Goal: Entertainment & Leisure: Consume media (video, audio)

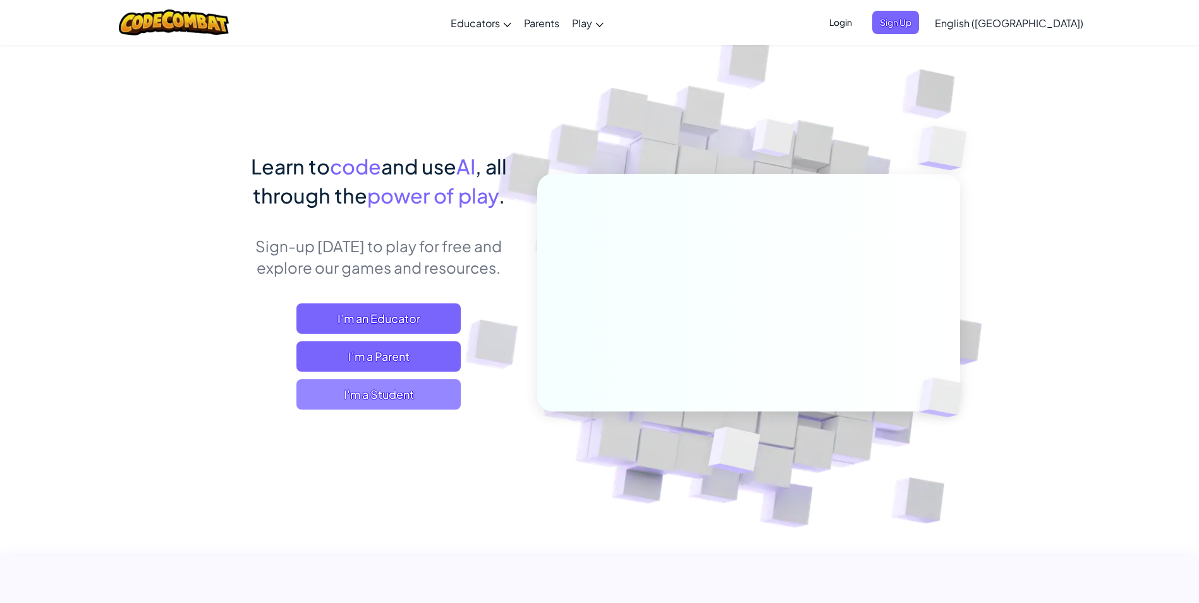
click at [387, 392] on span "I'm a Student" at bounding box center [378, 394] width 164 height 30
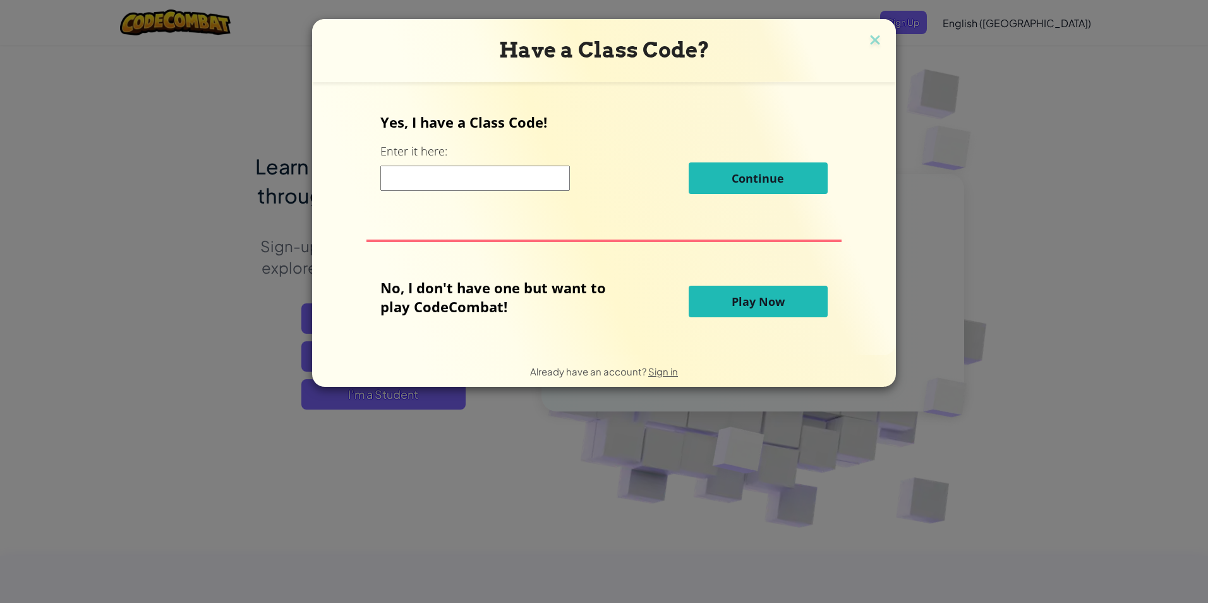
click at [754, 296] on span "Play Now" at bounding box center [758, 301] width 53 height 15
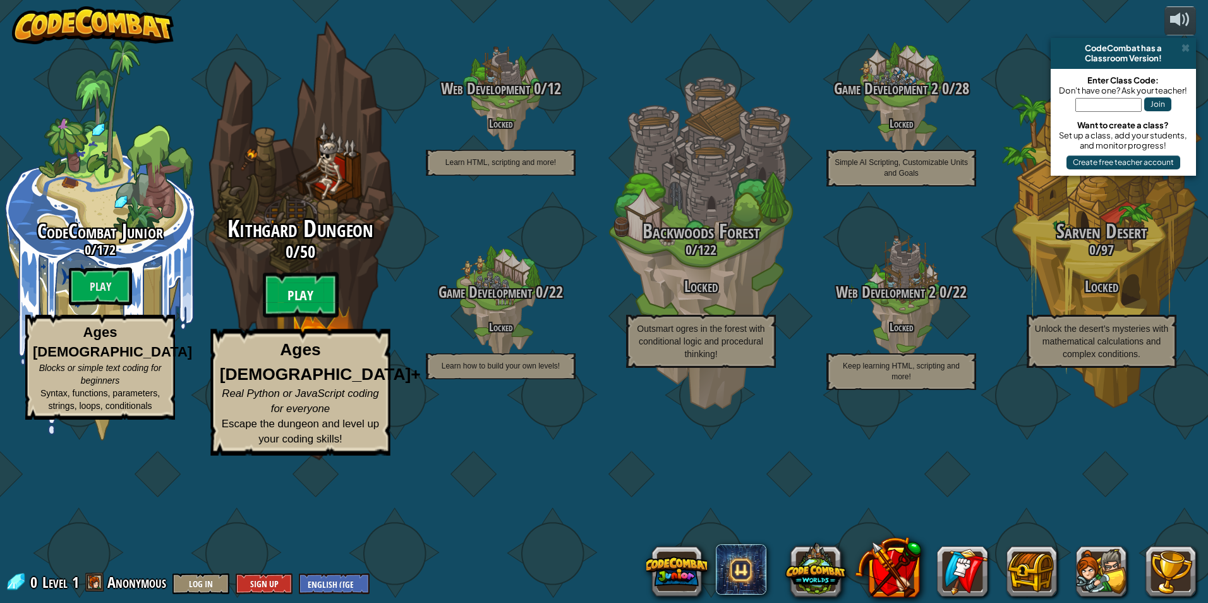
click at [308, 318] on btn "Play" at bounding box center [301, 294] width 76 height 45
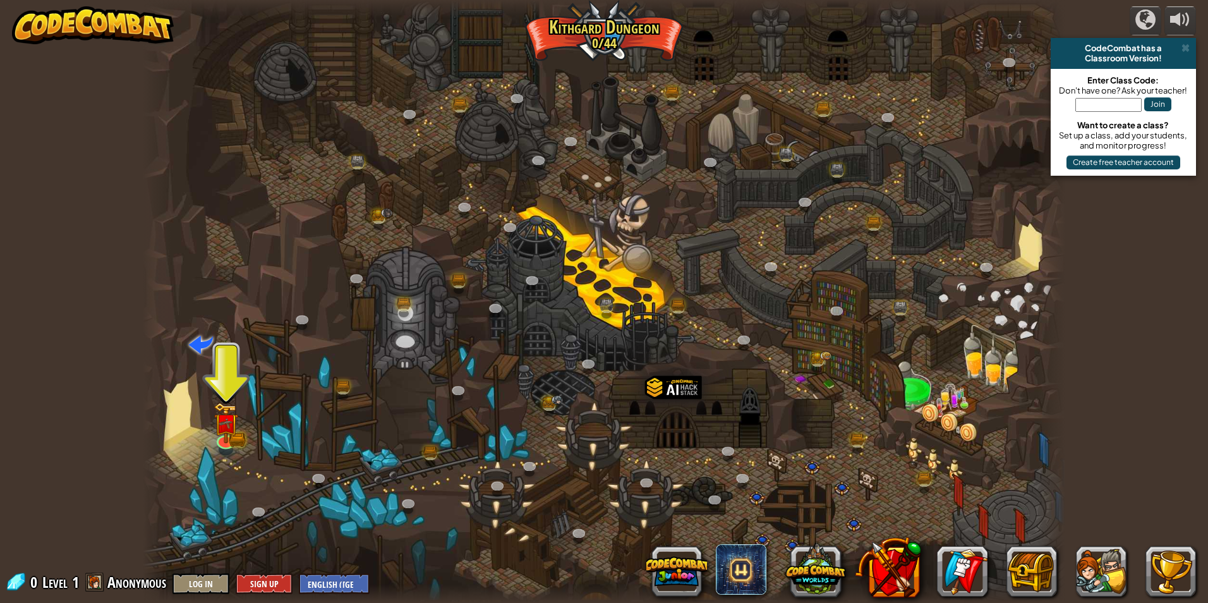
click at [907, 500] on div at bounding box center [604, 301] width 923 height 603
click at [219, 421] on img at bounding box center [226, 413] width 15 height 15
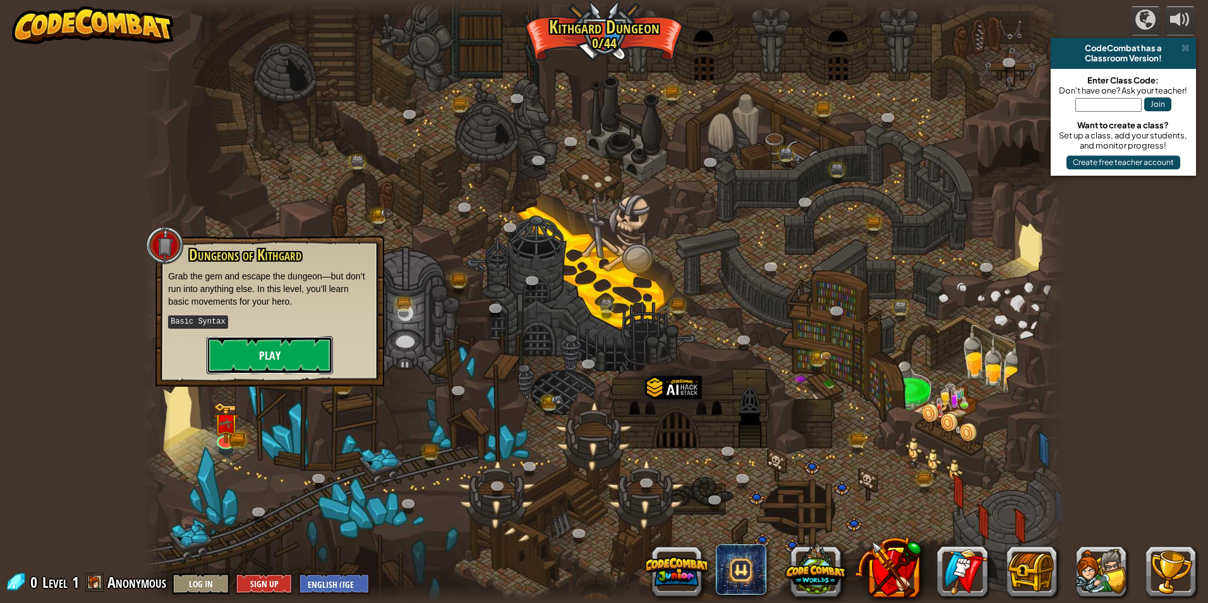
click at [265, 361] on button "Play" at bounding box center [270, 355] width 126 height 38
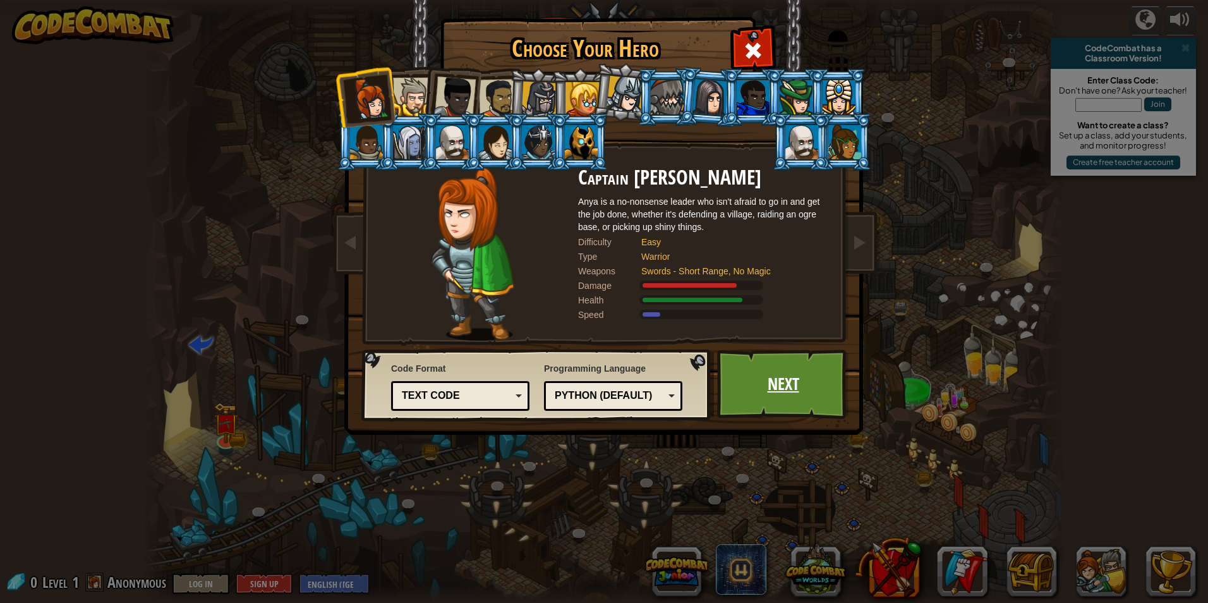
click at [818, 413] on link "Next" at bounding box center [783, 384] width 132 height 70
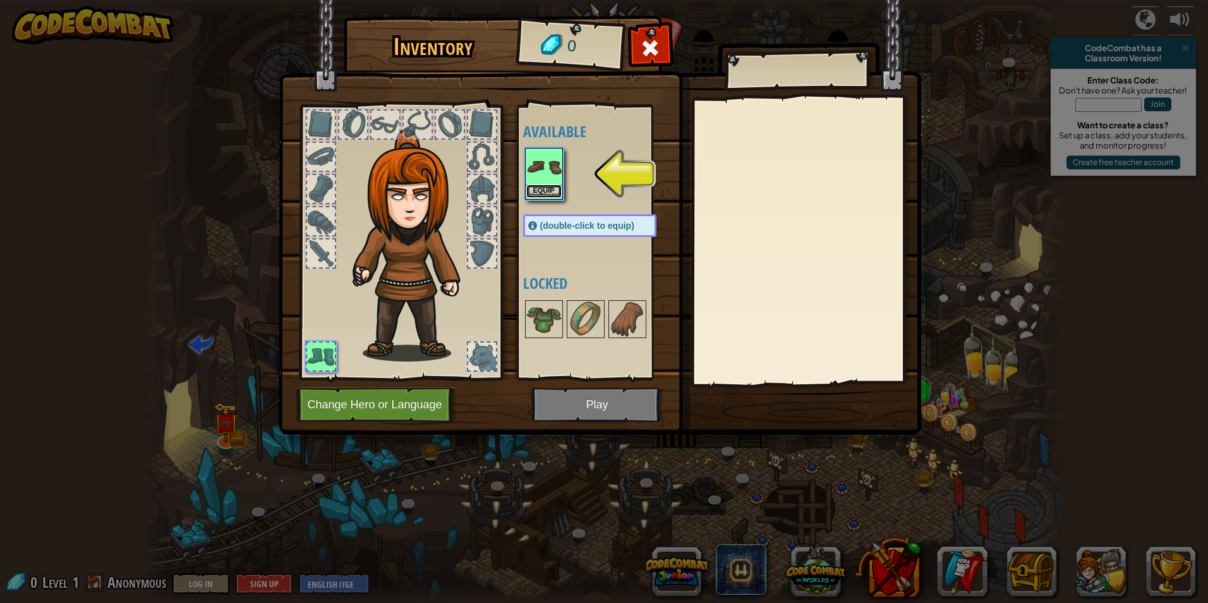
click at [556, 193] on button "Equip" at bounding box center [543, 191] width 35 height 13
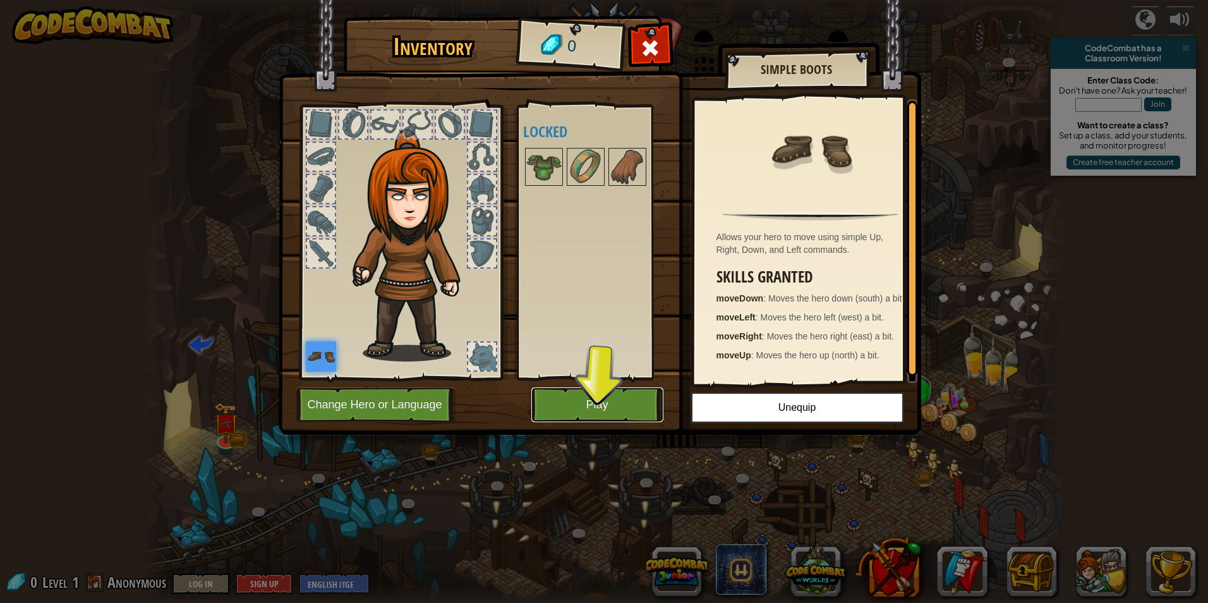
click at [575, 414] on button "Play" at bounding box center [597, 404] width 132 height 35
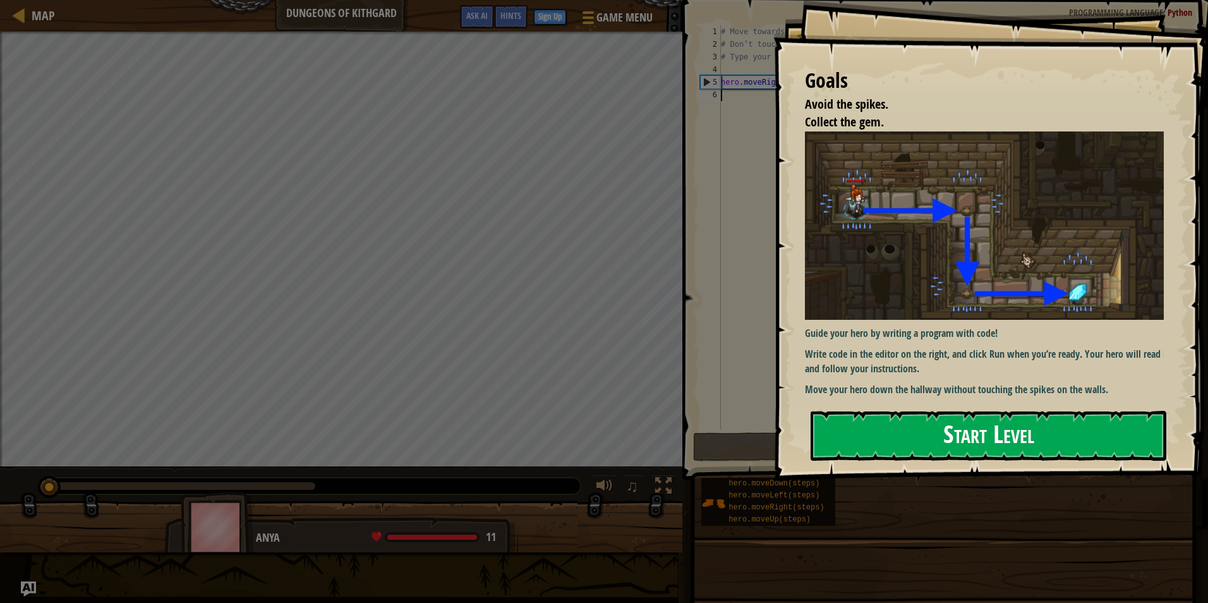
click at [919, 245] on div "Goals Avoid the spikes. Collect the gem. Guide your hero by writing a program w…" at bounding box center [990, 240] width 435 height 480
click at [940, 434] on button "Start Level" at bounding box center [989, 436] width 356 height 50
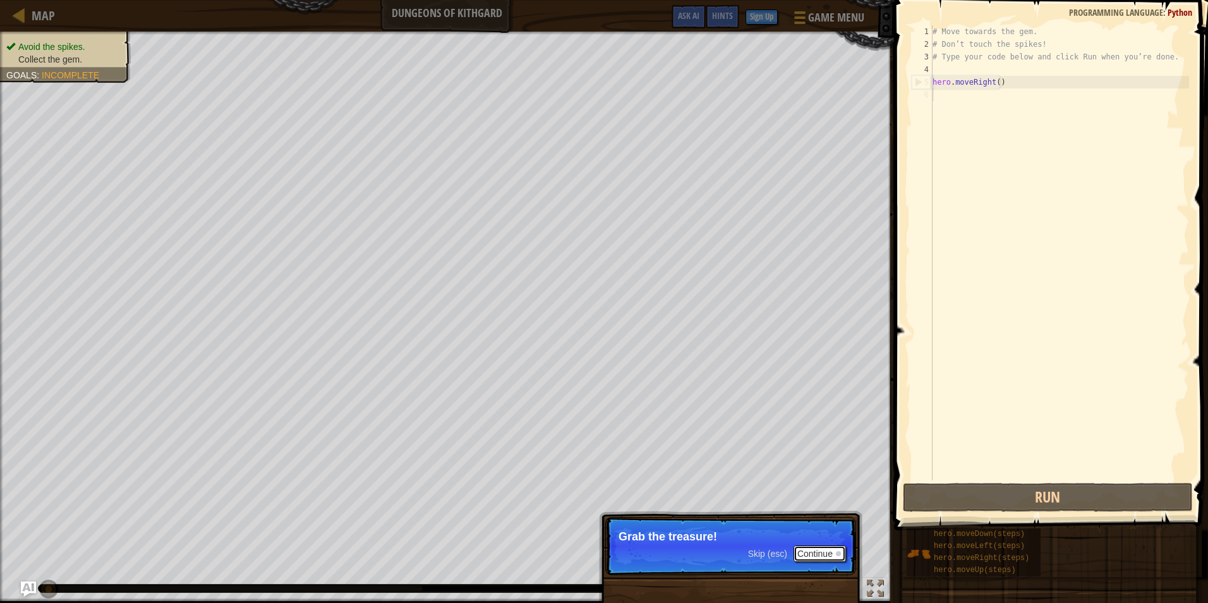
click at [809, 550] on button "Continue" at bounding box center [820, 553] width 52 height 16
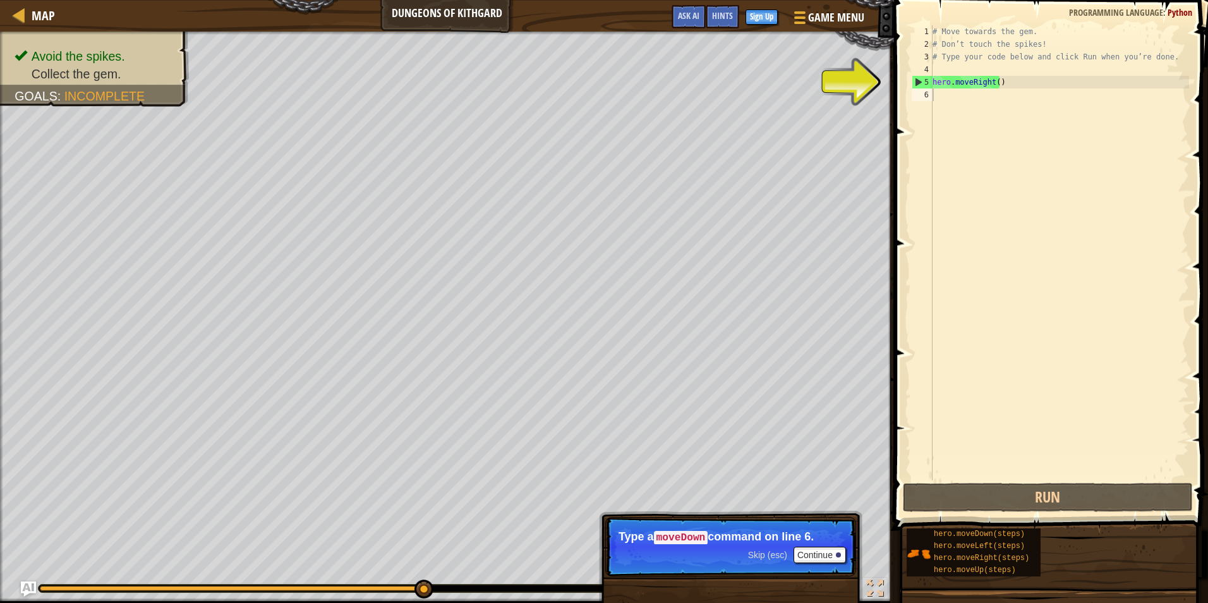
click at [919, 78] on div "5" at bounding box center [922, 82] width 20 height 13
click at [919, 85] on div "5" at bounding box center [922, 82] width 20 height 13
click at [919, 80] on div "5" at bounding box center [922, 82] width 20 height 13
click at [978, 85] on div "# Move towards the gem. # Don’t touch the spikes! # Type your code below and cl…" at bounding box center [1059, 265] width 259 height 480
click at [1019, 88] on div "# Move towards the gem. # Don’t touch the spikes! # Type your code below and cl…" at bounding box center [1059, 265] width 259 height 480
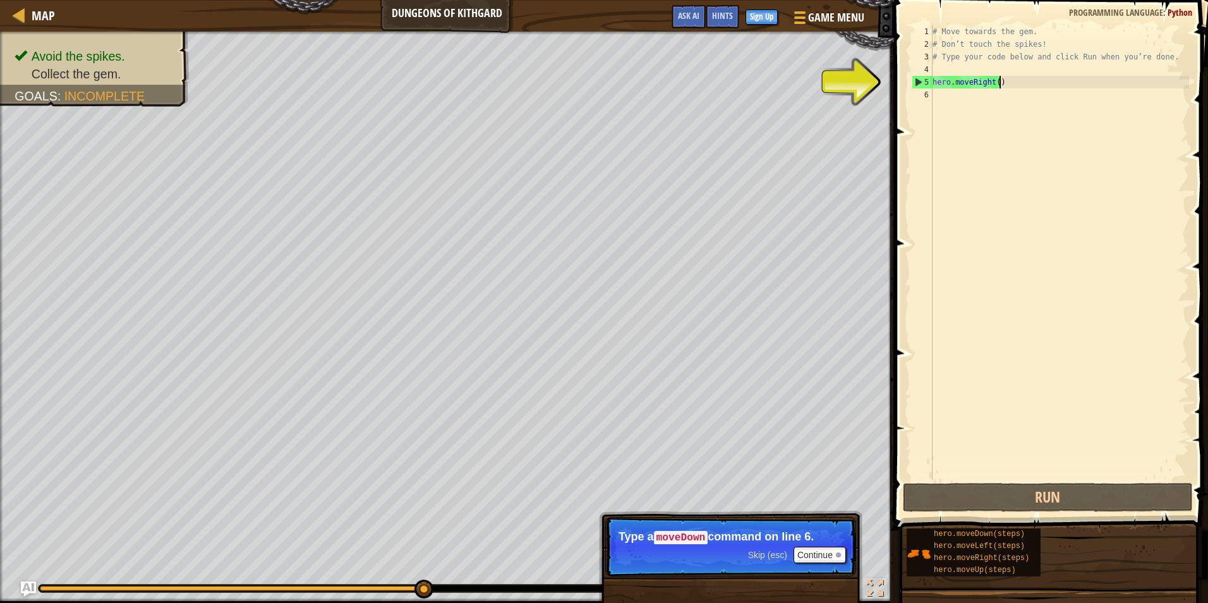
type textarea "hero.moveRight()"
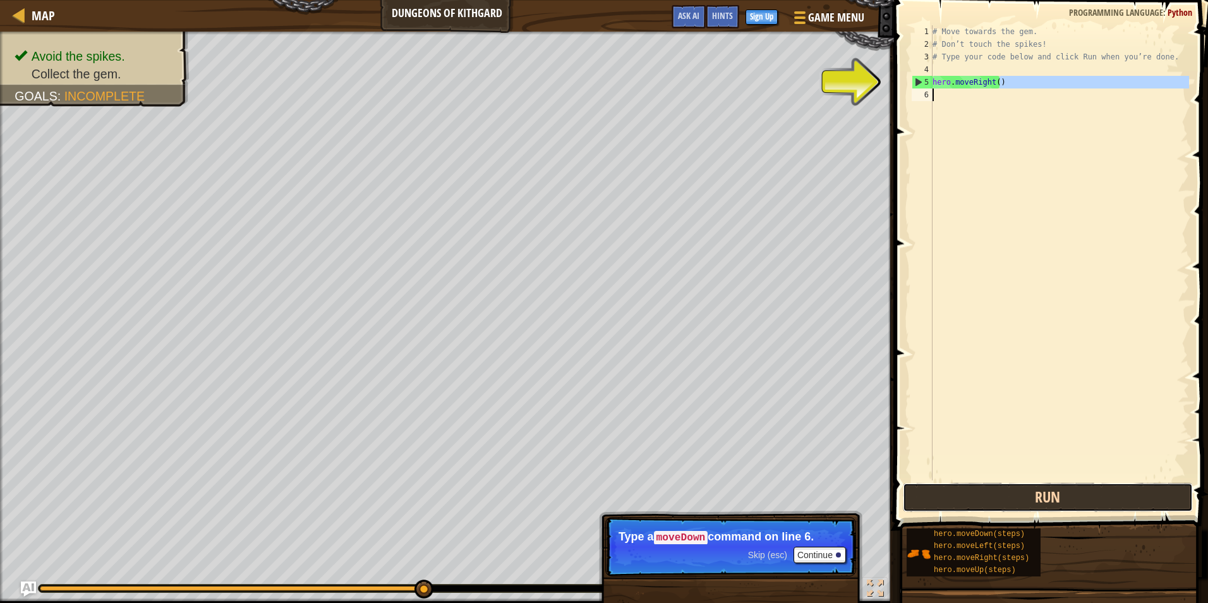
drag, startPoint x: 967, startPoint y: 505, endPoint x: 969, endPoint y: 484, distance: 21.5
click at [967, 498] on button "Run" at bounding box center [1048, 497] width 290 height 29
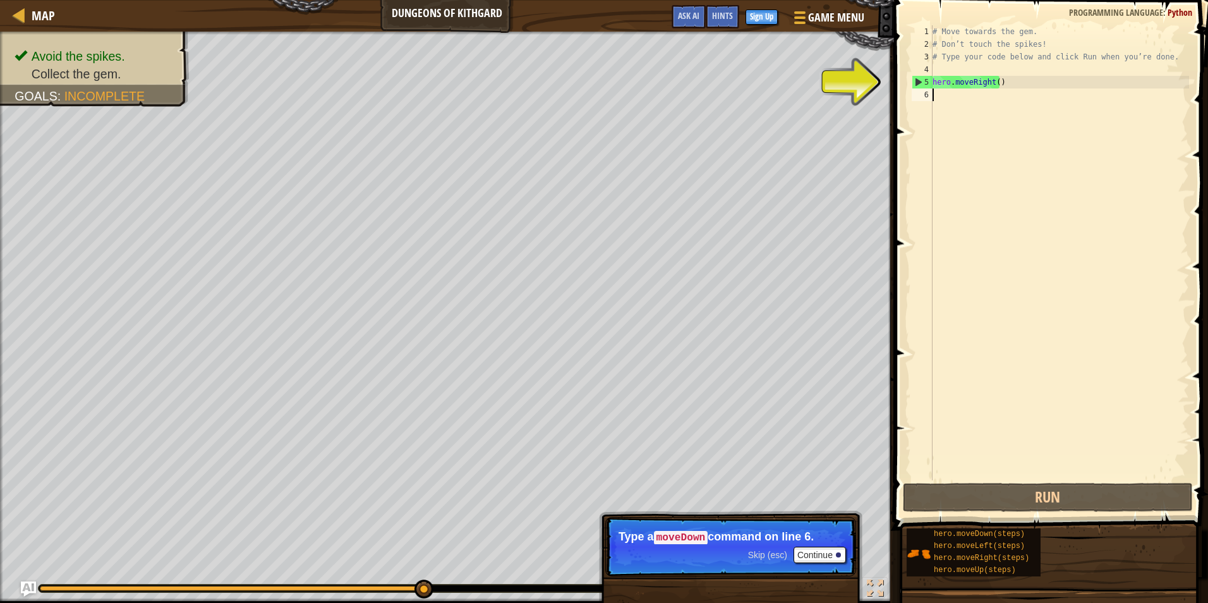
click at [922, 79] on div "5" at bounding box center [922, 82] width 20 height 13
click at [955, 85] on div "# Move towards the gem. # Don’t touch the spikes! # Type your code below and cl…" at bounding box center [1059, 265] width 259 height 480
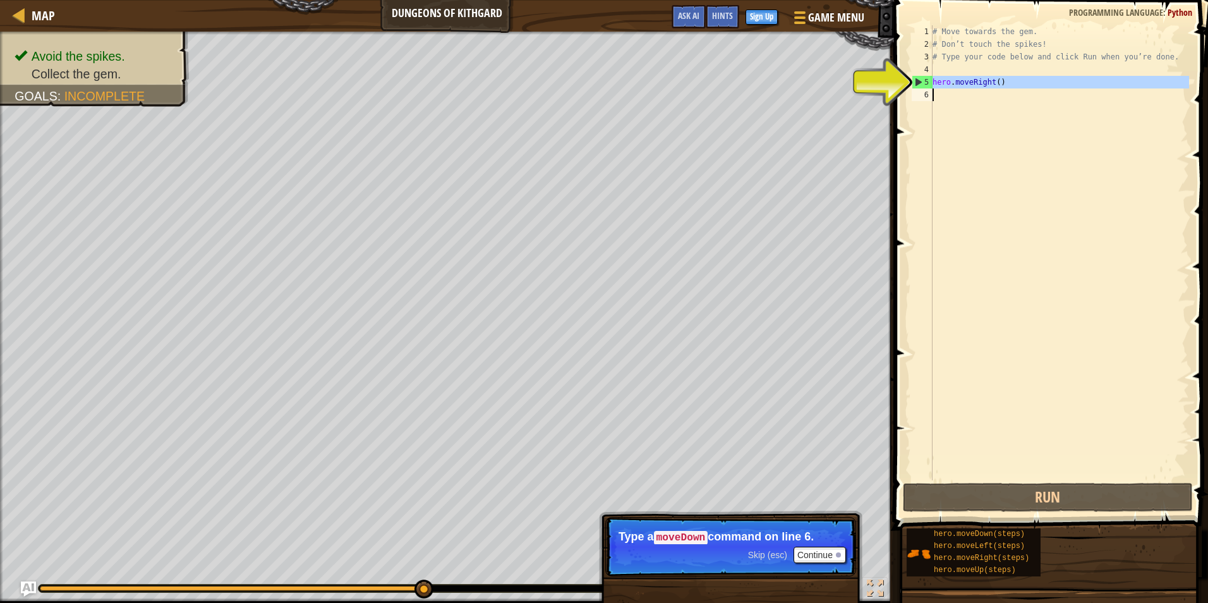
click at [958, 85] on div "# Move towards the gem. # Don’t touch the spikes! # Type your code below and cl…" at bounding box center [1059, 252] width 259 height 455
type textarea "hero.moveRight()"
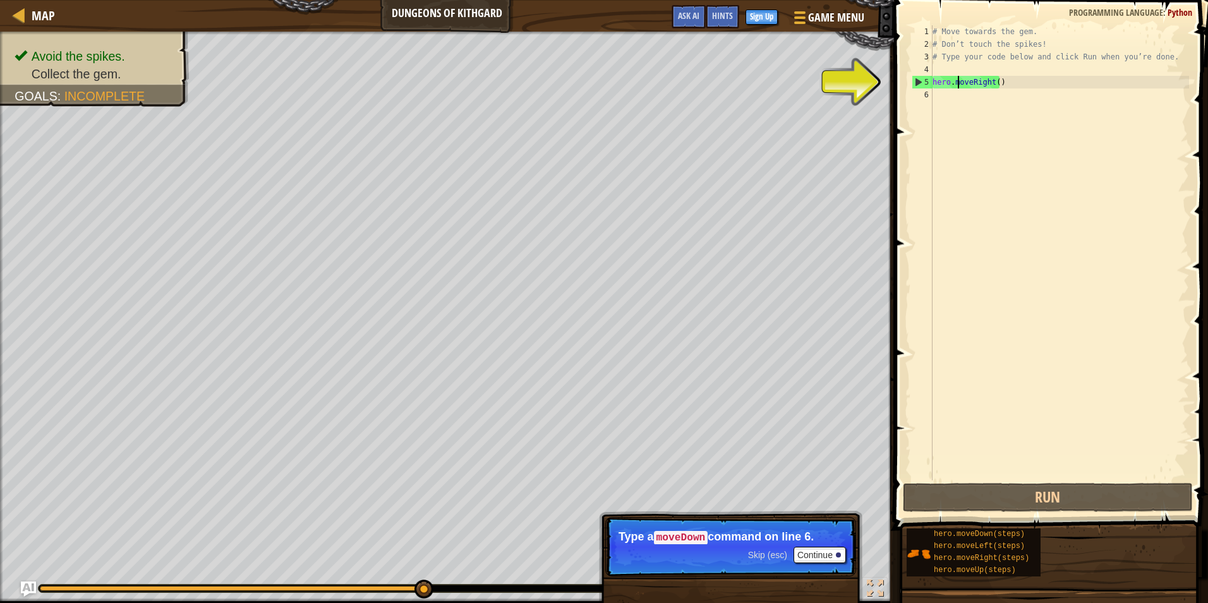
click at [1042, 97] on div "# Move towards the gem. # Don’t touch the spikes! # Type your code below and cl…" at bounding box center [1059, 265] width 259 height 480
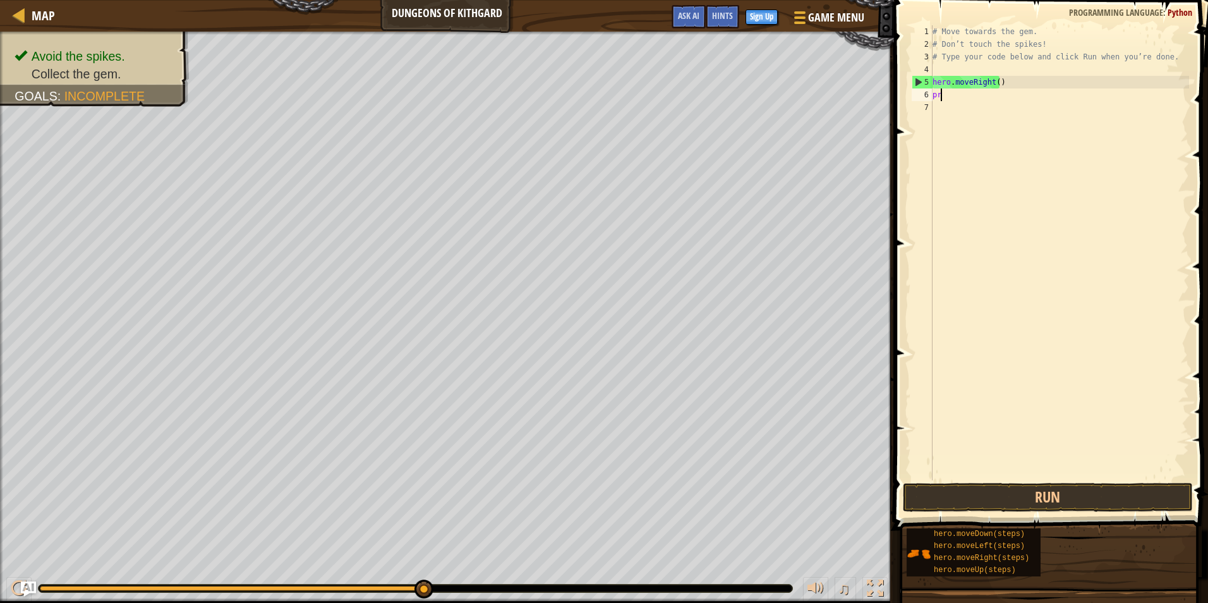
scroll to position [6, 0]
type textarea "p"
click at [1044, 89] on div "# Move towards the gem. # Don’t touch the spikes! # Type your code below and cl…" at bounding box center [1059, 265] width 259 height 480
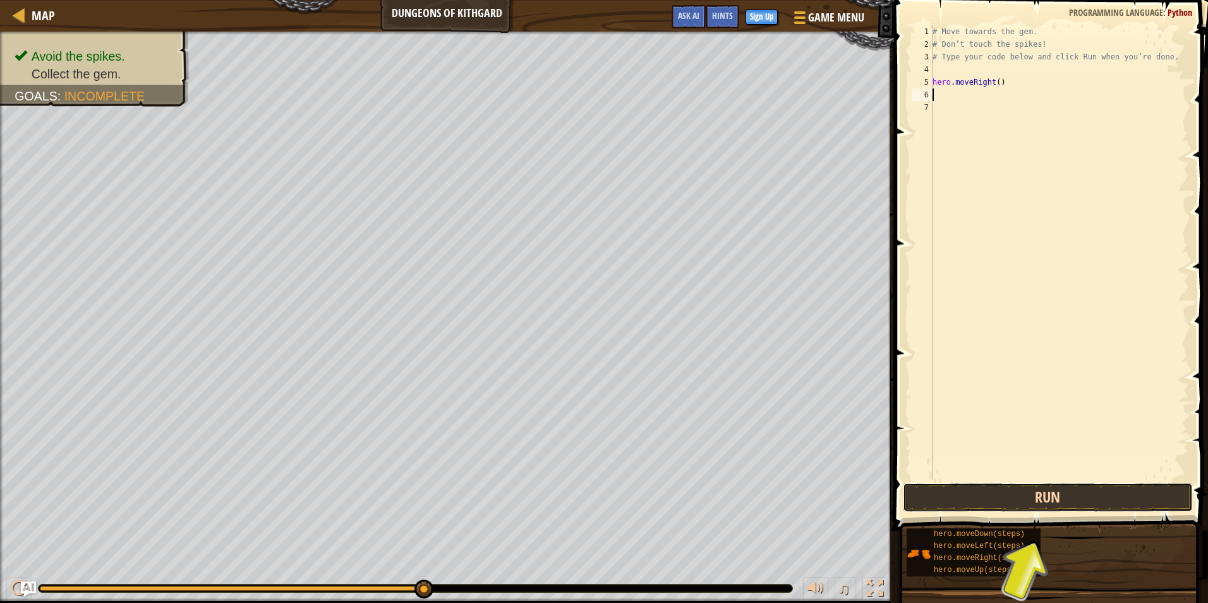
click at [1029, 501] on button "Run" at bounding box center [1048, 497] width 290 height 29
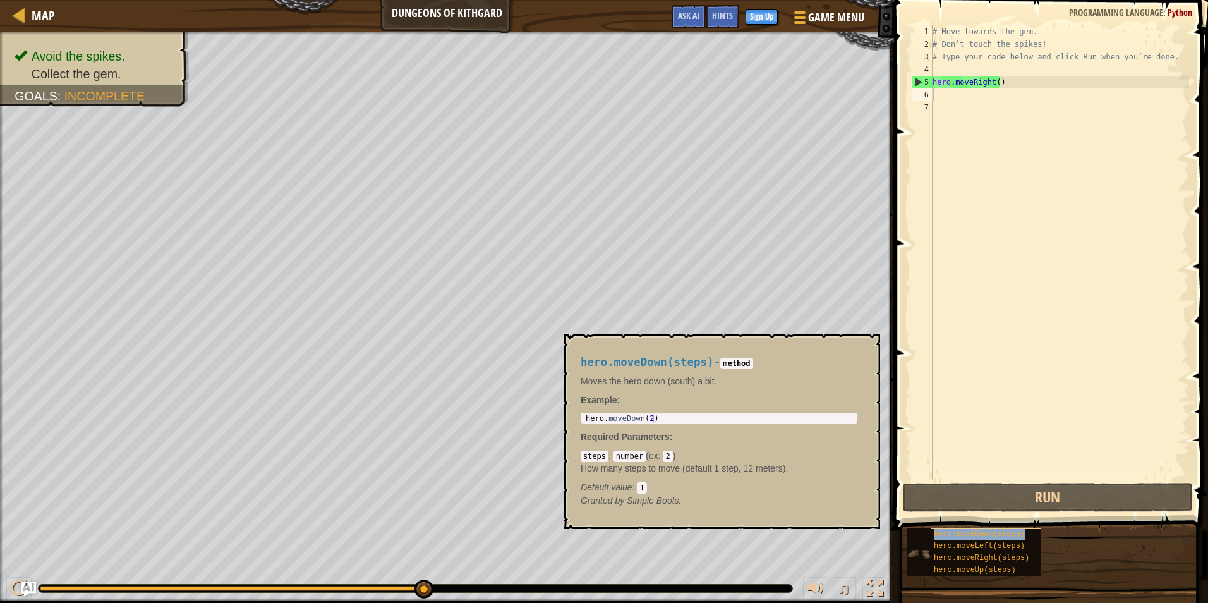
click at [986, 537] on span "hero.moveDown(steps)" at bounding box center [979, 533] width 91 height 9
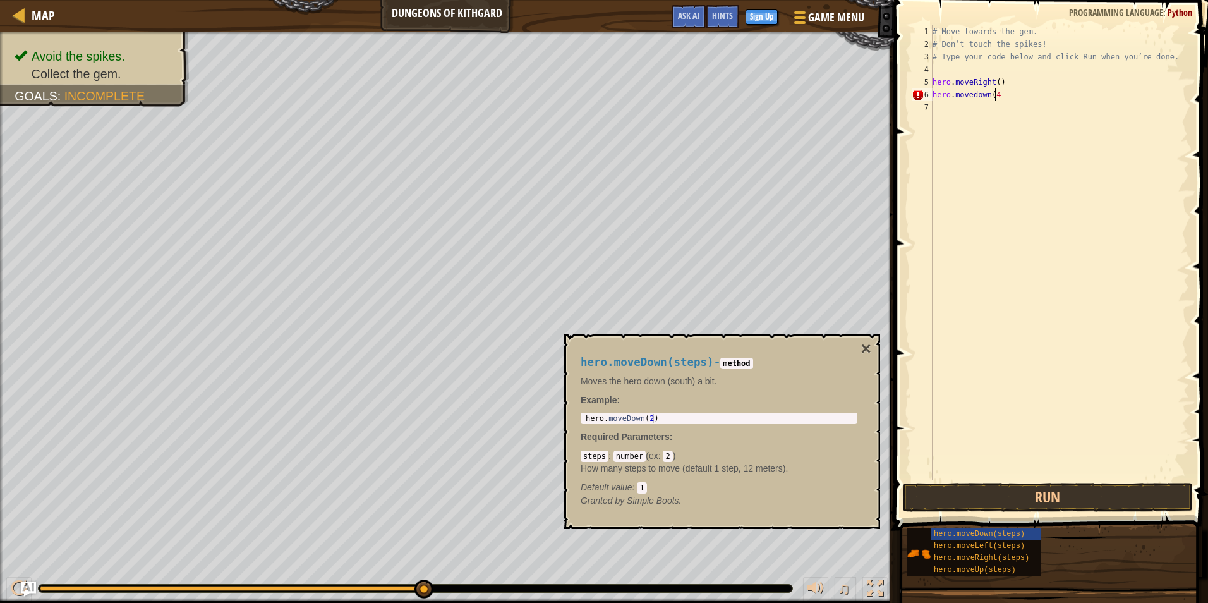
scroll to position [6, 4]
click at [1010, 499] on button "Run" at bounding box center [1048, 497] width 290 height 29
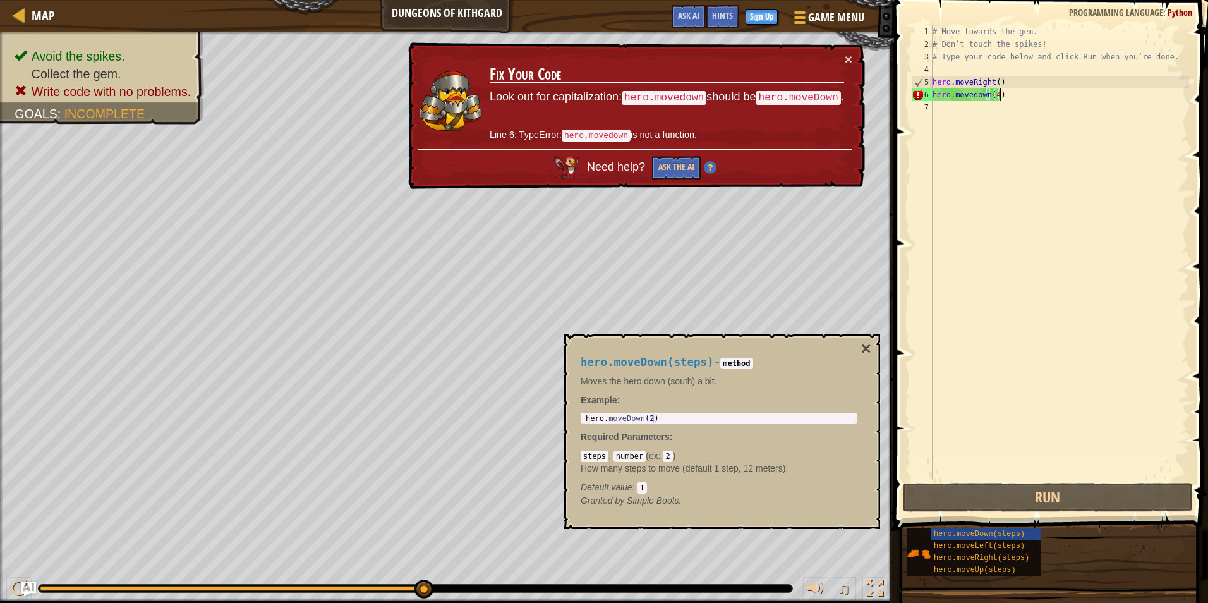
click at [1010, 97] on div "# Move towards the gem. # Don’t touch the spikes! # Type your code below and cl…" at bounding box center [1059, 265] width 259 height 480
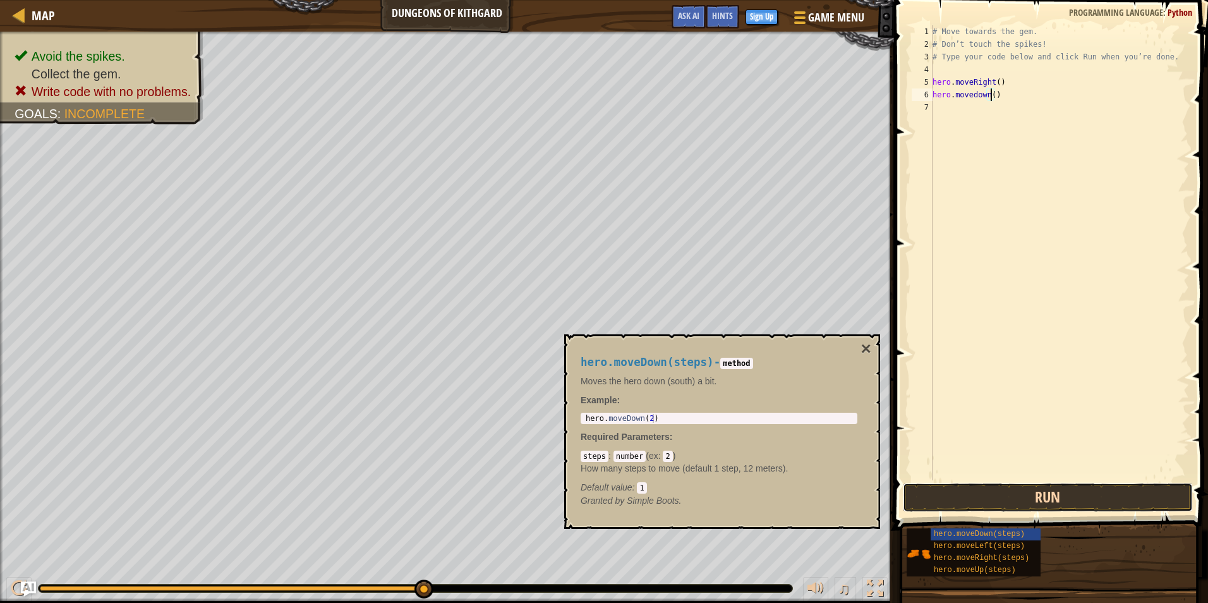
click at [1061, 500] on button "Run" at bounding box center [1048, 497] width 290 height 29
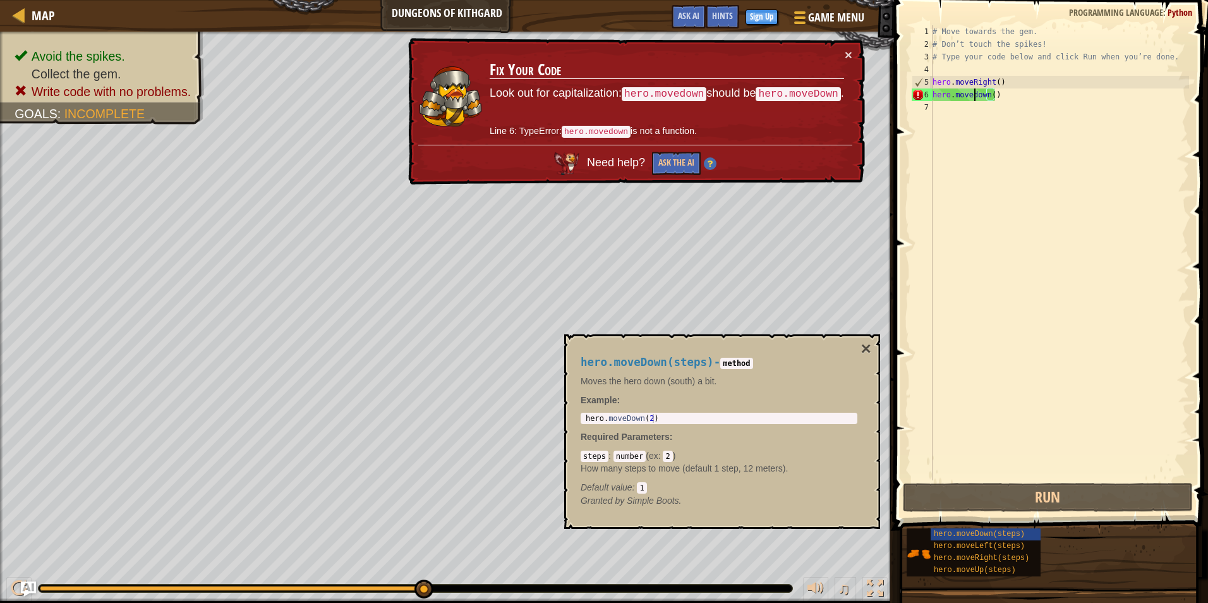
click at [974, 97] on div "# Move towards the gem. # Don’t touch the spikes! # Type your code below and cl…" at bounding box center [1059, 265] width 259 height 480
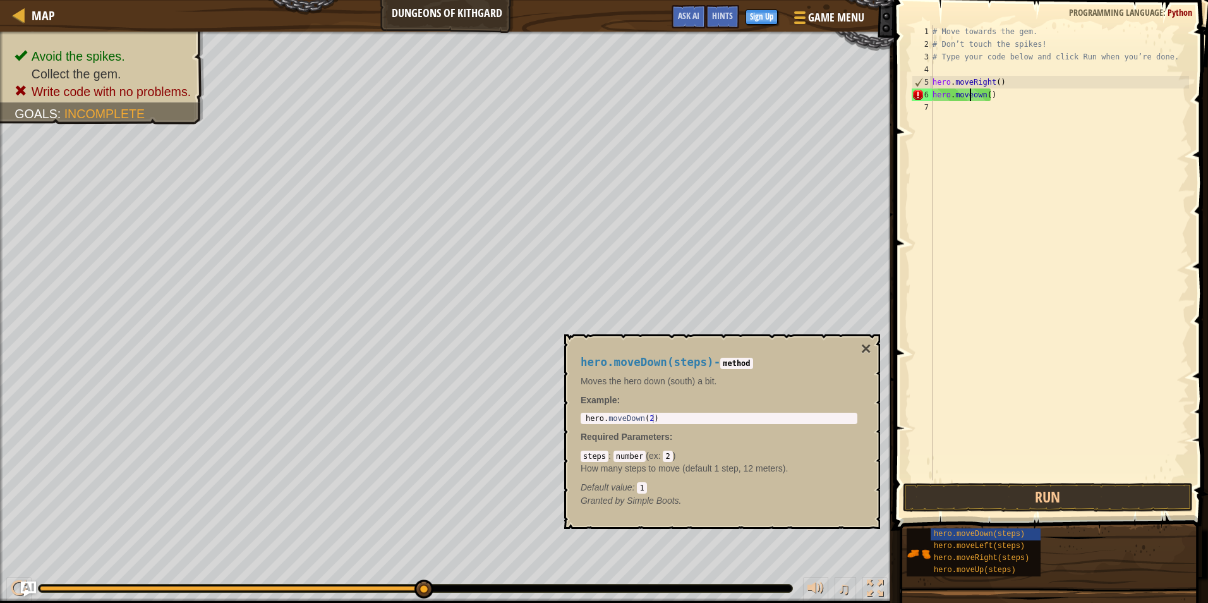
scroll to position [6, 3]
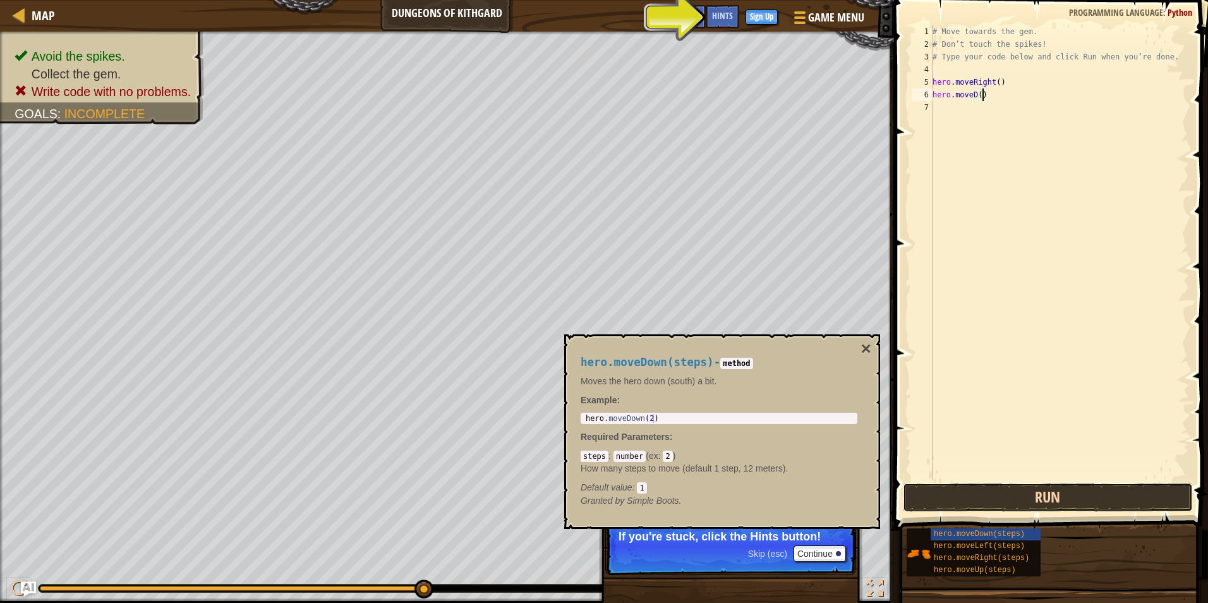
click at [1003, 490] on button "Run" at bounding box center [1048, 497] width 290 height 29
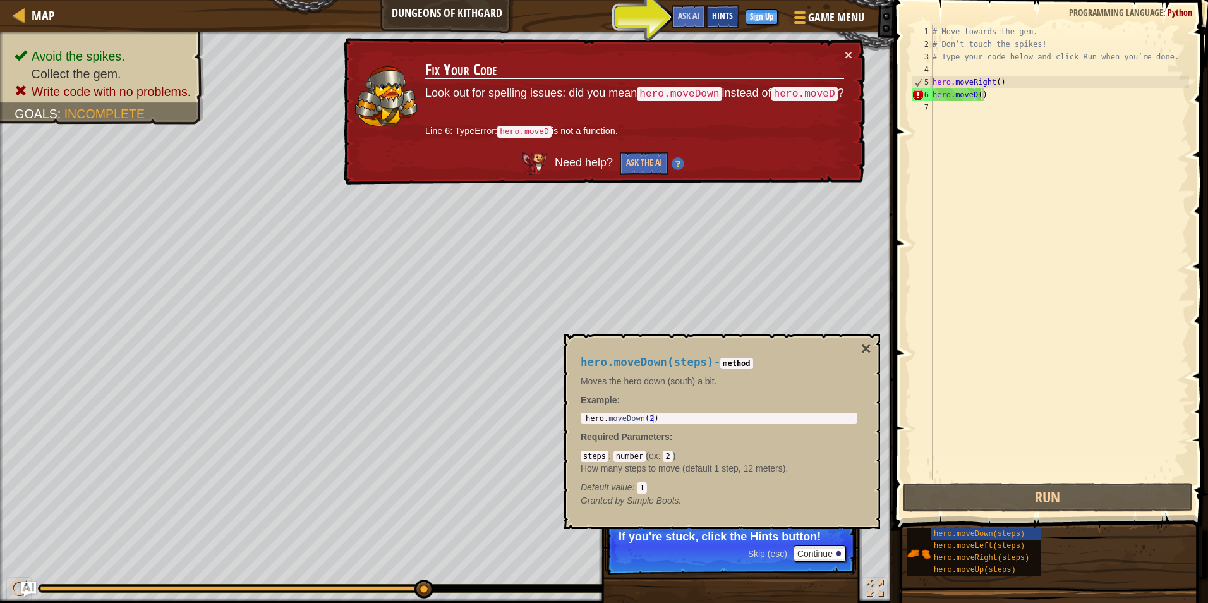
click at [720, 18] on span "Hints" at bounding box center [722, 15] width 21 height 12
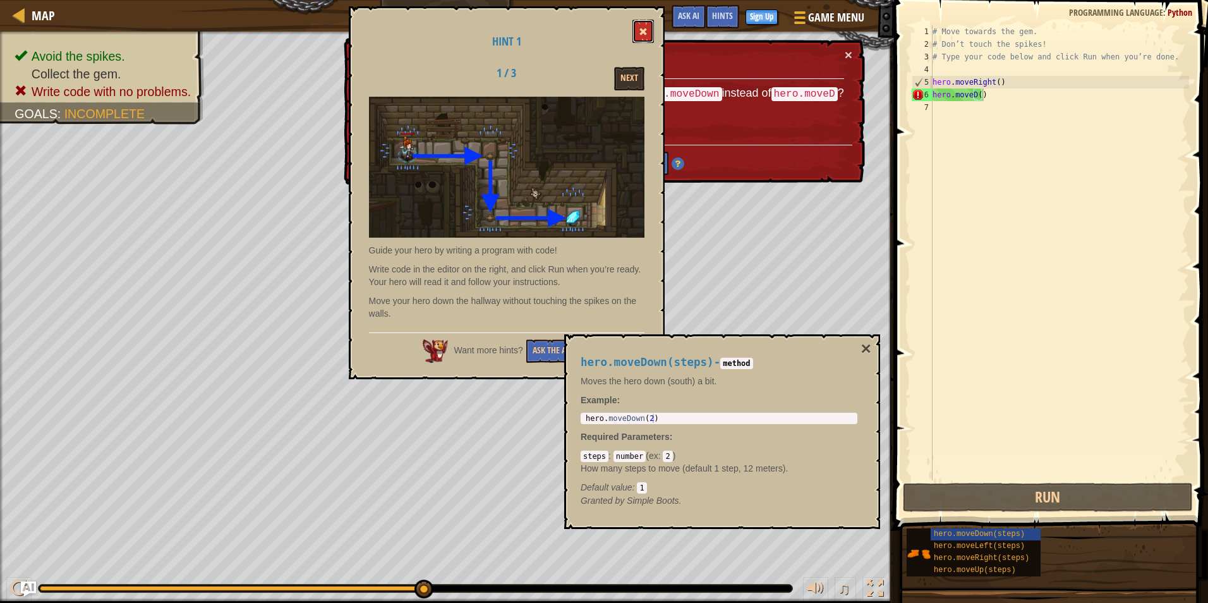
click at [651, 32] on button at bounding box center [642, 31] width 21 height 23
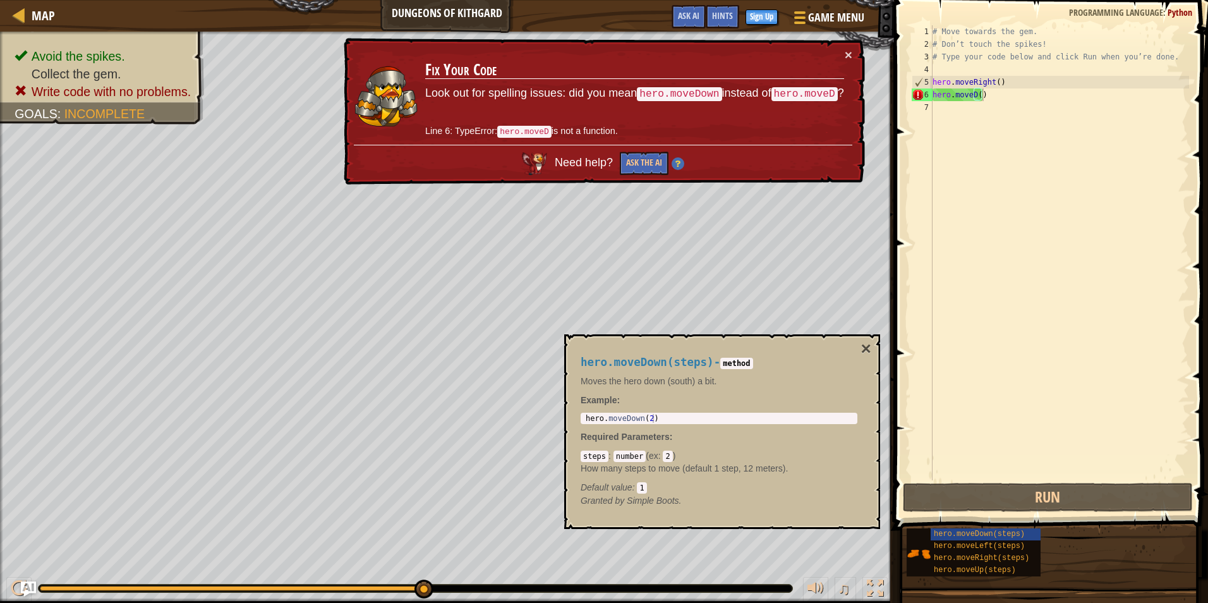
click at [976, 98] on div "# Move towards the gem. # Don’t touch the spikes! # Type your code below and cl…" at bounding box center [1059, 265] width 259 height 480
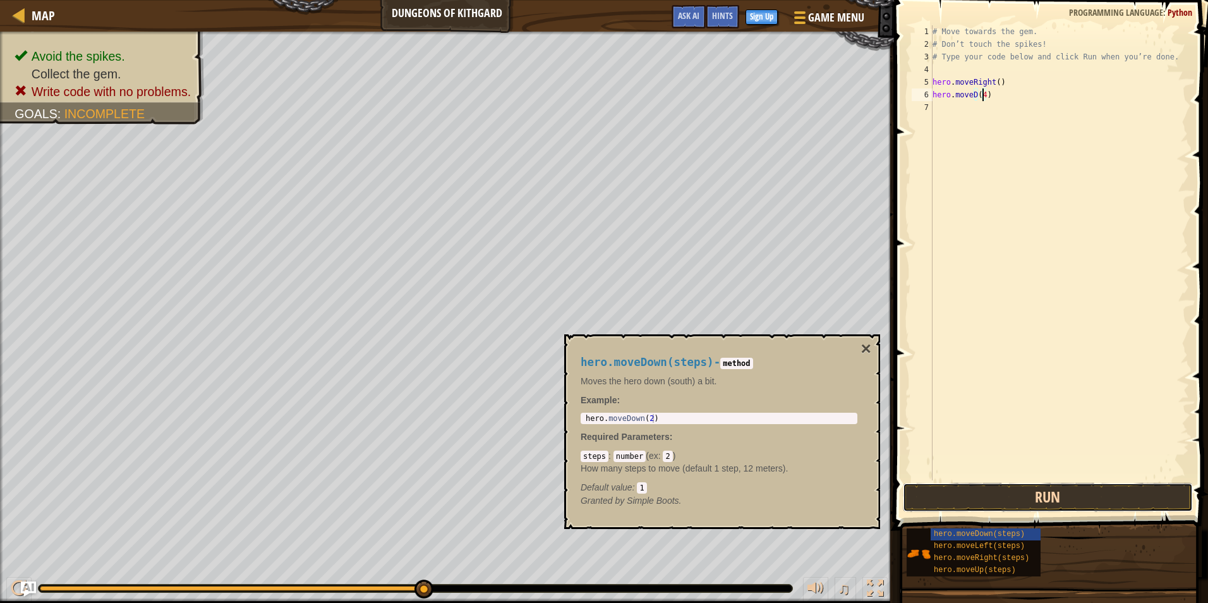
click at [1061, 509] on button "Run" at bounding box center [1048, 497] width 290 height 29
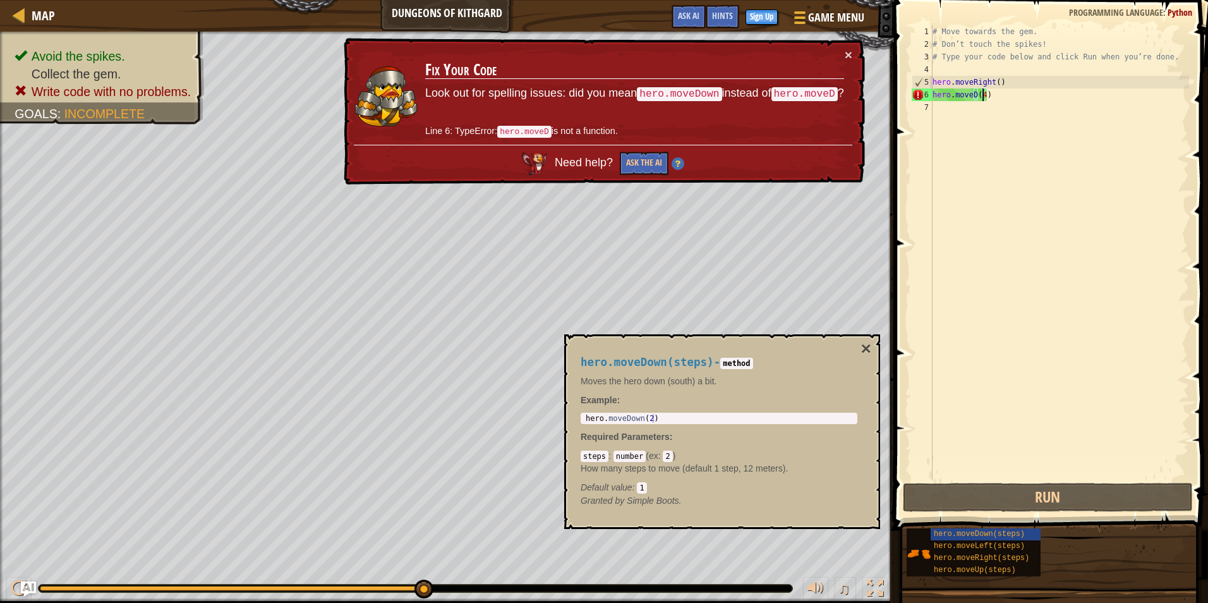
click at [871, 348] on div "hero.moveDown(steps) - method Moves the hero down (south) a bit. Example : 1 he…" at bounding box center [722, 431] width 316 height 195
click at [864, 346] on button "×" at bounding box center [866, 349] width 10 height 18
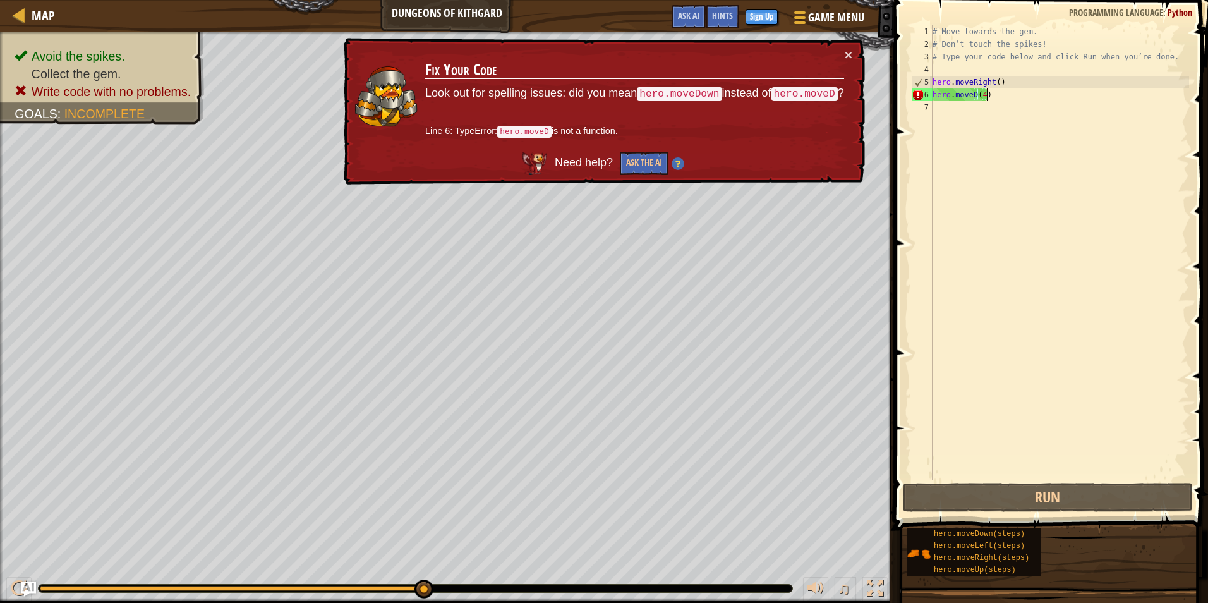
click at [994, 97] on div "# Move towards the gem. # Don’t touch the spikes! # Type your code below and cl…" at bounding box center [1059, 265] width 259 height 480
type textarea "hero.moveD(4)"
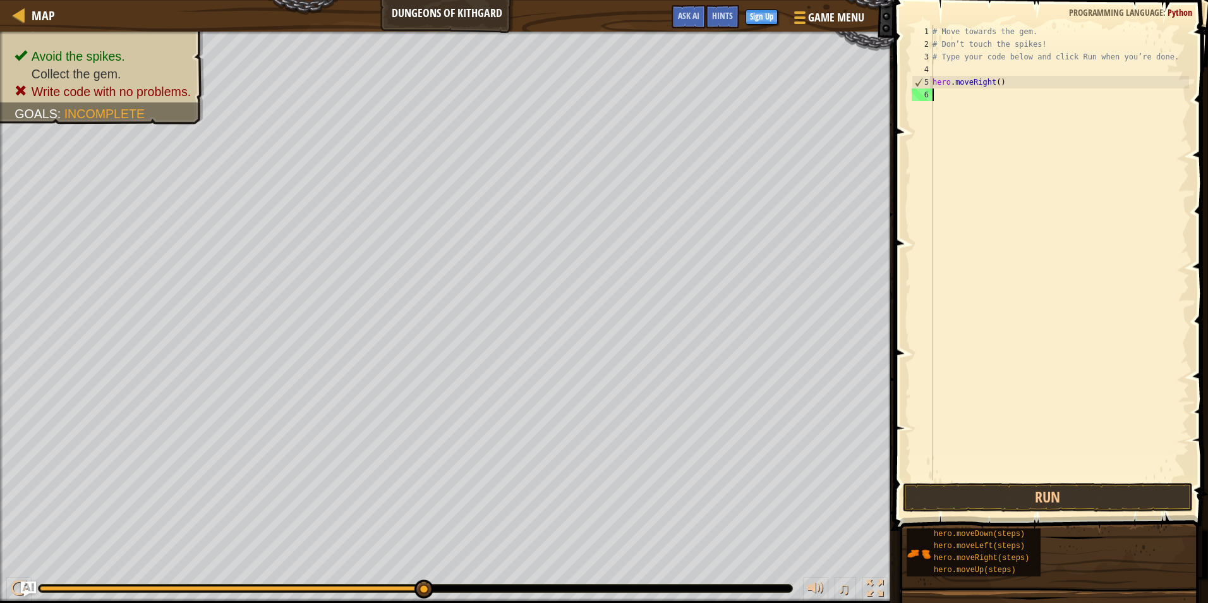
scroll to position [6, 0]
click at [995, 495] on button "Run" at bounding box center [1048, 497] width 290 height 29
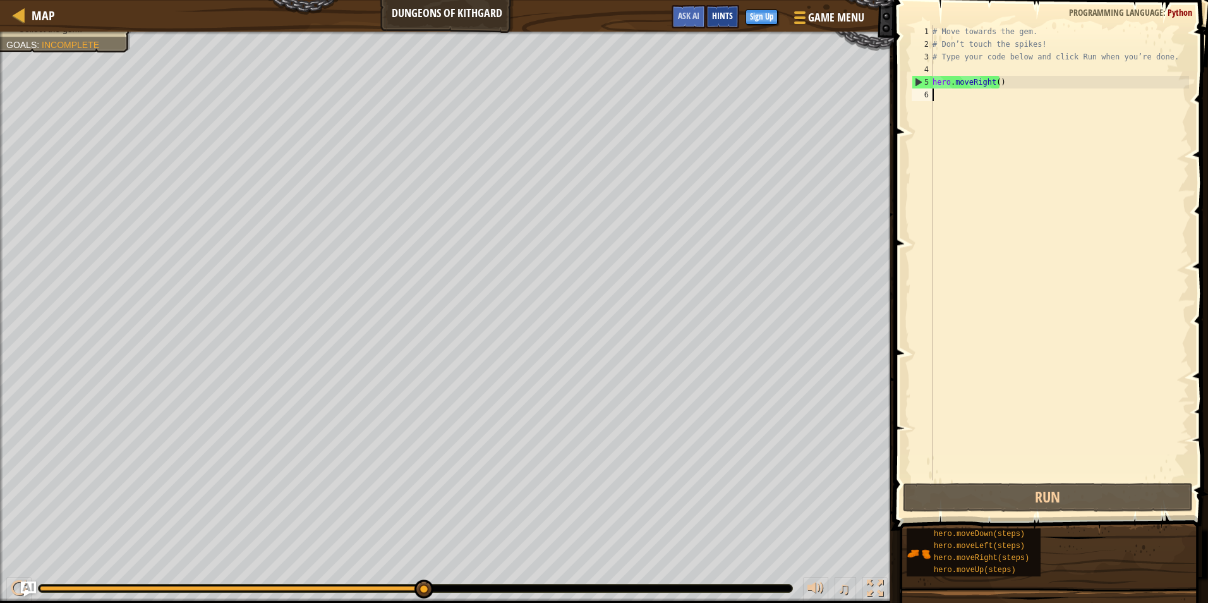
click at [737, 12] on div "Hints" at bounding box center [722, 16] width 33 height 23
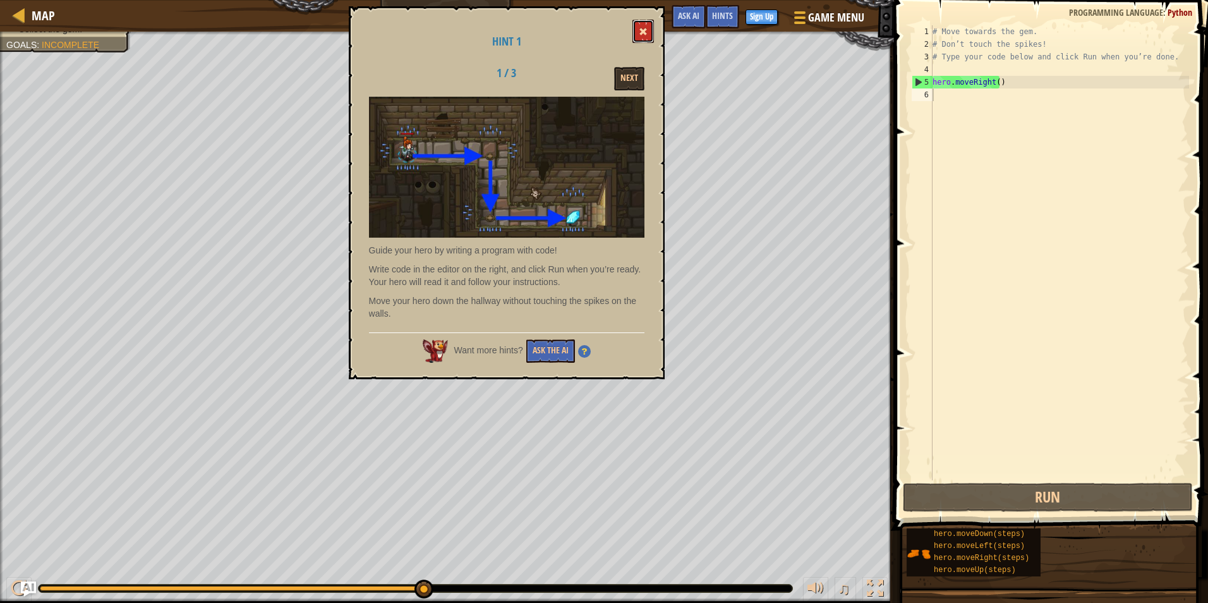
click at [641, 33] on span at bounding box center [643, 31] width 9 height 9
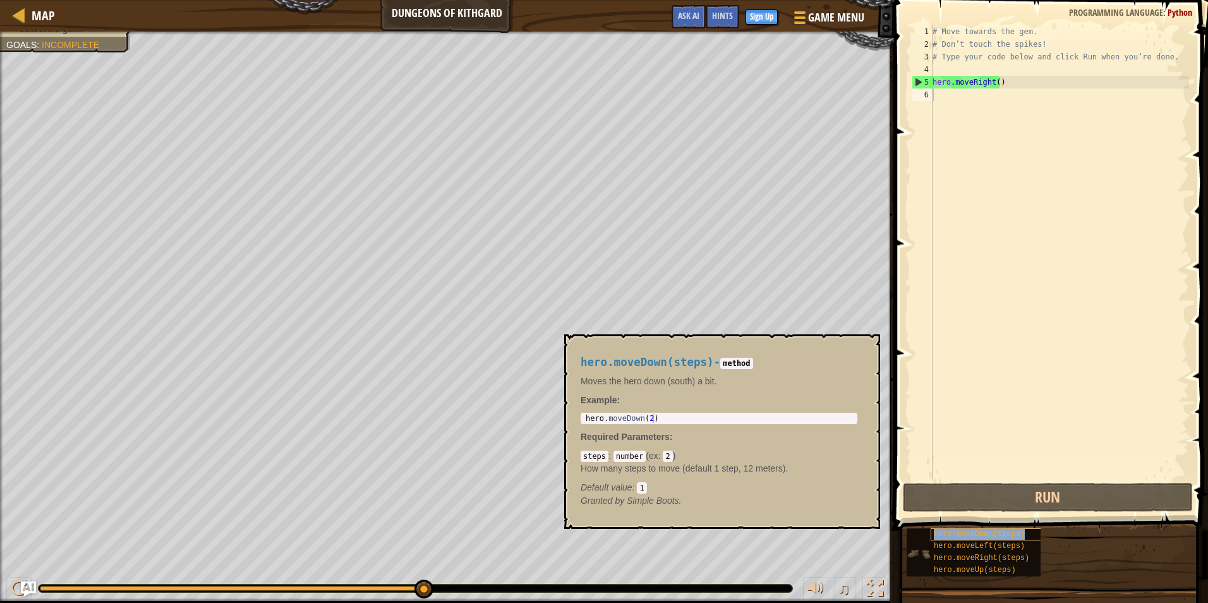
click at [1009, 532] on span "hero.moveDown(steps)" at bounding box center [979, 533] width 91 height 9
drag, startPoint x: 953, startPoint y: 95, endPoint x: 950, endPoint y: 109, distance: 14.8
click at [953, 94] on div "# Move towards the gem. # Don’t touch the spikes! # Type your code below and cl…" at bounding box center [1059, 265] width 259 height 480
click at [1008, 531] on span "hero.moveDown(steps)" at bounding box center [979, 533] width 91 height 9
click at [1008, 529] on div "hero.moveDown(steps)" at bounding box center [991, 534] width 121 height 12
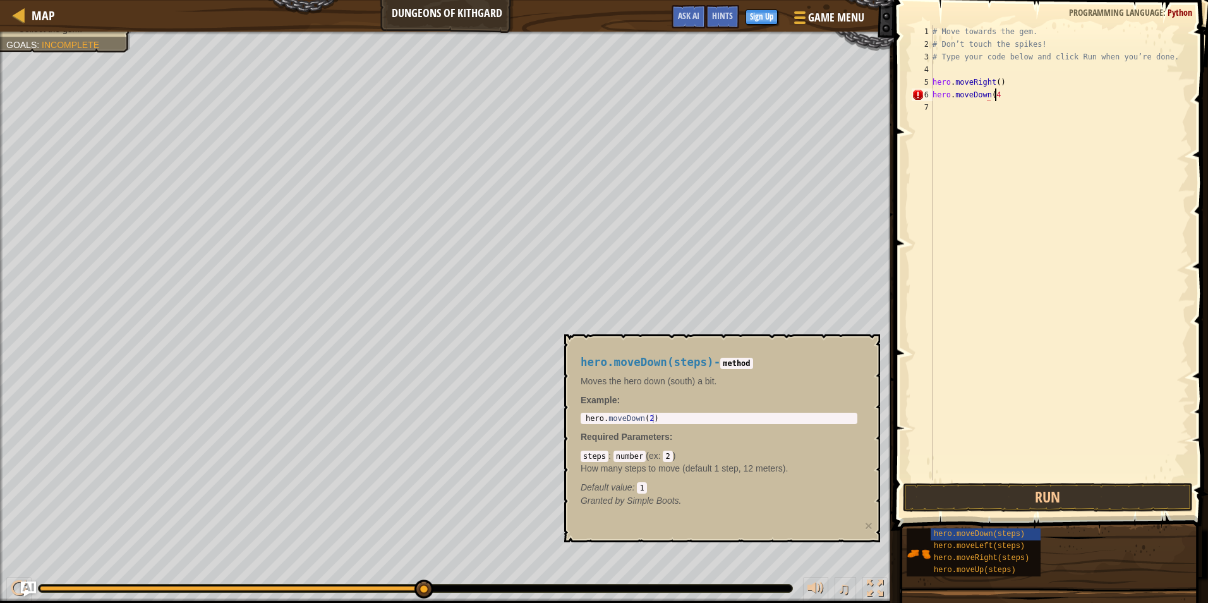
scroll to position [6, 4]
type textarea "hero.moveDown(4)"
click at [999, 507] on button "Run" at bounding box center [1048, 497] width 290 height 29
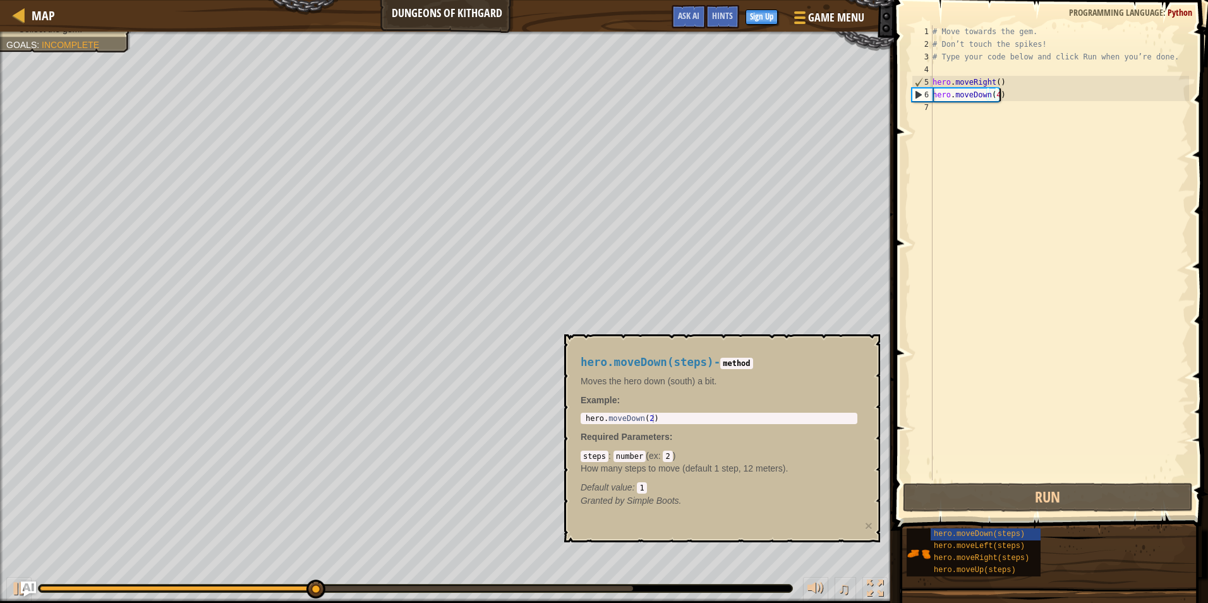
click at [1056, 99] on div "# Move towards the gem. # Don’t touch the spikes! # Type your code below and cl…" at bounding box center [1059, 265] width 259 height 480
drag, startPoint x: 1056, startPoint y: 97, endPoint x: 1046, endPoint y: 111, distance: 17.1
click at [1056, 98] on div "# Move towards the gem. # Don’t touch the spikes! # Type your code below and cl…" at bounding box center [1059, 265] width 259 height 480
click at [1018, 126] on div "# Move towards the gem. # Don’t touch the spikes! # Type your code below and cl…" at bounding box center [1059, 265] width 259 height 480
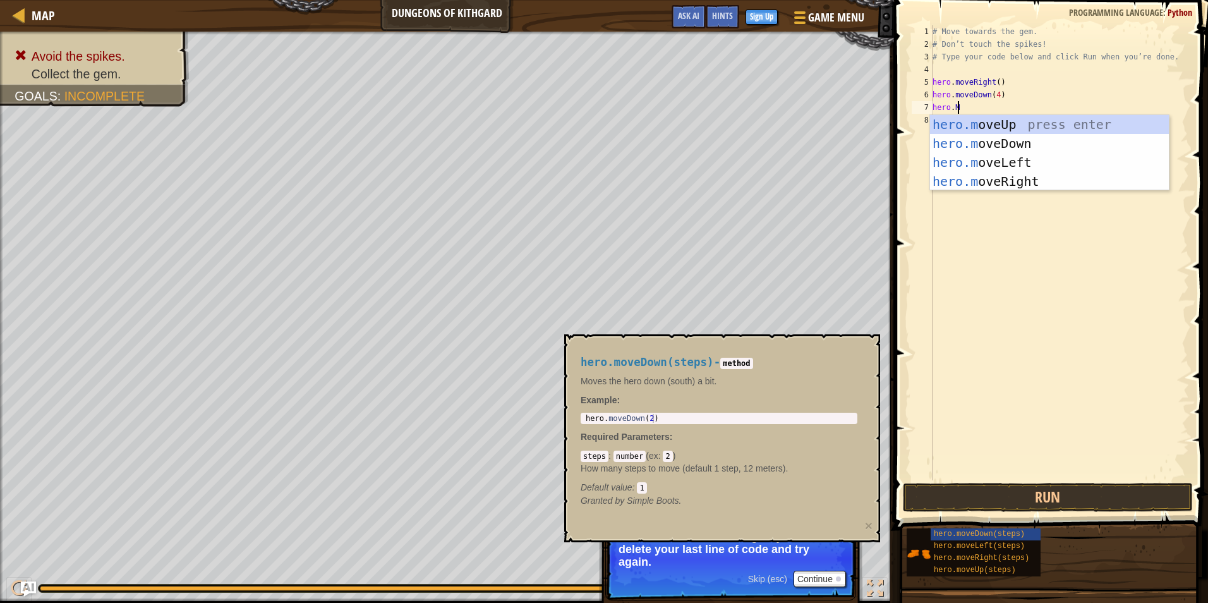
scroll to position [6, 2]
type textarea "hero.Move"
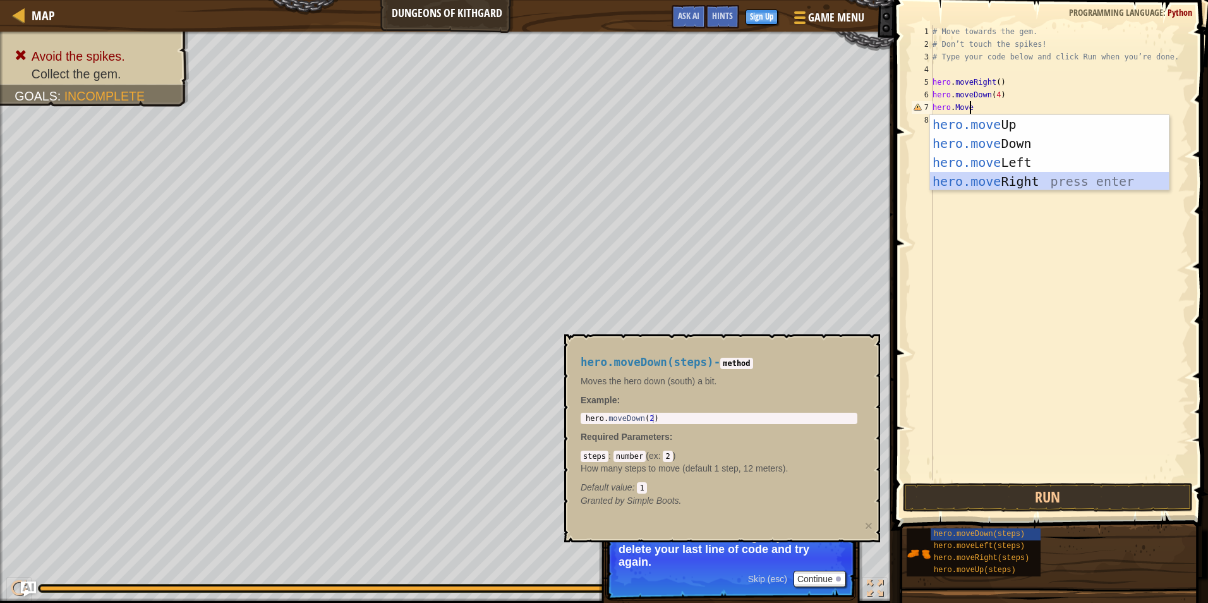
scroll to position [6, 0]
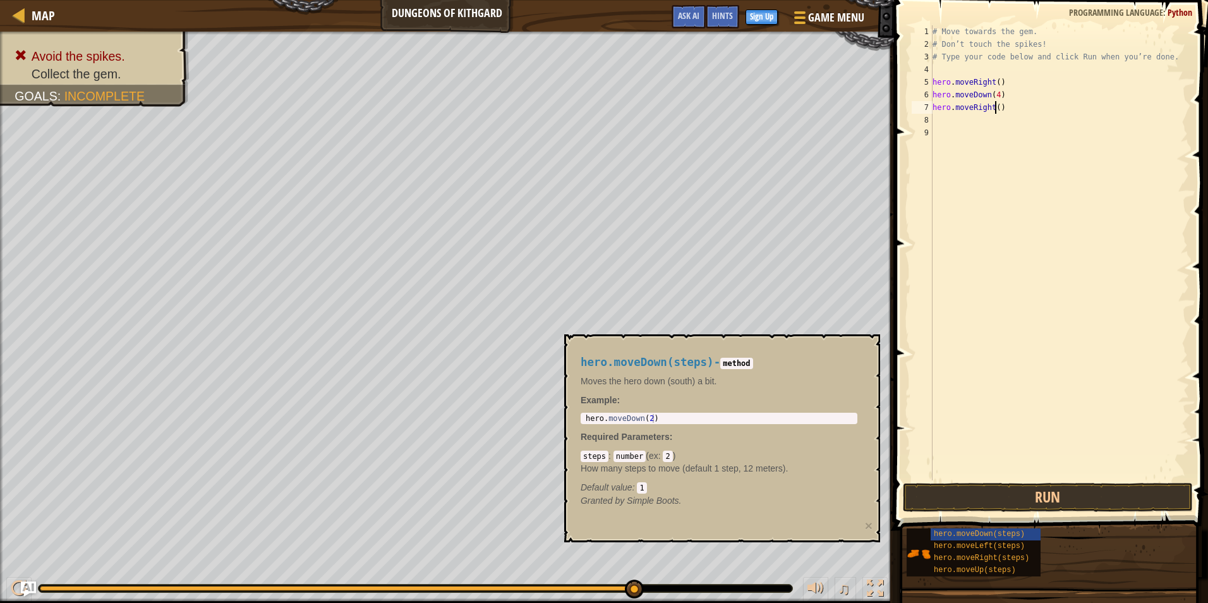
click at [995, 106] on div "# Move towards the gem. # Don’t touch the spikes! # Type your code below and cl…" at bounding box center [1059, 265] width 259 height 480
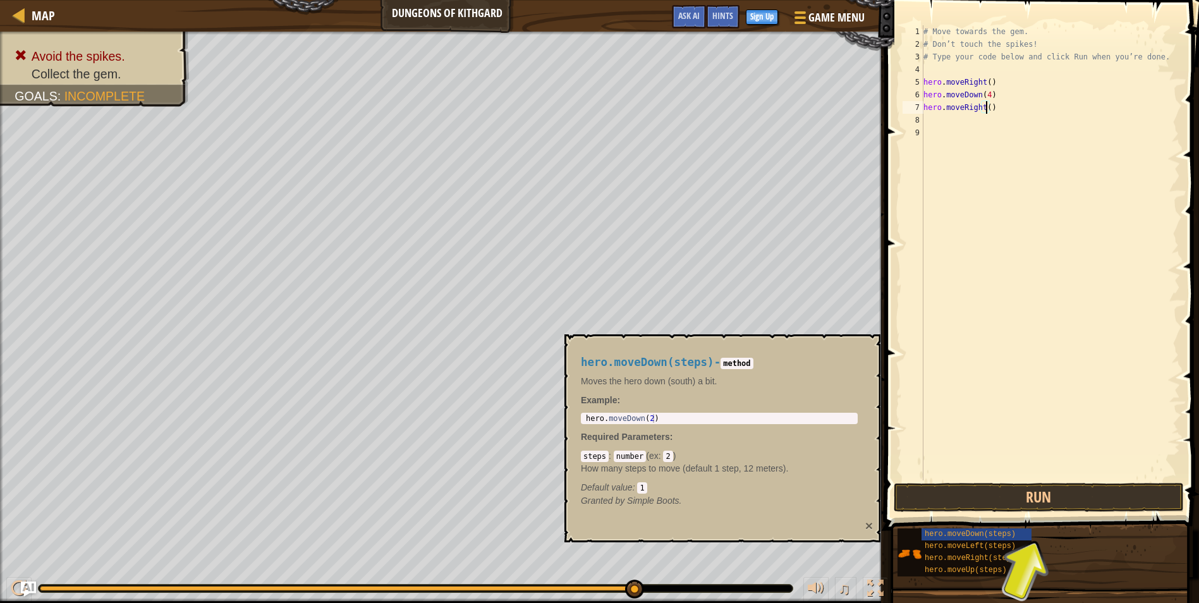
type textarea "hero.moveRight()"
click at [866, 526] on div "hero.moveDown(steps) - method Moves the hero down (south) a bit. Example : 1 he…" at bounding box center [722, 438] width 316 height 208
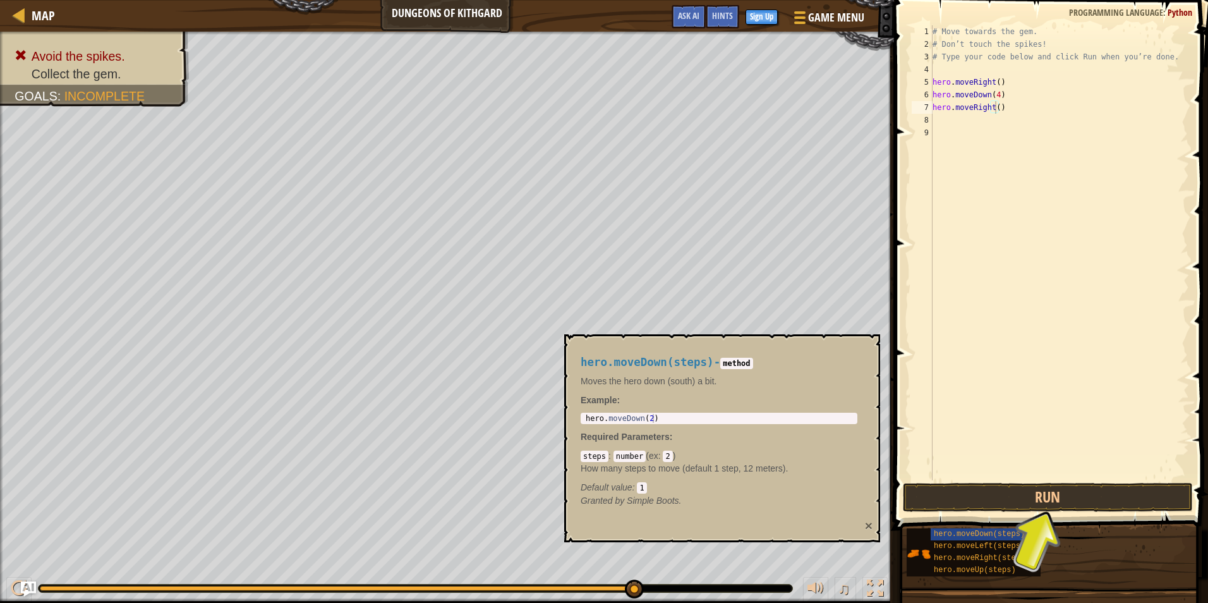
click at [866, 526] on button "×" at bounding box center [869, 525] width 8 height 13
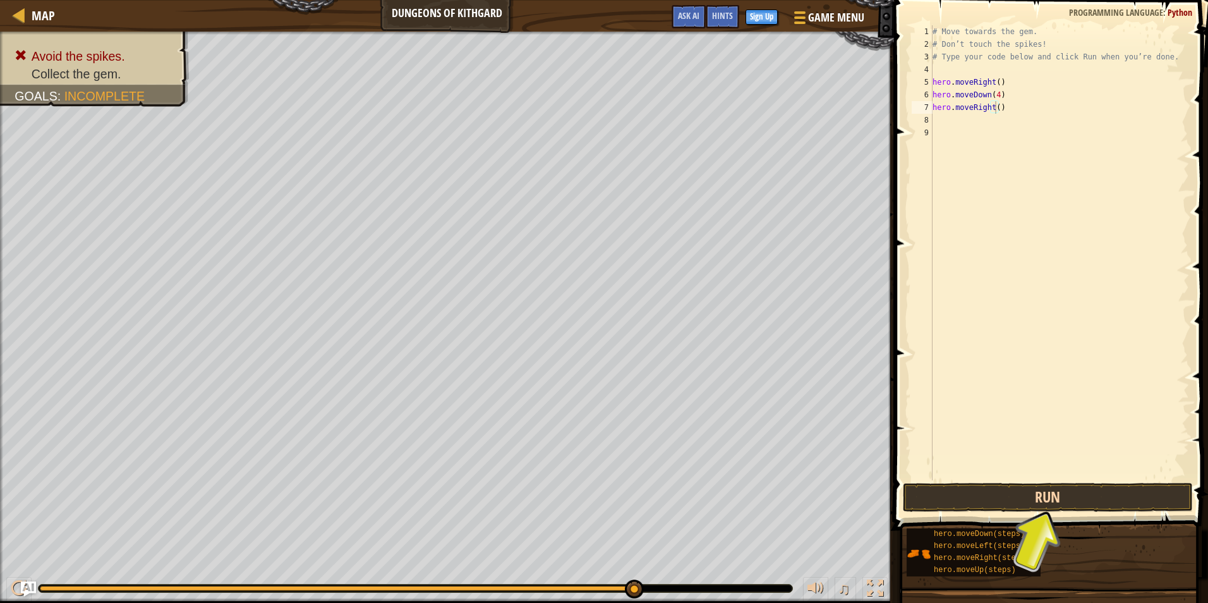
click at [1056, 511] on div "Hints hero.moveRight() 1 2 3 4 5 6 7 8 9 # Move towards the gem. # Don’t touch …" at bounding box center [1049, 298] width 318 height 596
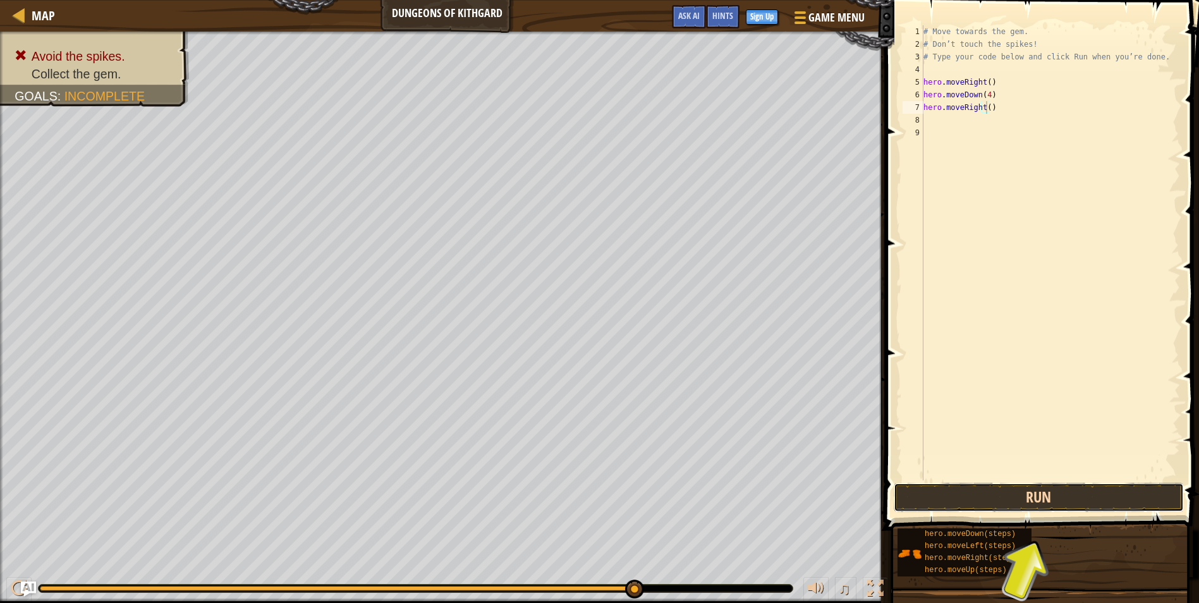
click at [1063, 493] on button "Run" at bounding box center [1038, 497] width 290 height 29
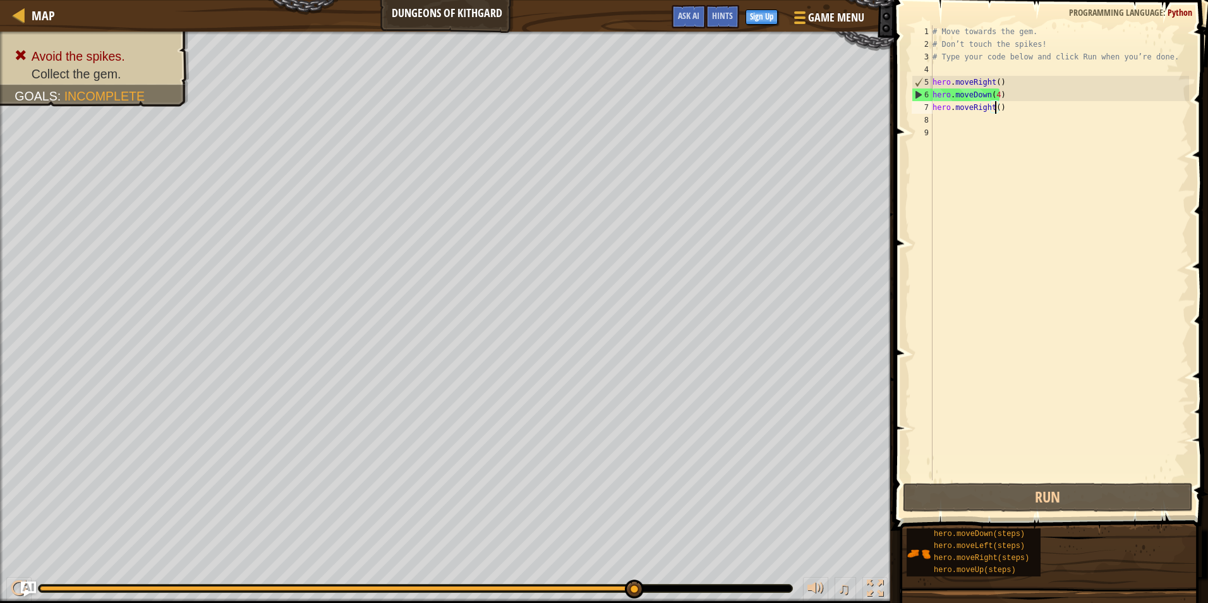
click at [1041, 102] on div "# Move towards the gem. # Don’t touch the spikes! # Type your code below and cl…" at bounding box center [1059, 265] width 259 height 480
click at [995, 110] on div "# Move towards the gem. # Don’t touch the spikes! # Type your code below and cl…" at bounding box center [1059, 265] width 259 height 480
type textarea "hero.moveRight(4)"
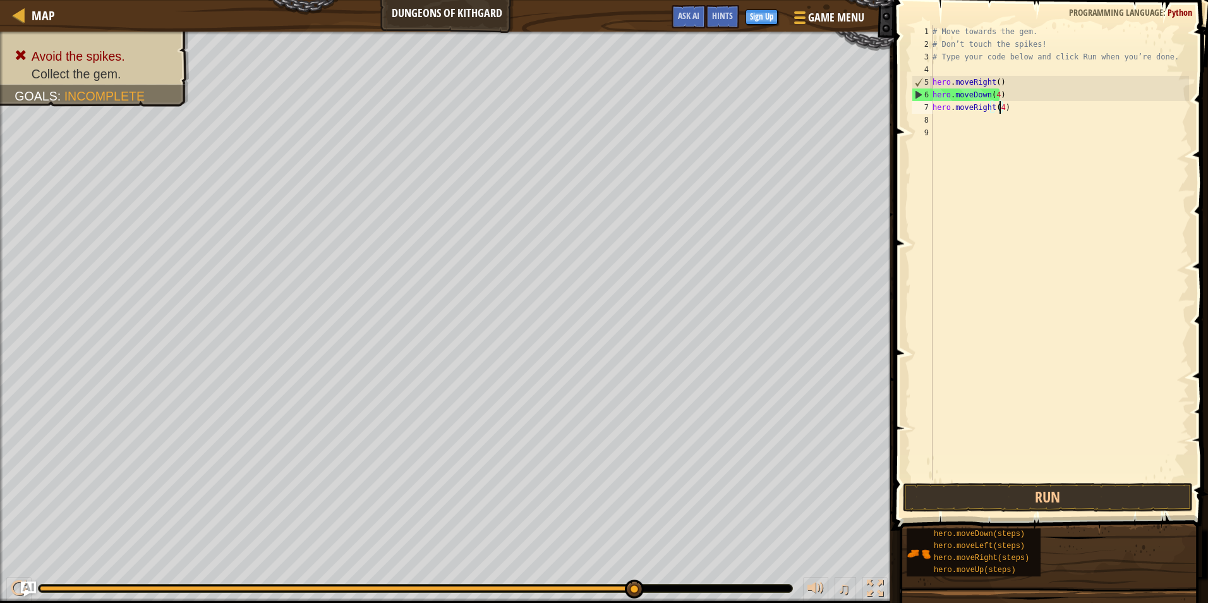
click at [1004, 169] on div "# Move towards the gem. # Don’t touch the spikes! # Type your code below and cl…" at bounding box center [1059, 265] width 259 height 480
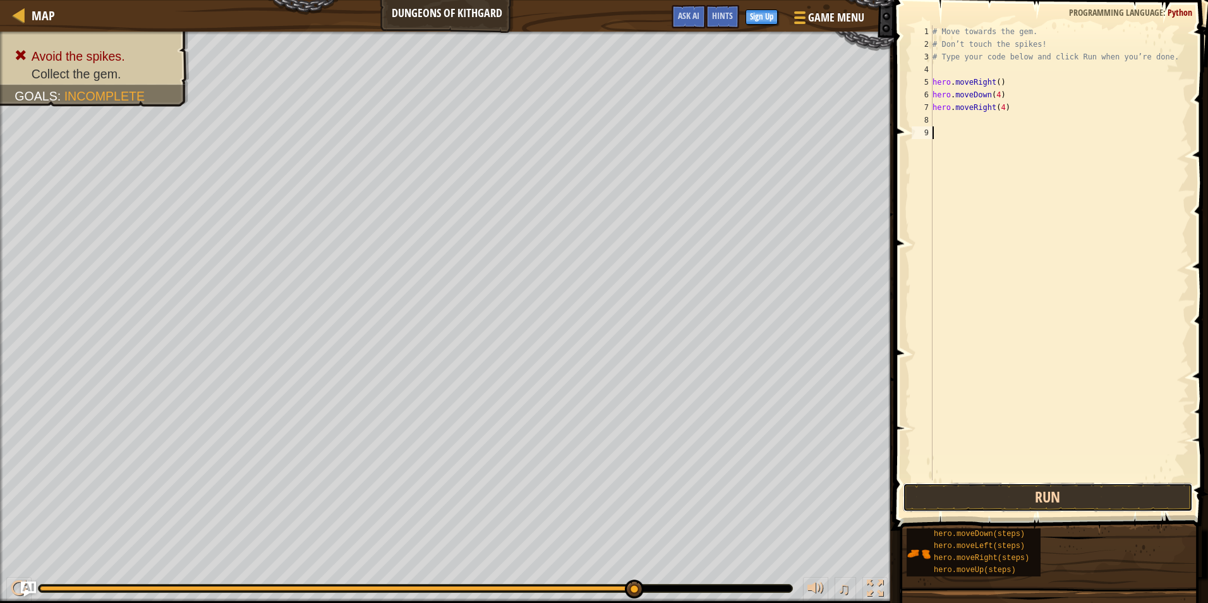
click at [1071, 499] on button "Run" at bounding box center [1048, 497] width 290 height 29
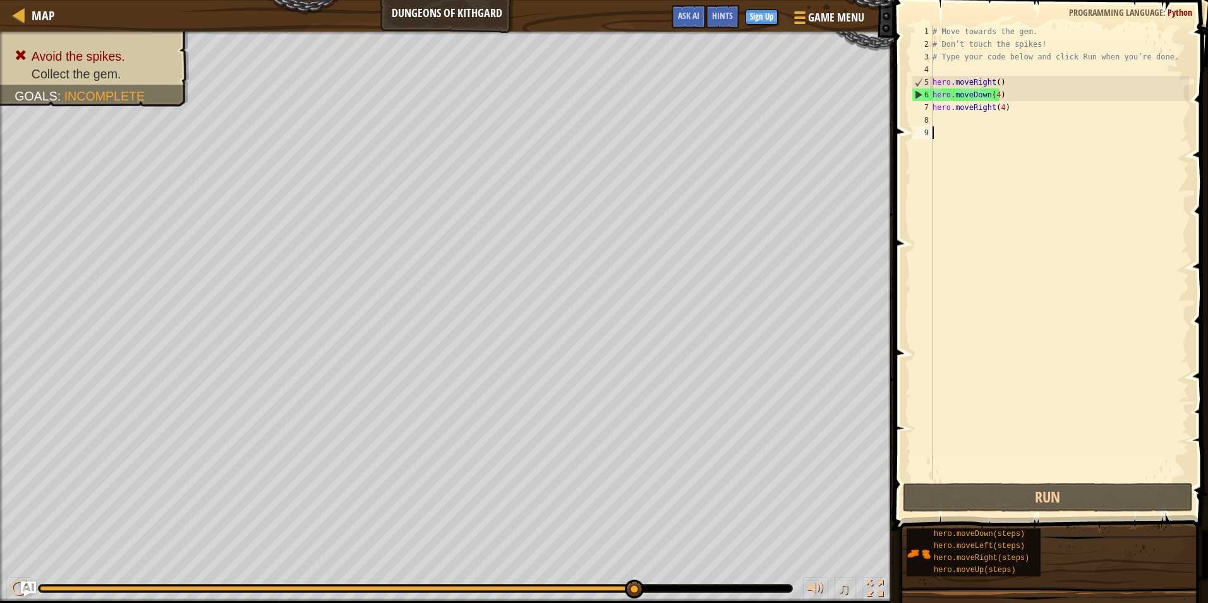
click at [928, 111] on div "7" at bounding box center [922, 107] width 21 height 13
click at [952, 109] on div "# Move towards the gem. # Don’t touch the spikes! # Type your code below and cl…" at bounding box center [1059, 265] width 259 height 480
click at [1019, 111] on div "# Move towards the gem. # Don’t touch the spikes! # Type your code below and cl…" at bounding box center [1059, 265] width 259 height 480
click at [922, 95] on div "6" at bounding box center [922, 94] width 20 height 13
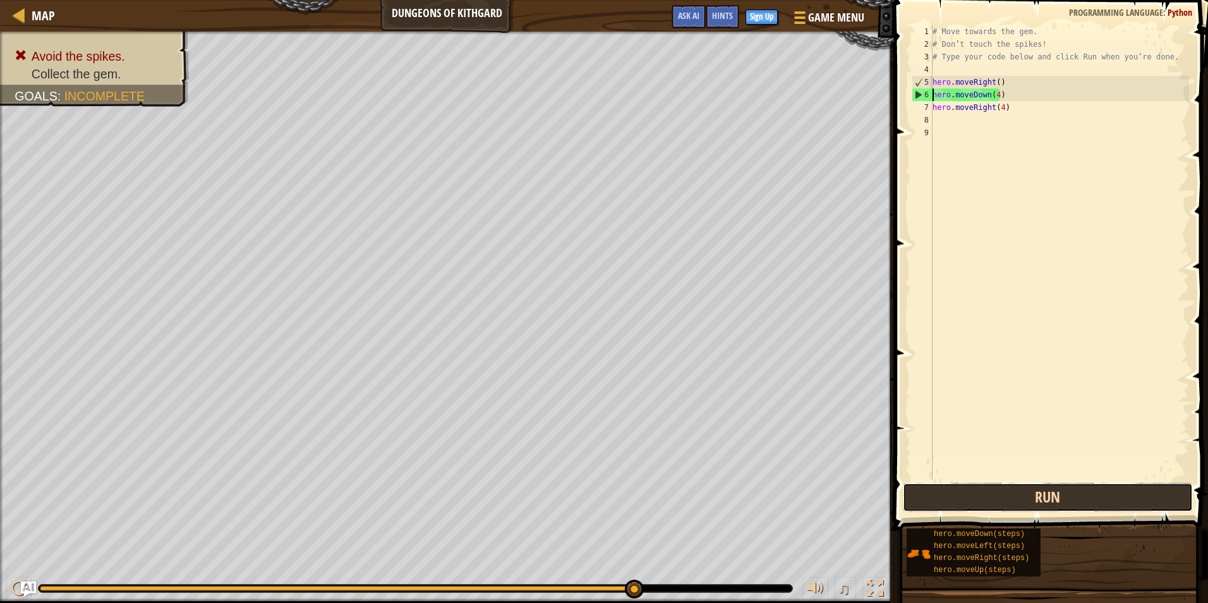
click at [1041, 501] on button "Run" at bounding box center [1048, 497] width 290 height 29
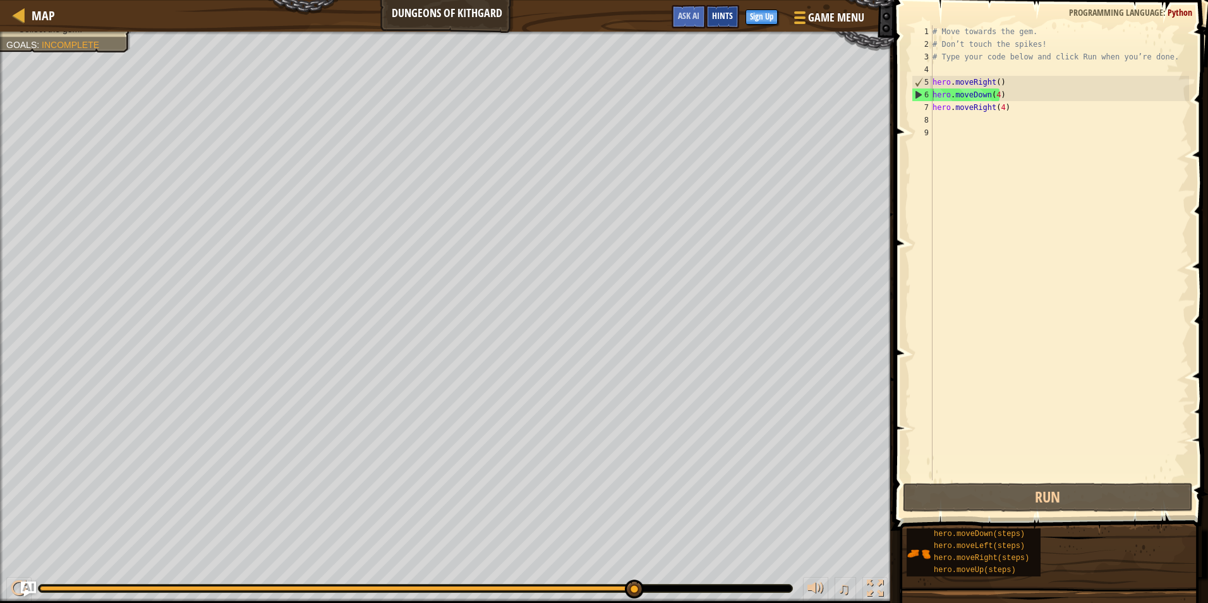
click at [723, 20] on span "Hints" at bounding box center [722, 15] width 21 height 12
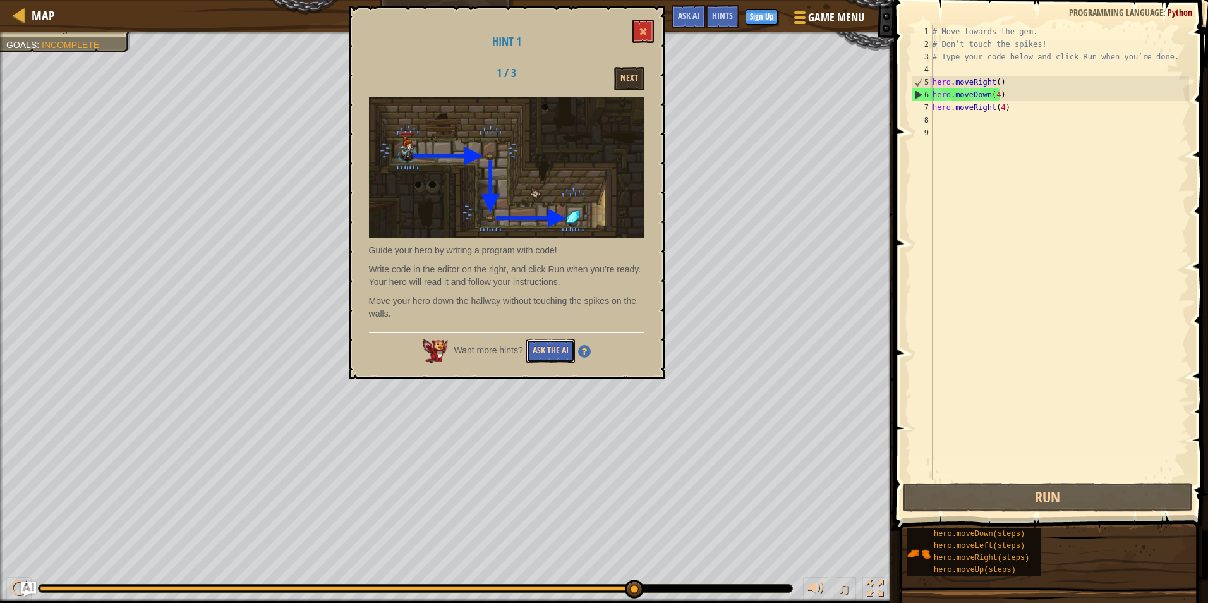
click at [559, 342] on button "Ask the AI" at bounding box center [550, 350] width 49 height 23
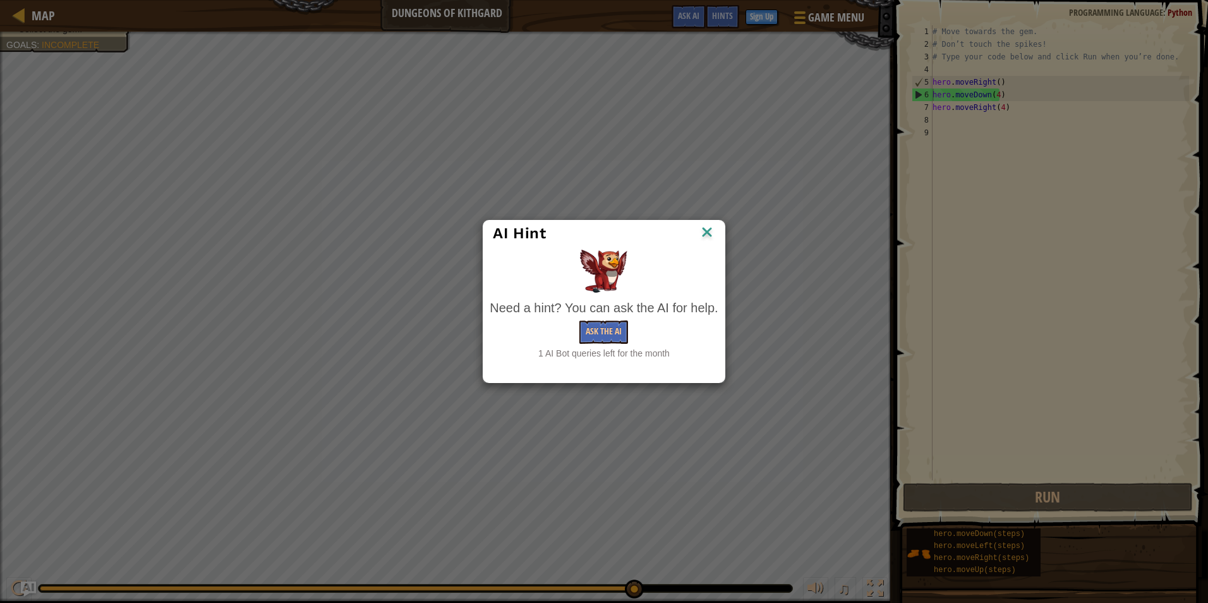
click at [709, 231] on img at bounding box center [707, 233] width 16 height 19
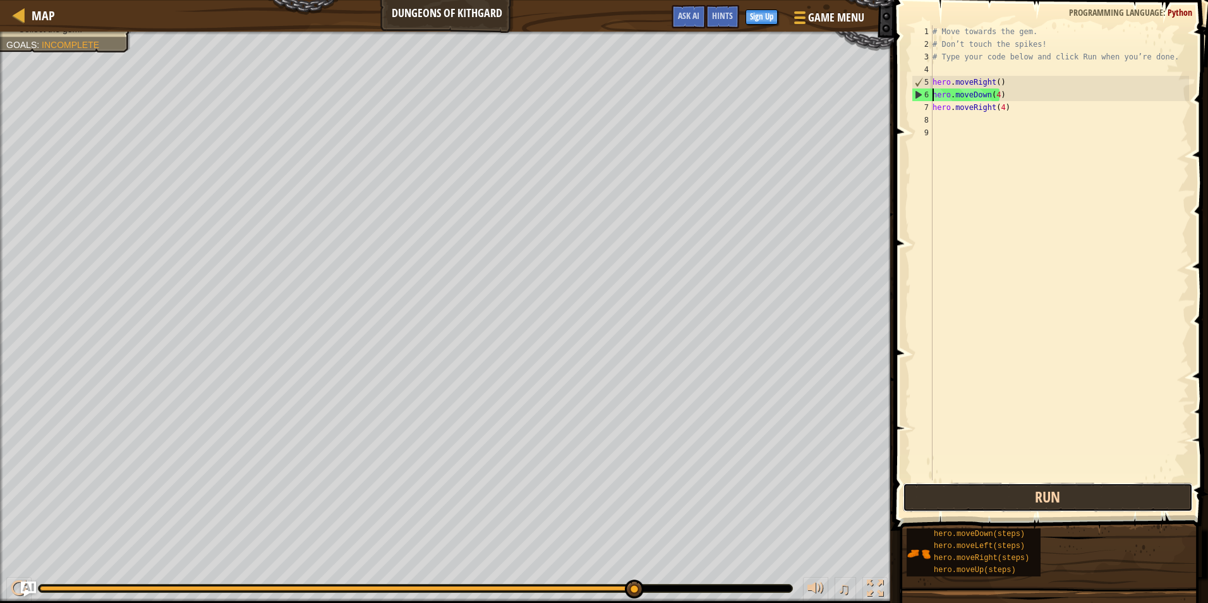
click at [982, 491] on button "Run" at bounding box center [1048, 497] width 290 height 29
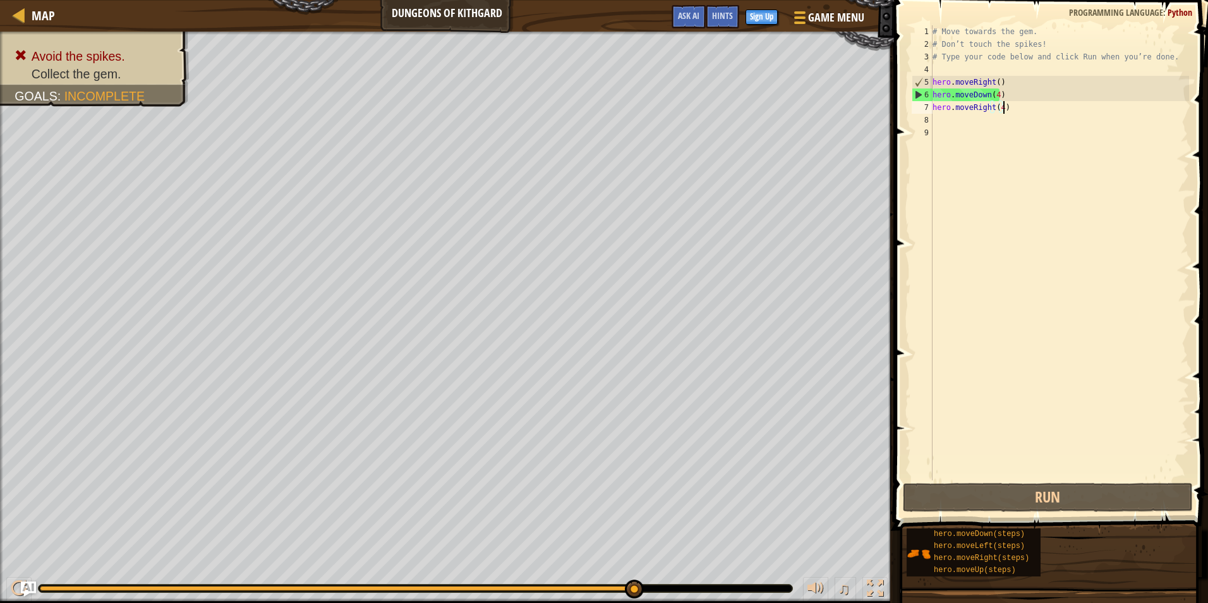
click at [1060, 106] on div "# Move towards the gem. # Don’t touch the spikes! # Type your code below and cl…" at bounding box center [1059, 265] width 259 height 480
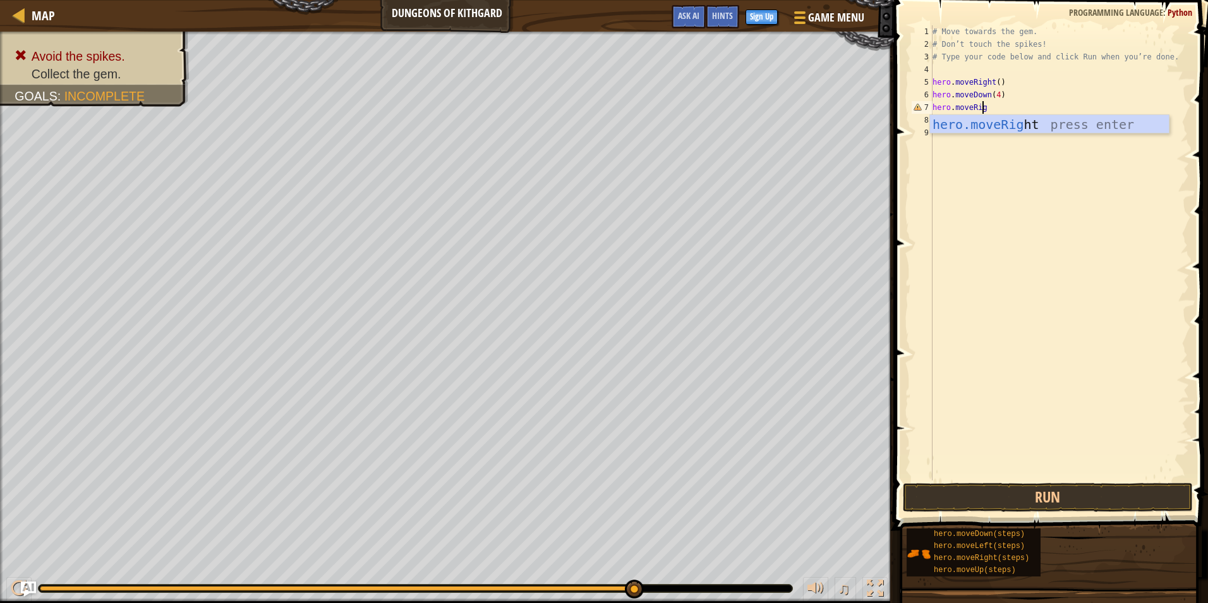
scroll to position [6, 4]
type textarea "hero.moveRight"
click at [1015, 492] on button "Run" at bounding box center [1048, 497] width 290 height 29
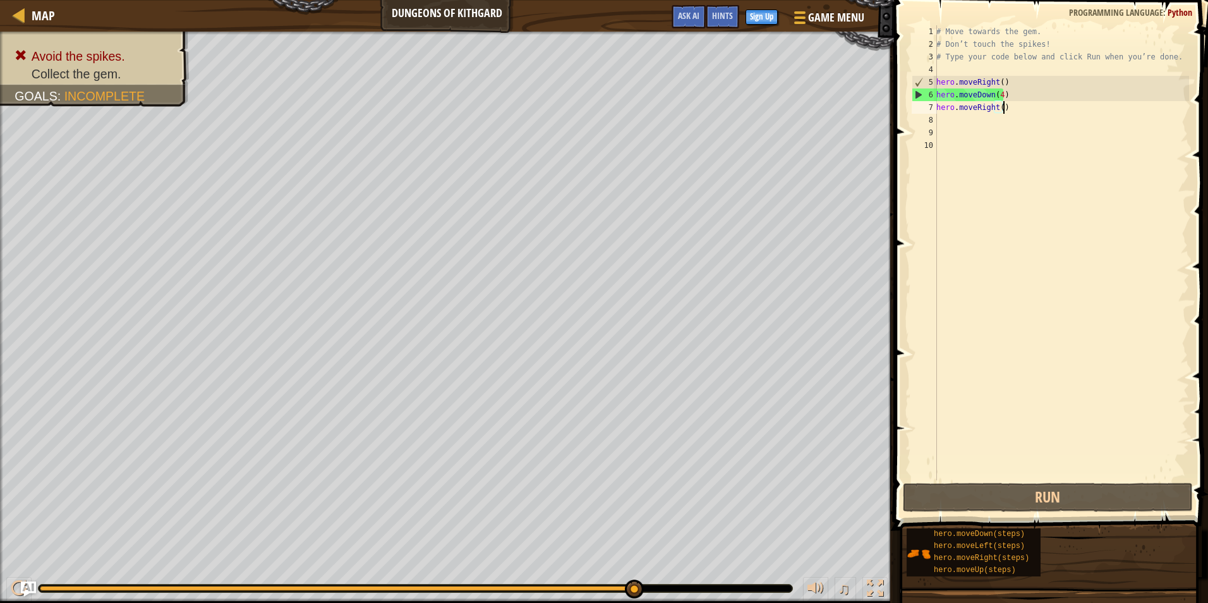
click at [1001, 106] on div "# Move towards the gem. # Don’t touch the spikes! # Type your code below and cl…" at bounding box center [1061, 265] width 255 height 480
type textarea "hero.moveRight(2)"
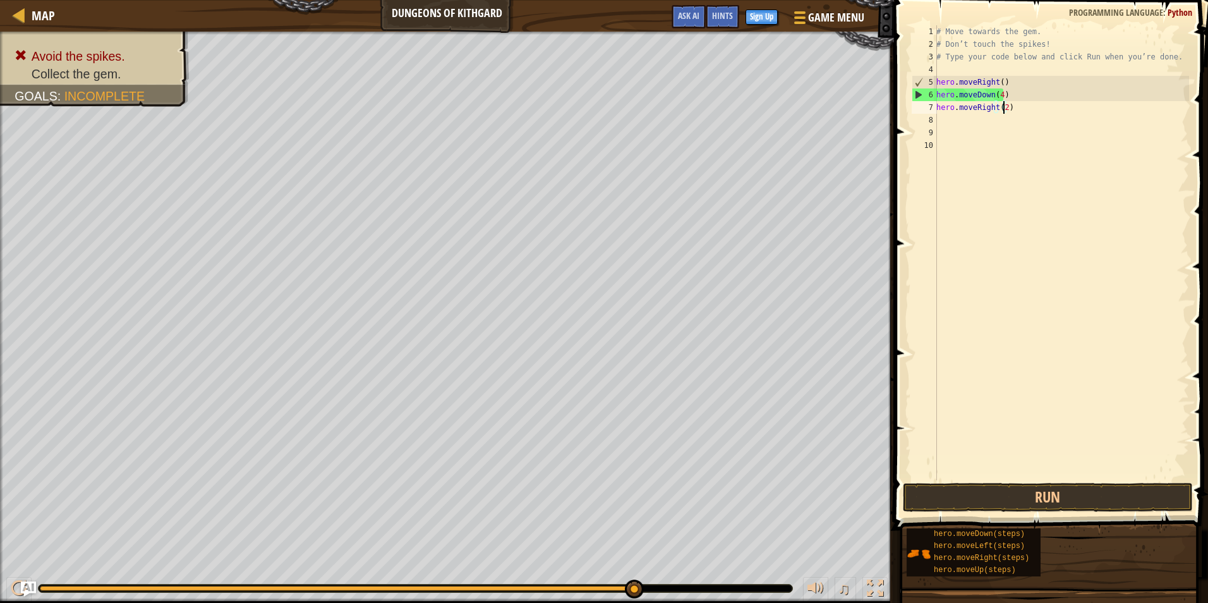
scroll to position [6, 5]
click at [1063, 404] on div "# Move towards the gem. # Don’t touch the spikes! # Type your code below and cl…" at bounding box center [1061, 265] width 255 height 480
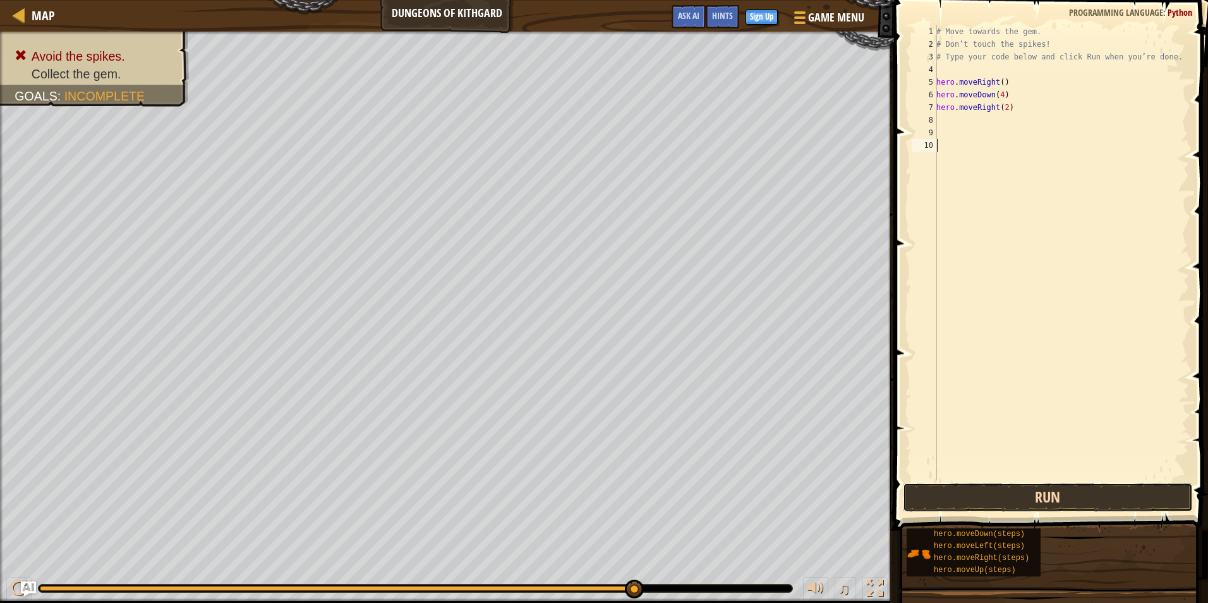
click at [950, 500] on button "Run" at bounding box center [1048, 497] width 290 height 29
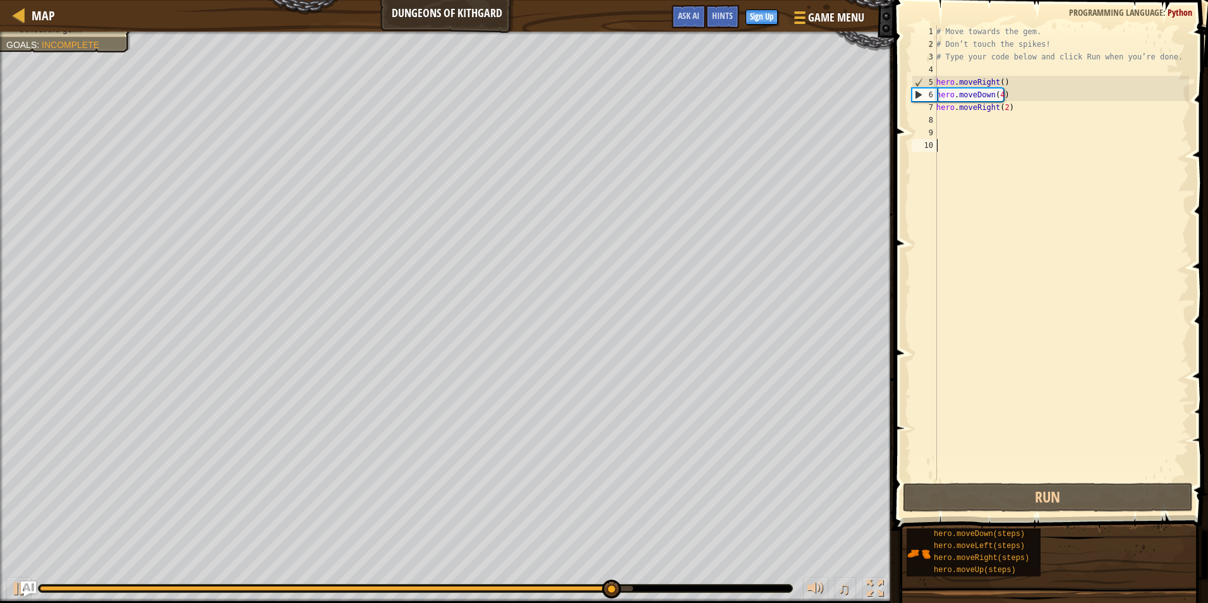
click at [1001, 103] on div "# Move towards the gem. # Don’t touch the spikes! # Type your code below and cl…" at bounding box center [1061, 265] width 255 height 480
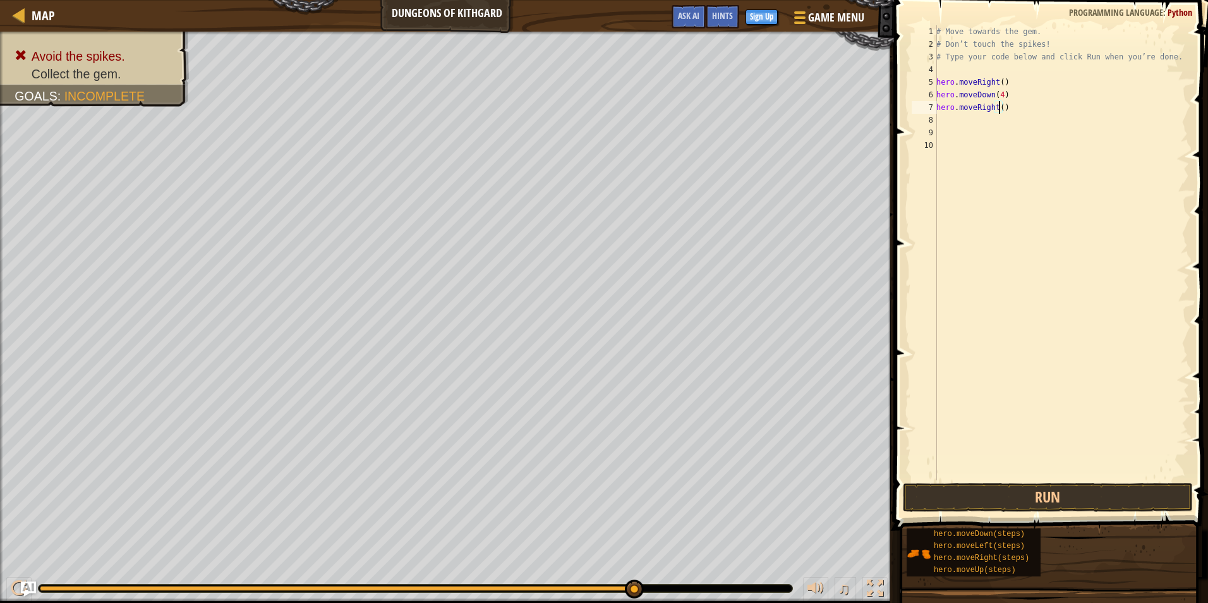
scroll to position [6, 5]
type textarea "hero.moveRight(4)"
click at [1058, 490] on button "Run" at bounding box center [1048, 497] width 290 height 29
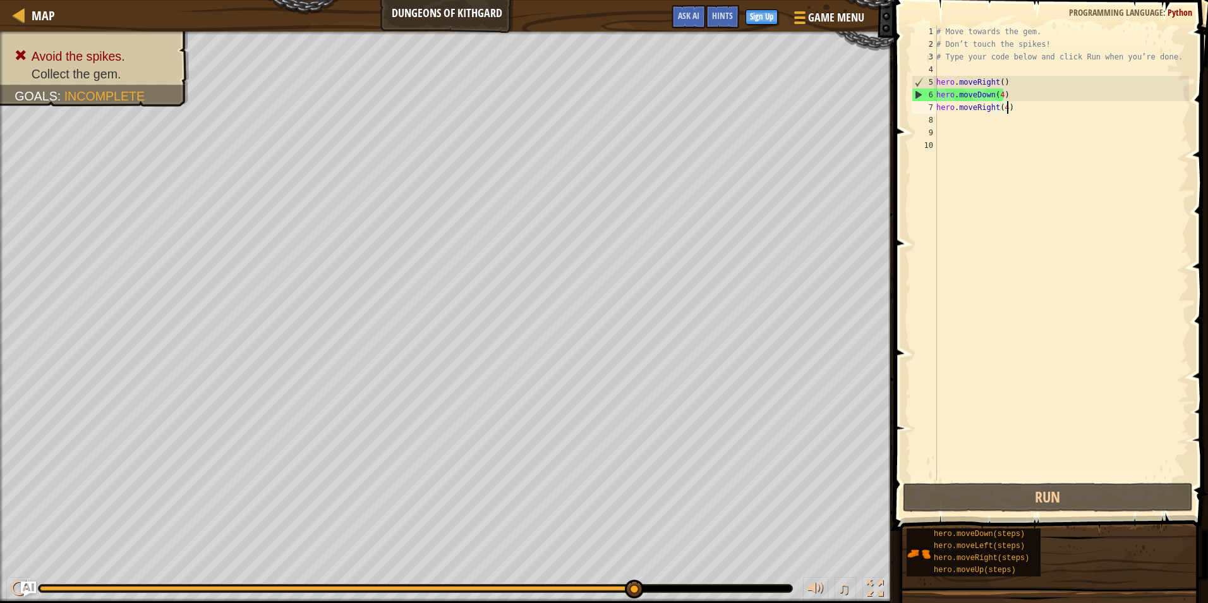
click at [1046, 106] on div "# Move towards the gem. # Don’t touch the spikes! # Type your code below and cl…" at bounding box center [1061, 265] width 255 height 480
drag, startPoint x: 1046, startPoint y: 106, endPoint x: 934, endPoint y: 119, distance: 113.3
click at [928, 103] on div "hero.moveRight(4) 1 2 3 4 5 6 7 8 9 10 # Move towards the gem. # Don’t touch th…" at bounding box center [1049, 252] width 280 height 455
click at [951, 401] on div "# Move towards the gem. # Don’t touch the spikes! # Type your code below and cl…" at bounding box center [1061, 265] width 255 height 480
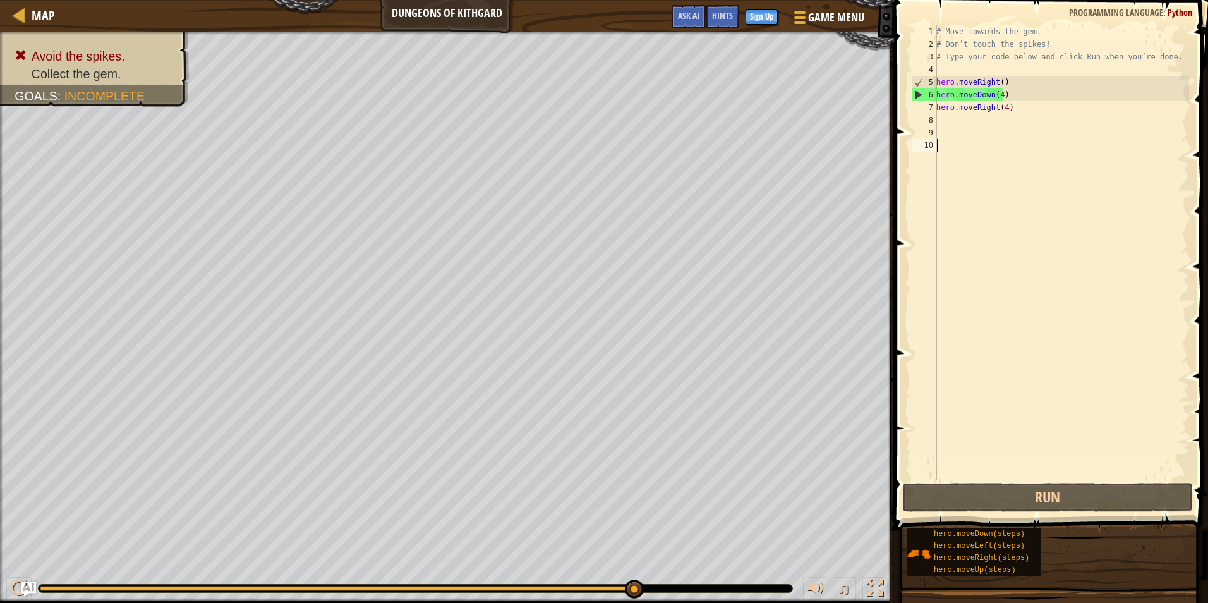
click at [954, 481] on span at bounding box center [1052, 246] width 324 height 567
click at [957, 492] on button "Run" at bounding box center [1048, 497] width 290 height 29
click at [936, 109] on div "7" at bounding box center [924, 107] width 25 height 13
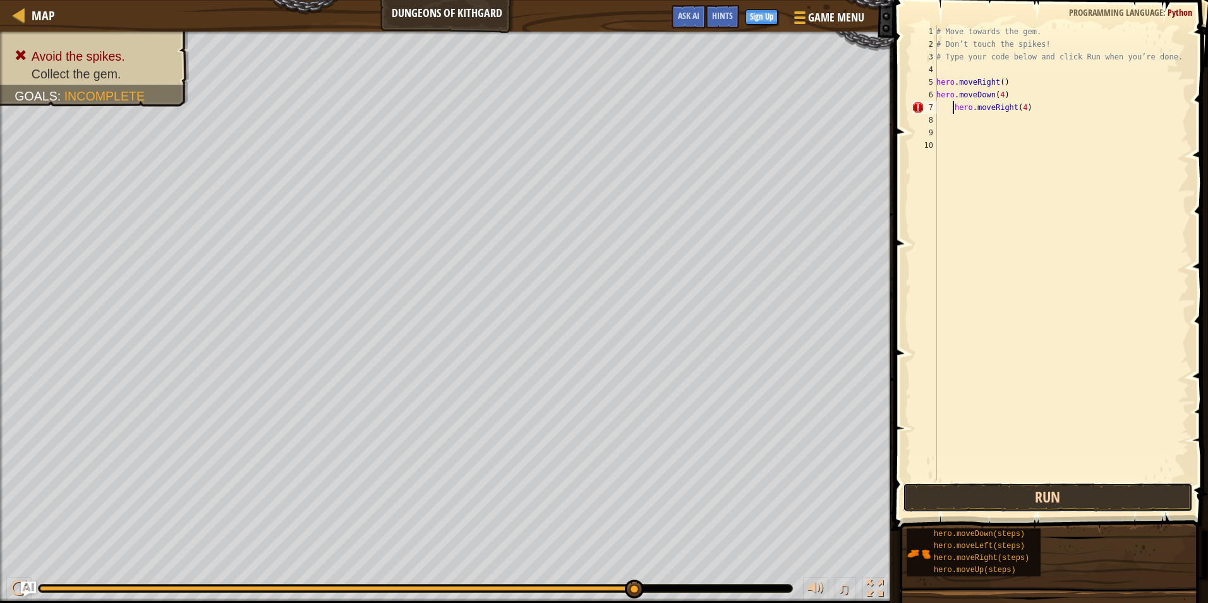
click at [993, 491] on button "Run" at bounding box center [1048, 497] width 290 height 29
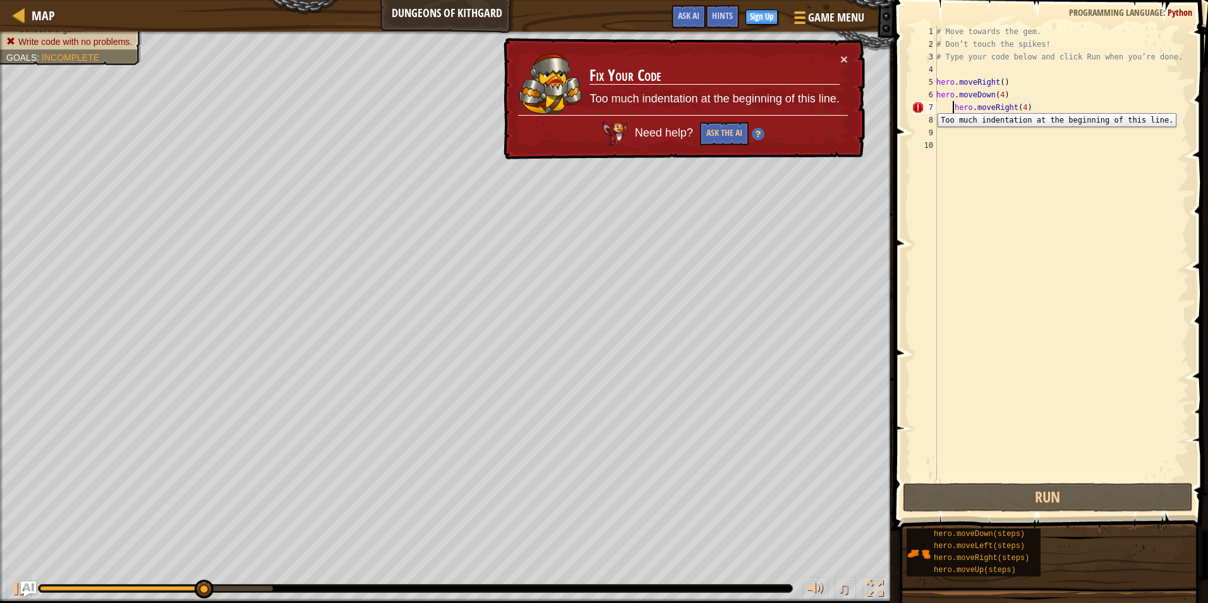
type textarea "hero.moveRight(4)"
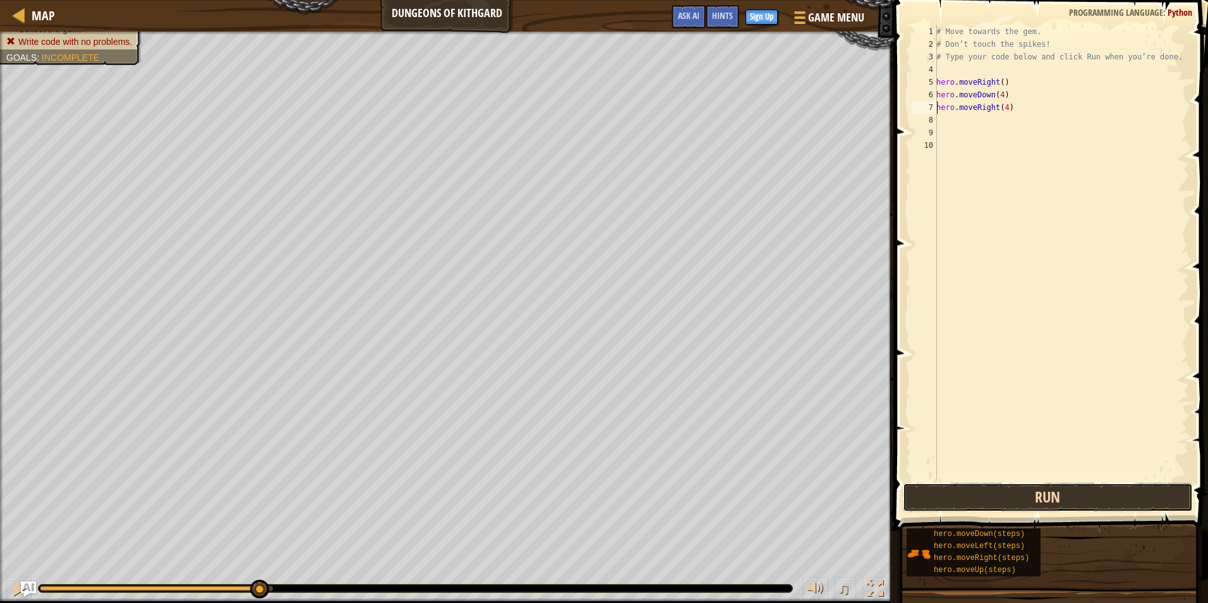
click at [970, 485] on button "Run" at bounding box center [1048, 497] width 290 height 29
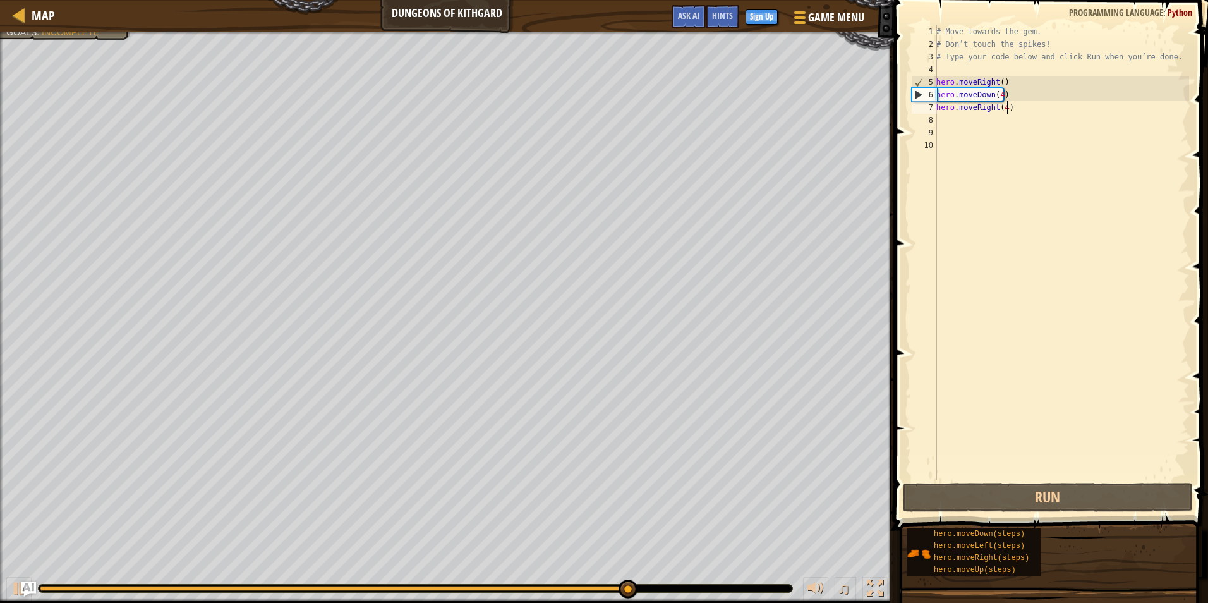
click at [1041, 111] on div "# Move towards the gem. # Don’t touch the spikes! # Type your code below and cl…" at bounding box center [1061, 265] width 255 height 480
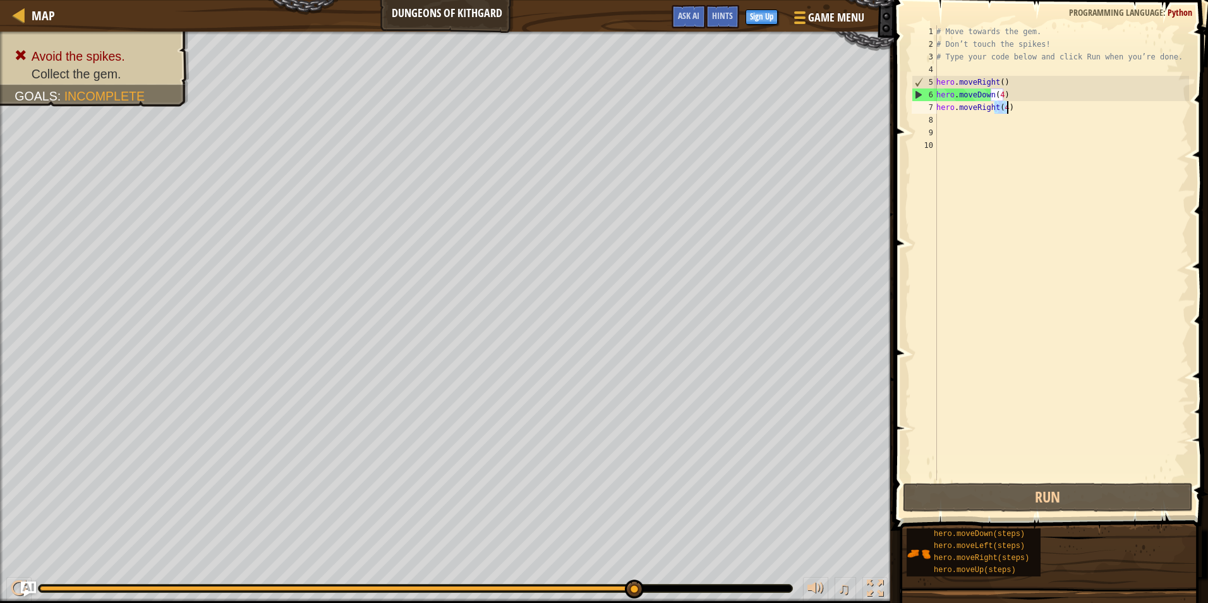
click at [1041, 111] on div "# Move towards the gem. # Don’t touch the spikes! # Type your code below and cl…" at bounding box center [1061, 265] width 255 height 480
click at [1041, 111] on div "# Move towards the gem. # Don’t touch the spikes! # Type your code below and cl…" at bounding box center [1061, 252] width 255 height 455
click at [1024, 150] on div "# Move towards the gem. # Don’t touch the spikes! # Type your code below and cl…" at bounding box center [1061, 265] width 255 height 480
click at [983, 113] on div "# Move towards the gem. # Don’t touch the spikes! # Type your code below and cl…" at bounding box center [1061, 265] width 255 height 480
click at [1011, 111] on div "# Move towards the gem. # Don’t touch the spikes! # Type your code below and cl…" at bounding box center [1061, 265] width 255 height 480
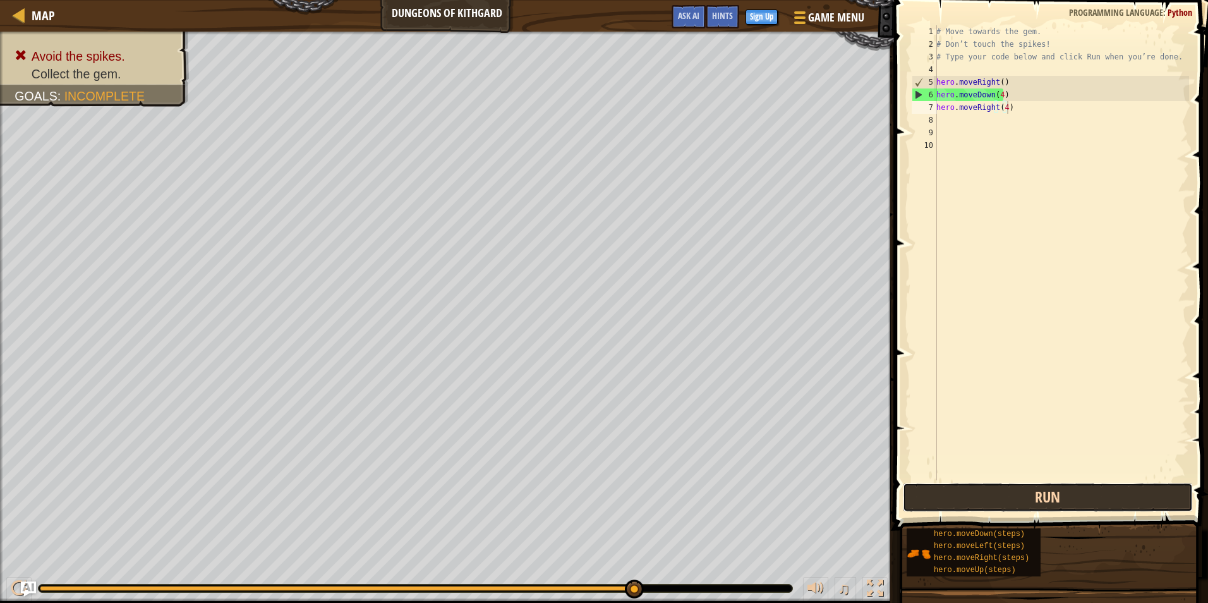
click at [1022, 500] on button "Run" at bounding box center [1048, 497] width 290 height 29
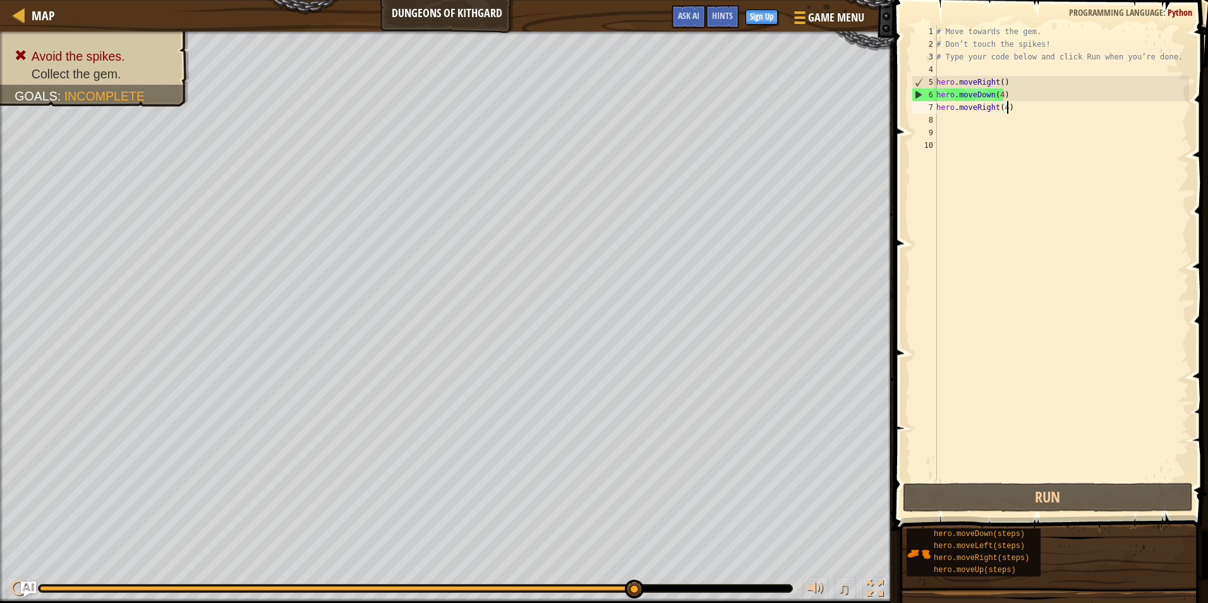
click at [998, 92] on div "# Move towards the gem. # Don’t touch the spikes! # Type your code below and cl…" at bounding box center [1061, 265] width 255 height 480
type textarea "hero.moveDown(3)"
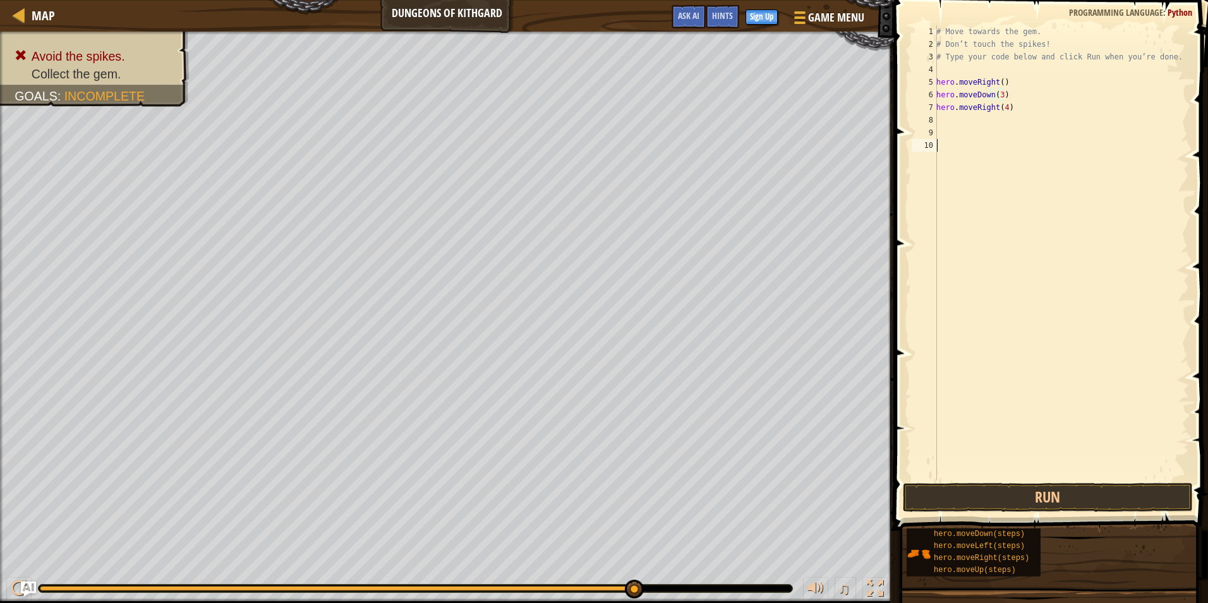
click at [974, 210] on div "# Move towards the gem. # Don’t touch the spikes! # Type your code below and cl…" at bounding box center [1061, 265] width 255 height 480
click at [1083, 495] on button "Run" at bounding box center [1048, 497] width 290 height 29
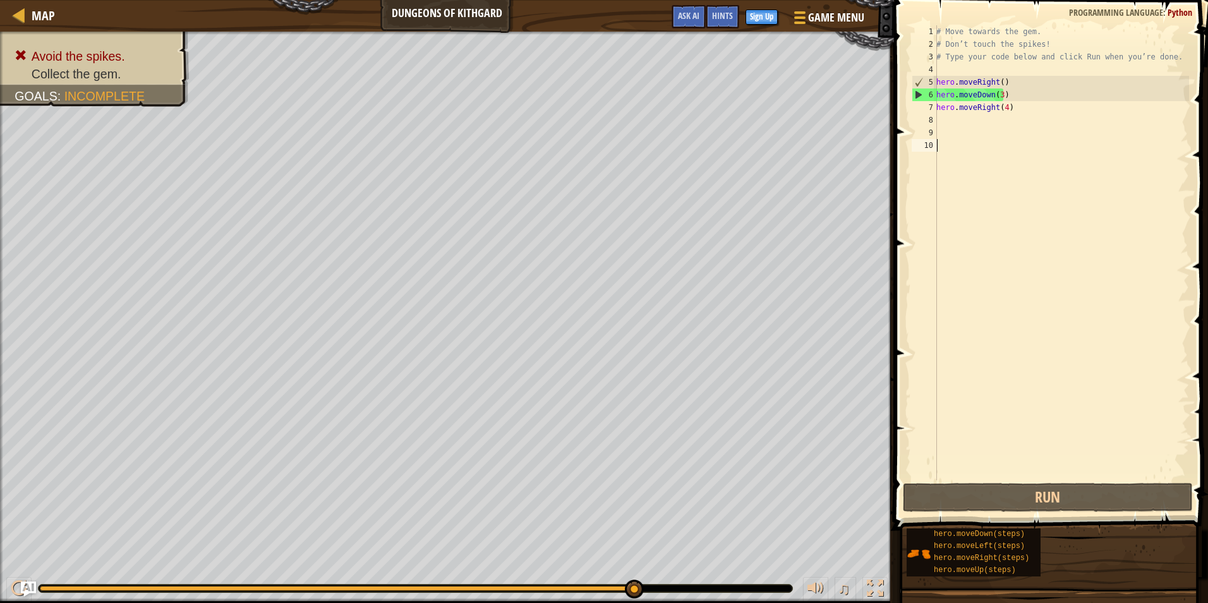
click at [1000, 92] on div "# Move towards the gem. # Don’t touch the spikes! # Type your code below and cl…" at bounding box center [1061, 265] width 255 height 480
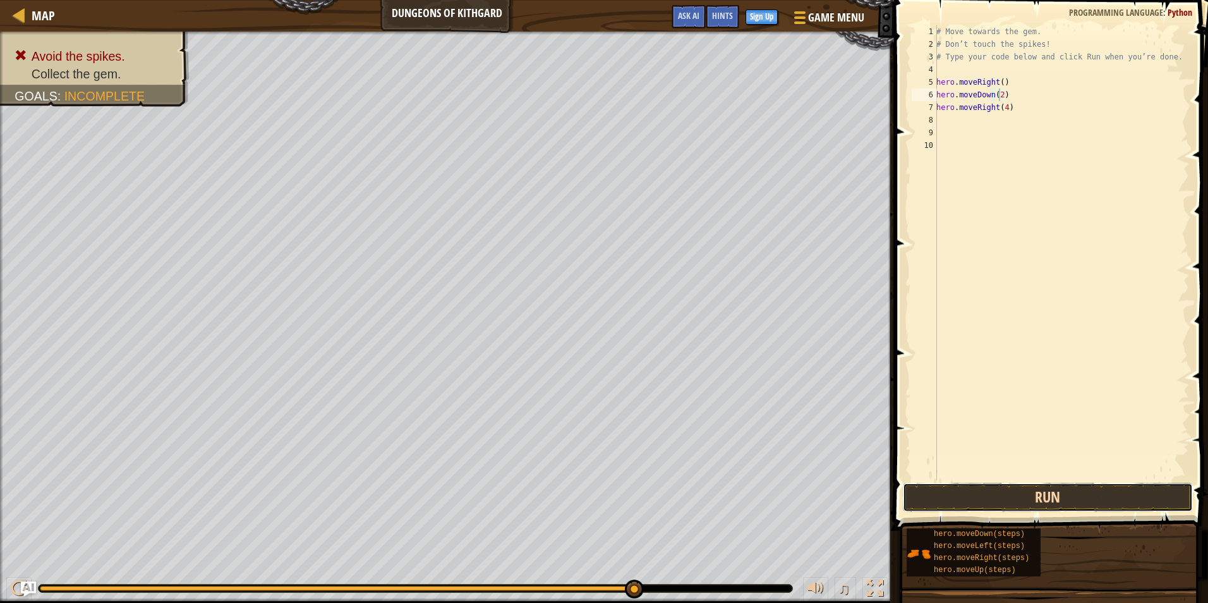
click at [998, 495] on button "Run" at bounding box center [1048, 497] width 290 height 29
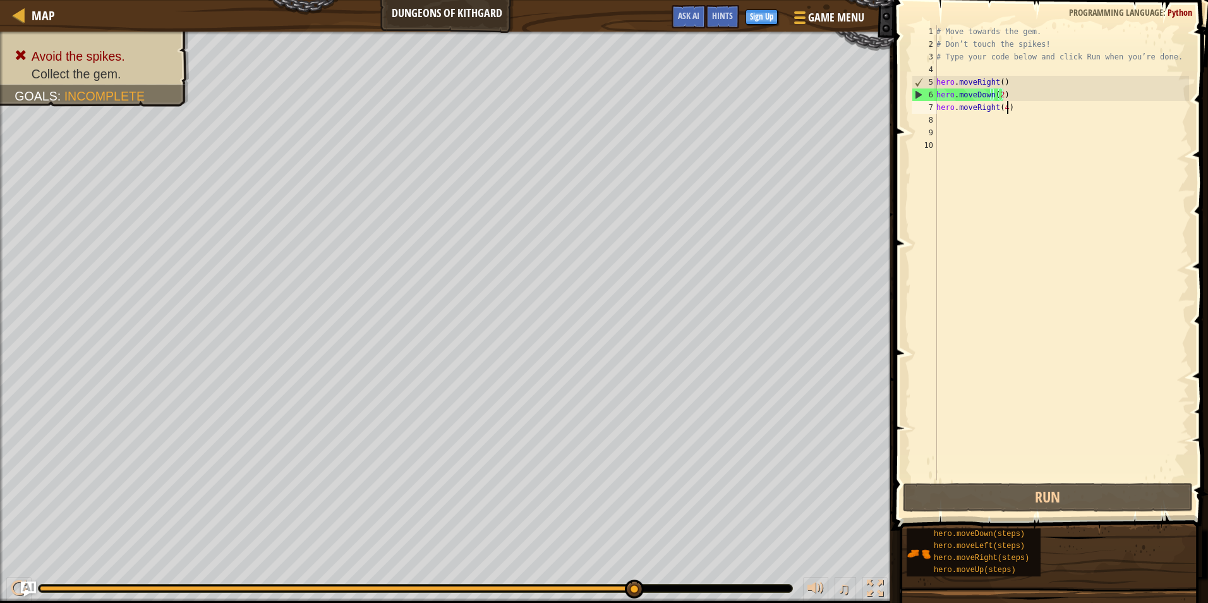
click at [1008, 107] on div "# Move towards the gem. # Don’t touch the spikes! # Type your code below and cl…" at bounding box center [1061, 265] width 255 height 480
click at [1003, 109] on div "# Move towards the gem. # Don’t touch the spikes! # Type your code below and cl…" at bounding box center [1061, 265] width 255 height 480
click at [1031, 112] on div "# Move towards the gem. # Don’t touch the spikes! # Type your code below and cl…" at bounding box center [1061, 265] width 255 height 480
click at [1015, 106] on div "# Move towards the gem. # Don’t touch the spikes! # Type your code below and cl…" at bounding box center [1061, 265] width 255 height 480
drag, startPoint x: 1010, startPoint y: 90, endPoint x: 935, endPoint y: 92, distance: 75.2
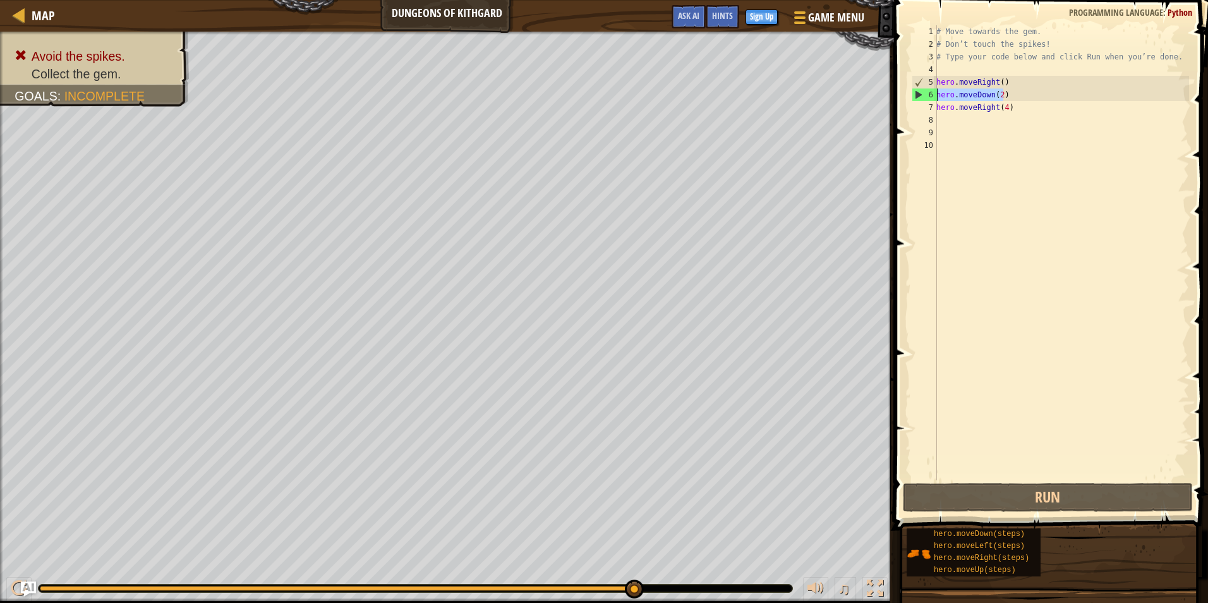
click at [935, 92] on div "hero.moveRight(4) 1 2 3 4 5 6 7 8 9 10 # Move towards the gem. # Don’t touch th…" at bounding box center [1049, 252] width 280 height 455
type textarea "hero.moveDown(2)"
click at [1038, 191] on div "# Move towards the gem. # Don’t touch the spikes! # Type your code below and cl…" at bounding box center [1061, 265] width 255 height 480
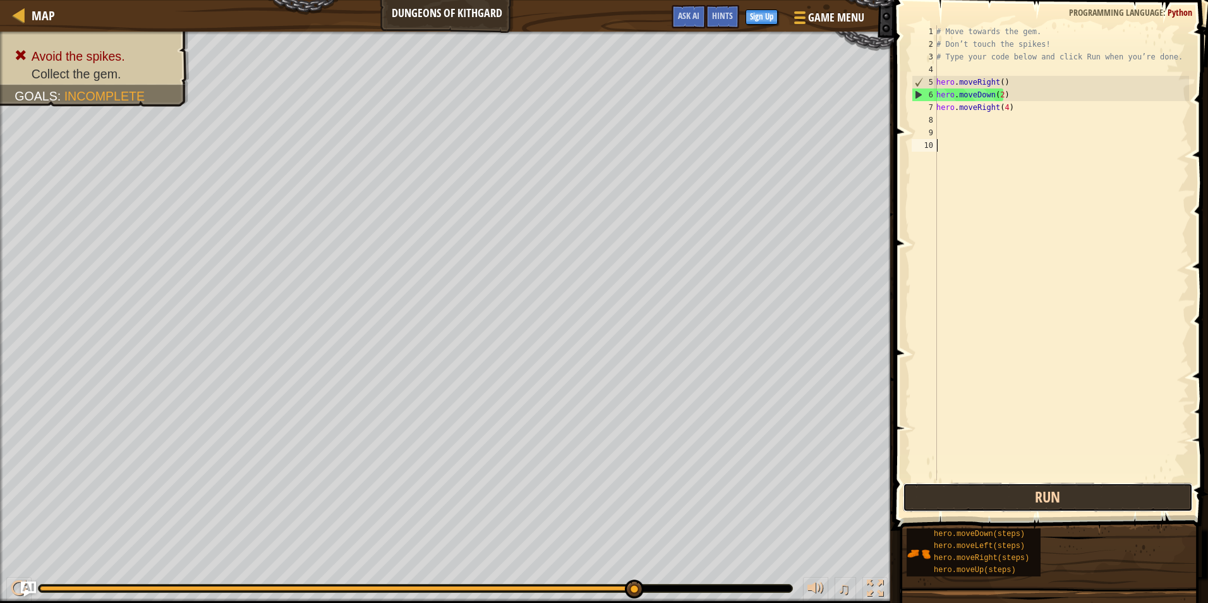
click at [1109, 495] on button "Run" at bounding box center [1048, 497] width 290 height 29
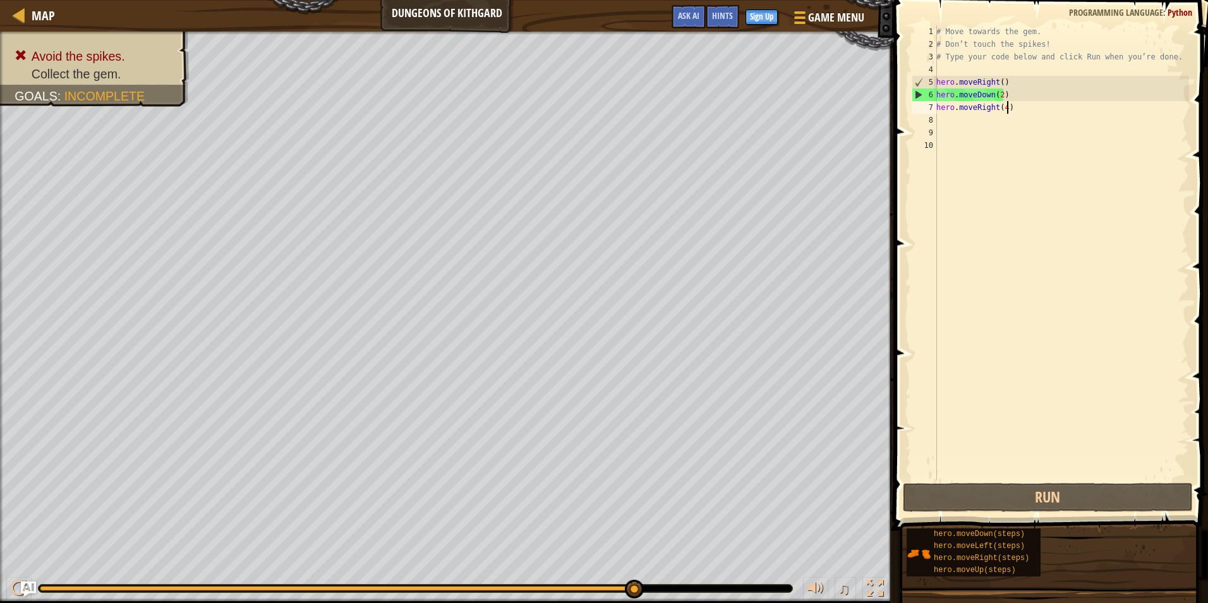
click at [1056, 108] on div "# Move towards the gem. # Don’t touch the spikes! # Type your code below and cl…" at bounding box center [1061, 265] width 255 height 480
click at [995, 94] on div "# Move towards the gem. # Don’t touch the spikes! # Type your code below and cl…" at bounding box center [1061, 265] width 255 height 480
click at [998, 95] on div "# Move towards the gem. # Don’t touch the spikes! # Type your code below and cl…" at bounding box center [1061, 265] width 255 height 480
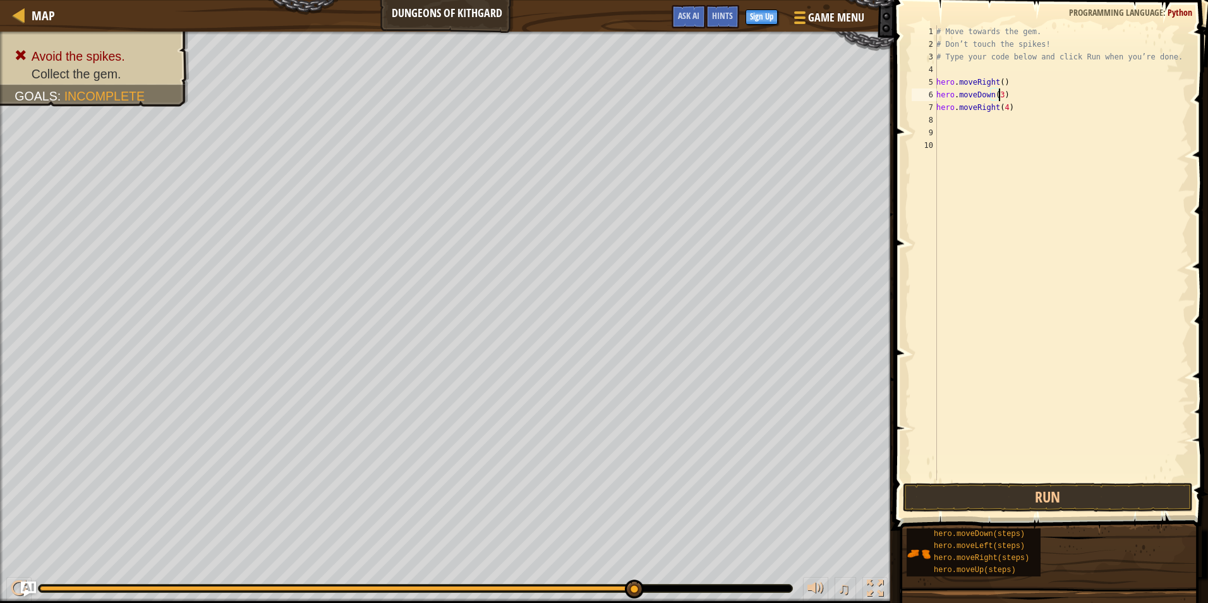
scroll to position [6, 4]
click at [1017, 502] on button "Run" at bounding box center [1048, 497] width 290 height 29
click at [1003, 107] on div "# Move towards the gem. # Don’t touch the spikes! # Type your code below and cl…" at bounding box center [1061, 265] width 255 height 480
type textarea "hero.moveRight()"
click at [1050, 493] on button "Run" at bounding box center [1048, 497] width 290 height 29
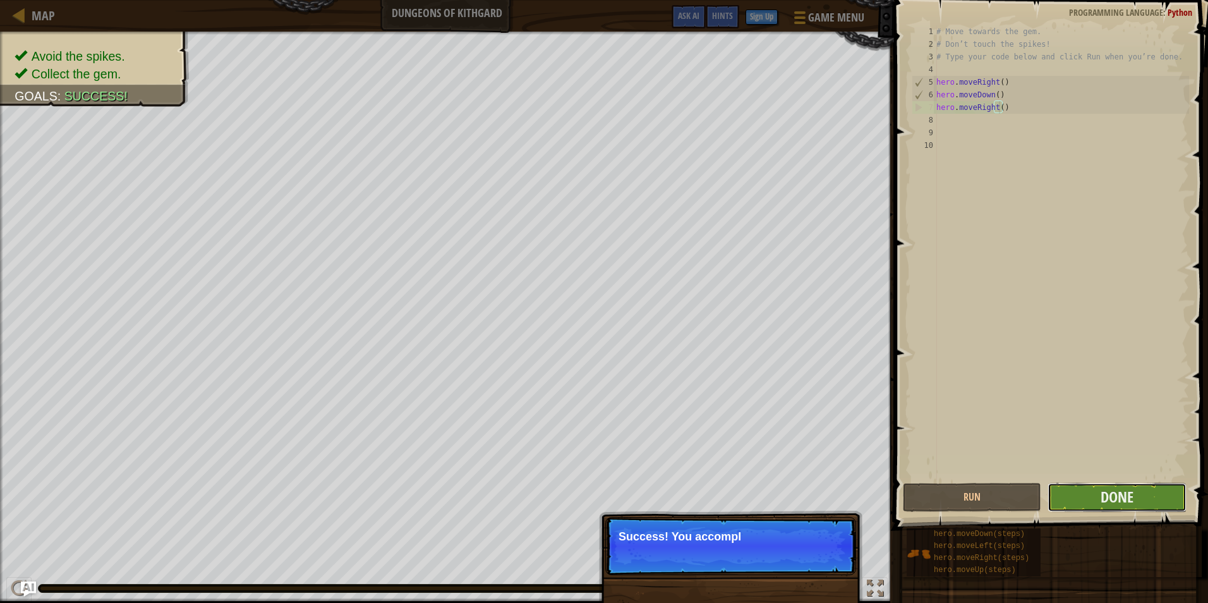
click at [1084, 500] on button "Done" at bounding box center [1117, 497] width 138 height 29
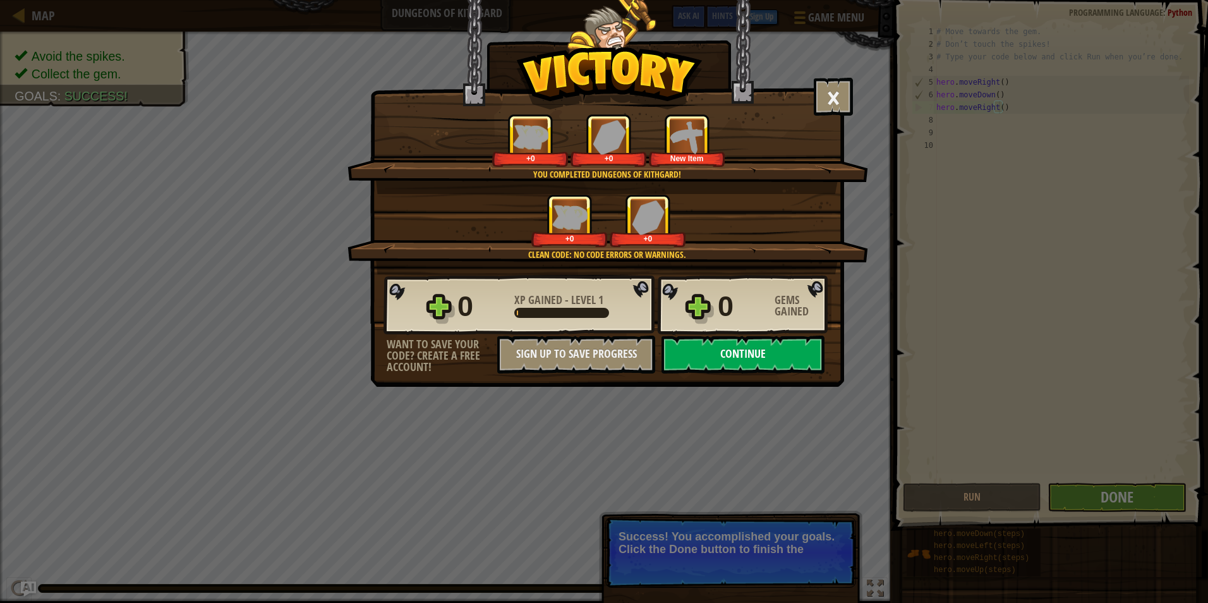
click at [768, 339] on div "0 XP Gained - Level 1 0 Gems Gained Want to save your code? Create a free accou…" at bounding box center [607, 323] width 473 height 99
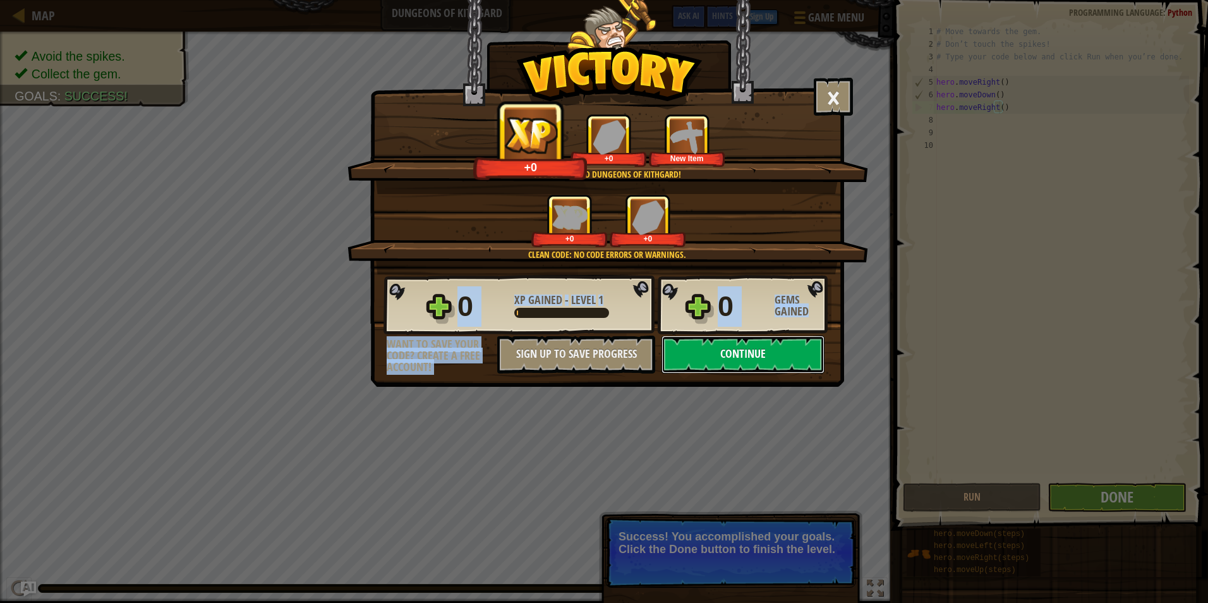
drag, startPoint x: 768, startPoint y: 339, endPoint x: 778, endPoint y: 347, distance: 13.0
click at [778, 347] on button "Continue" at bounding box center [743, 355] width 163 height 38
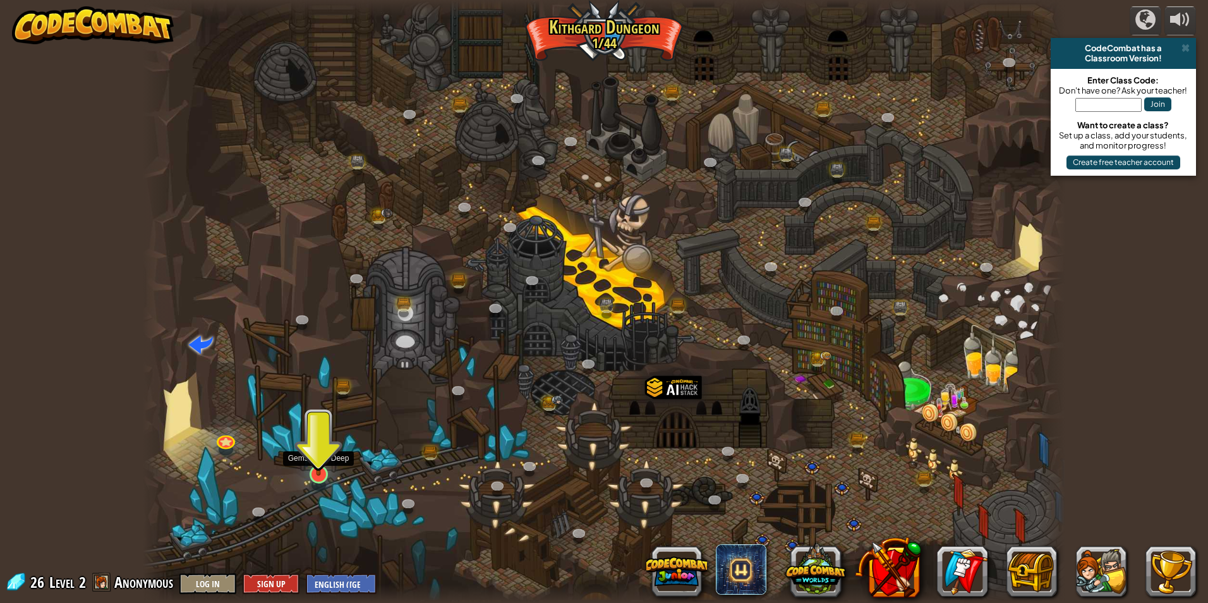
click at [318, 457] on img at bounding box center [318, 447] width 25 height 57
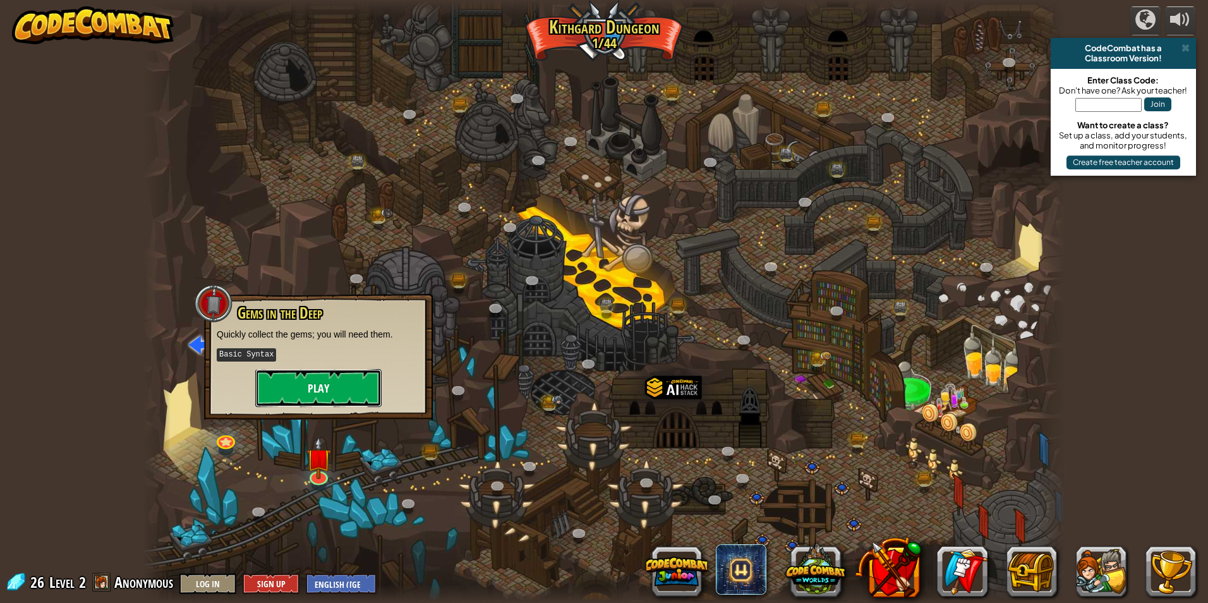
click at [326, 392] on button "Play" at bounding box center [318, 388] width 126 height 38
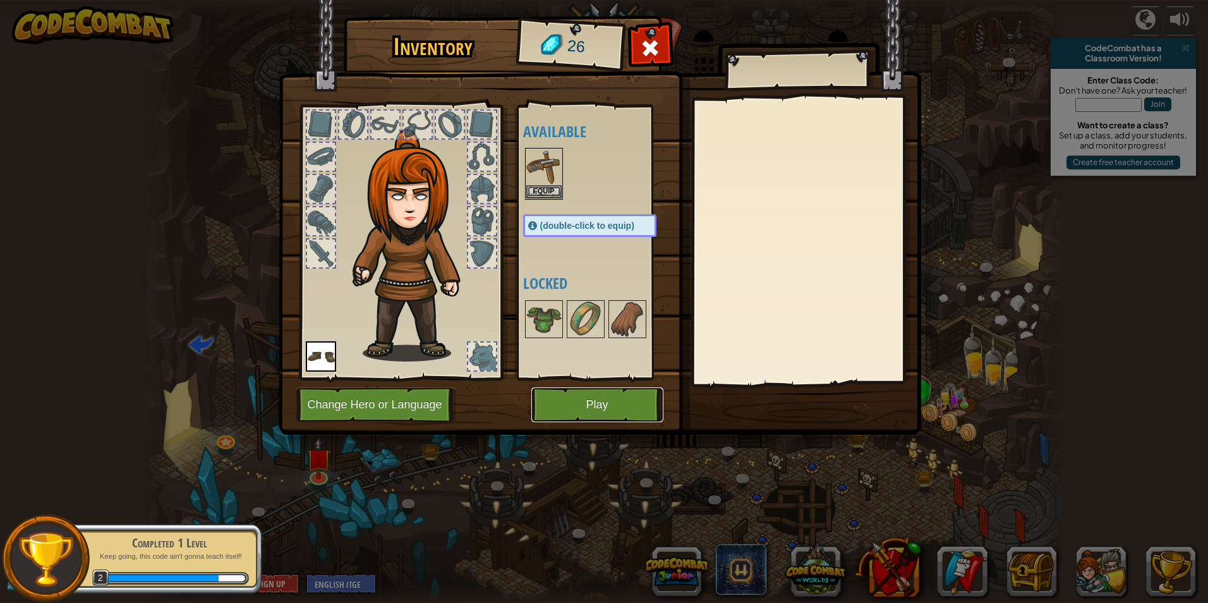
click at [559, 403] on button "Play" at bounding box center [597, 404] width 132 height 35
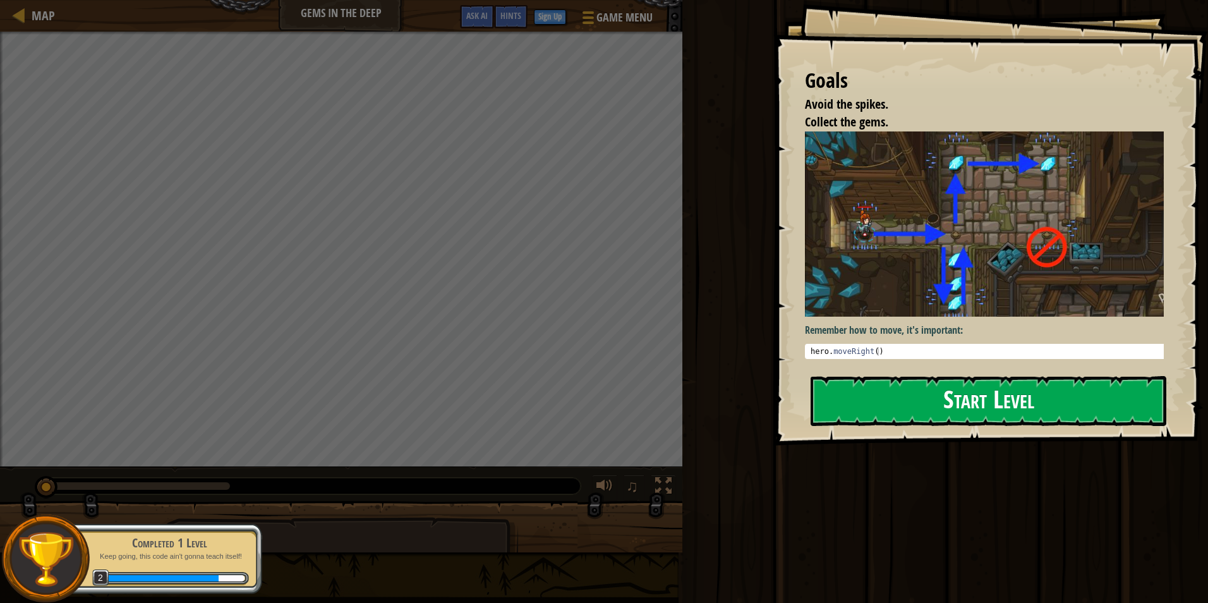
click at [846, 360] on div "Remember how to move, it's important: 1 hero . moveRight ( ) הההההההההההההההההה…" at bounding box center [989, 247] width 368 height 232
click at [832, 418] on button "Start Level" at bounding box center [989, 401] width 356 height 50
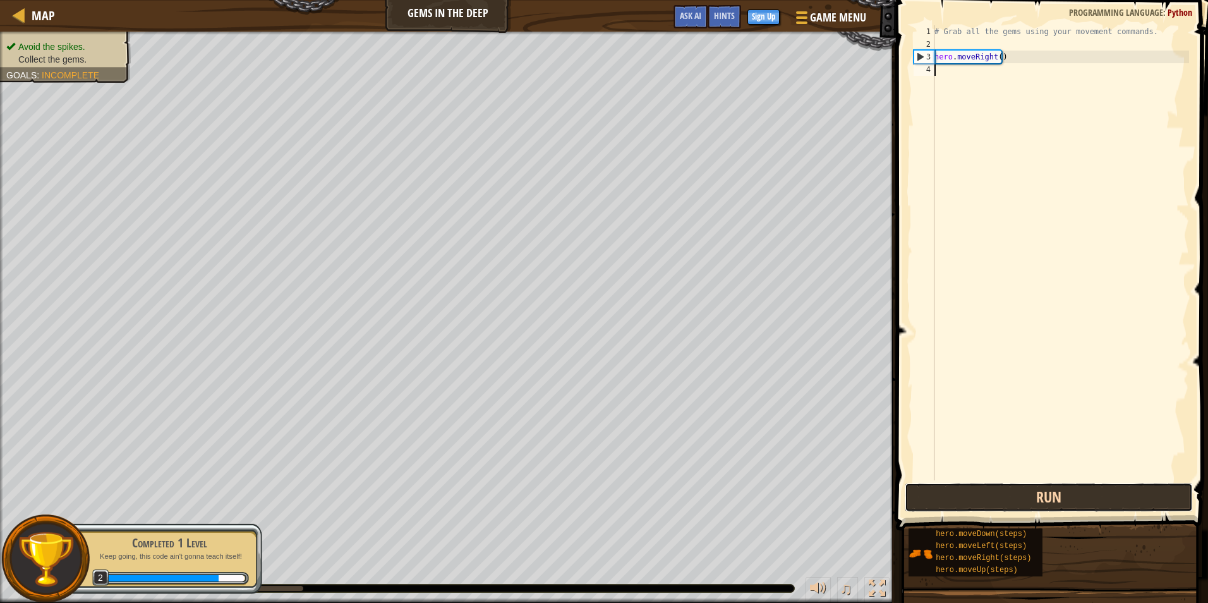
click at [936, 497] on button "Run" at bounding box center [1049, 497] width 288 height 29
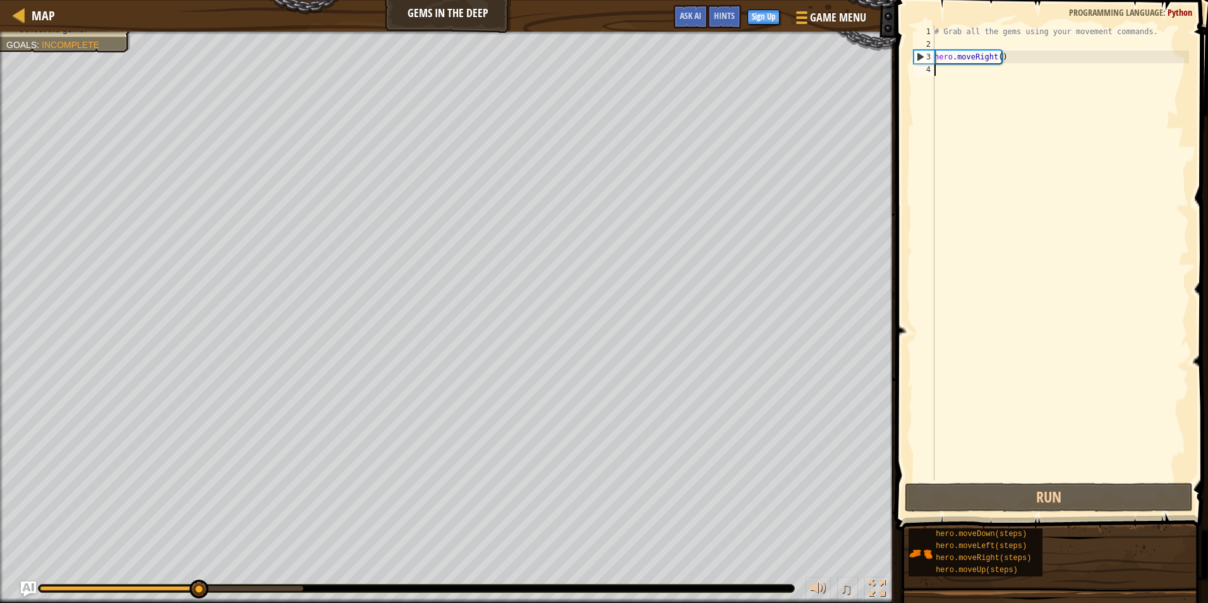
click at [1061, 73] on div "# Grab all the gems using your movement commands. hero . moveRight ( )" at bounding box center [1060, 265] width 257 height 480
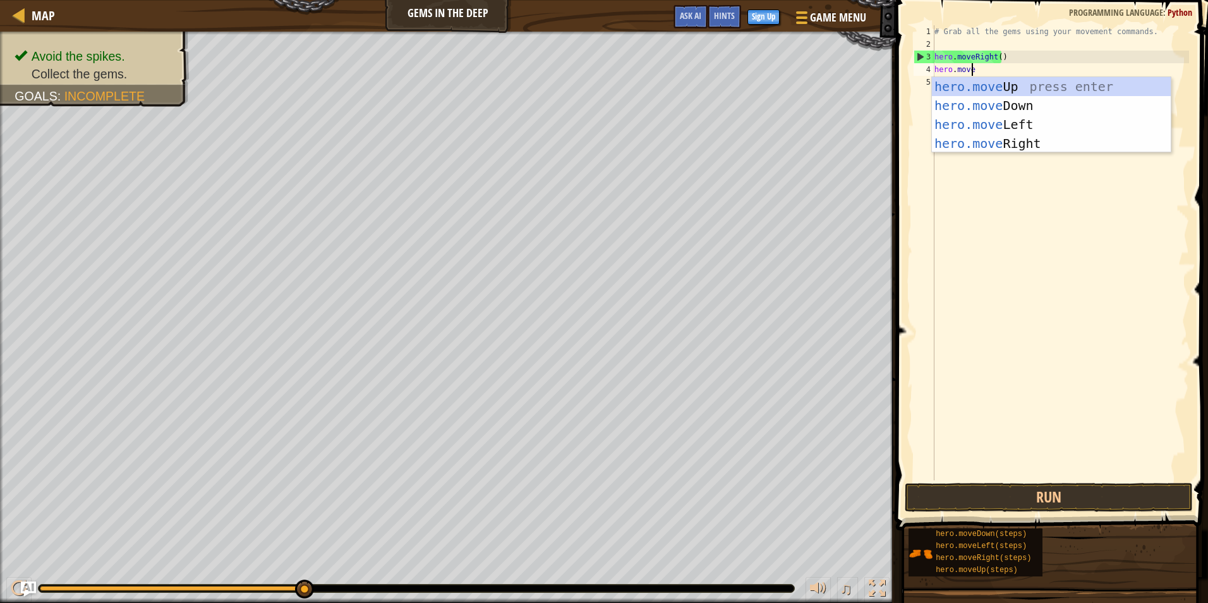
scroll to position [6, 3]
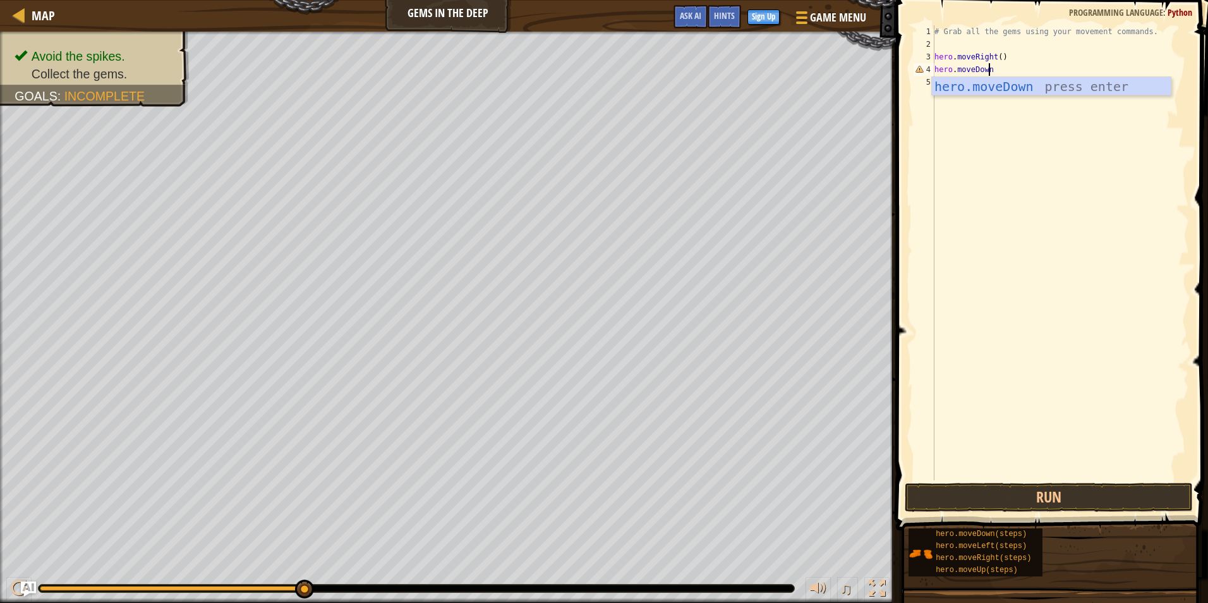
type textarea "hero.moveDown()"
click at [1041, 79] on div "# Grab all the gems using your movement commands. hero . moveRight ( ) hero . m…" at bounding box center [1060, 265] width 257 height 480
click at [923, 495] on button "Run" at bounding box center [1049, 497] width 288 height 29
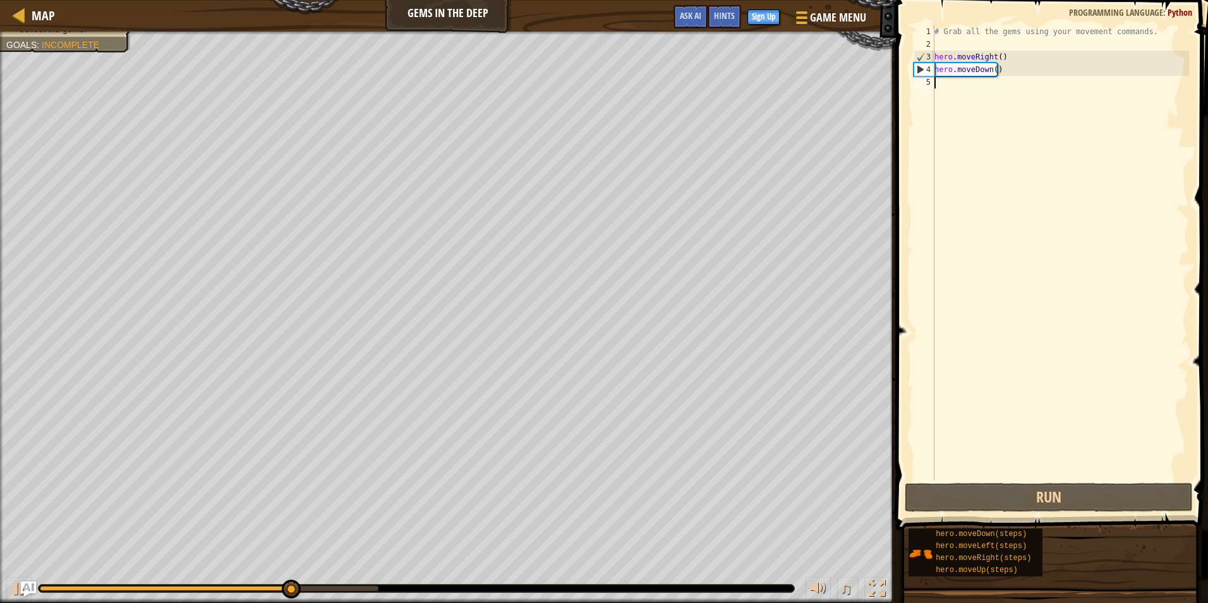
click at [1023, 92] on div "# Grab all the gems using your movement commands. hero . moveRight ( ) hero . m…" at bounding box center [1060, 265] width 257 height 480
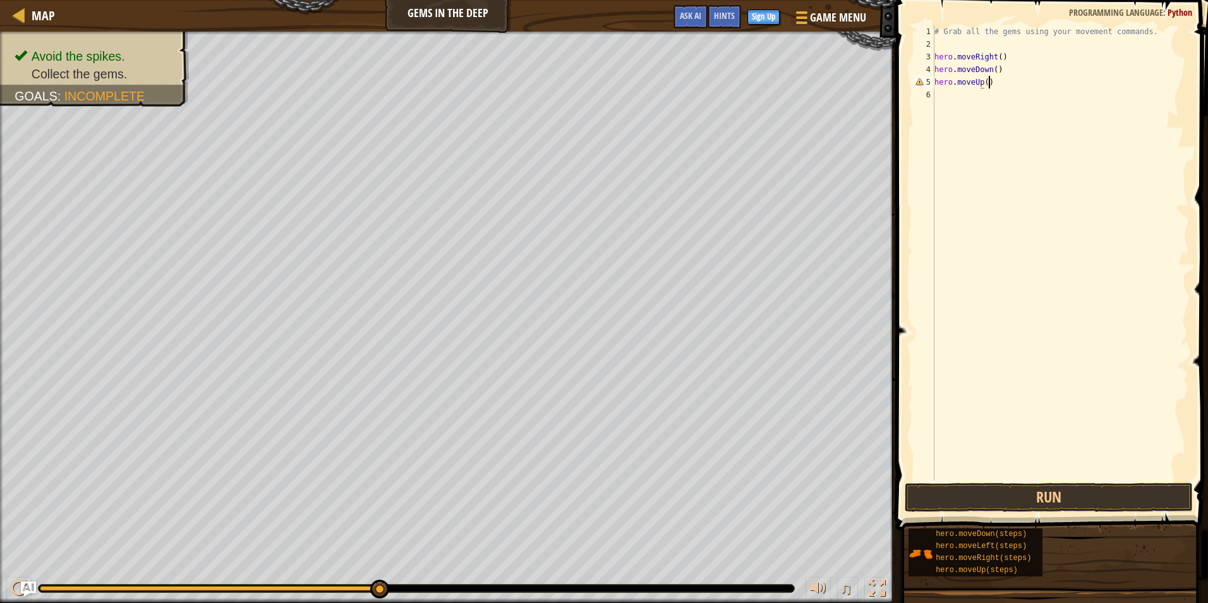
scroll to position [6, 4]
type textarea "hero.moveUp()"
click at [1055, 494] on button "Run" at bounding box center [1049, 497] width 288 height 29
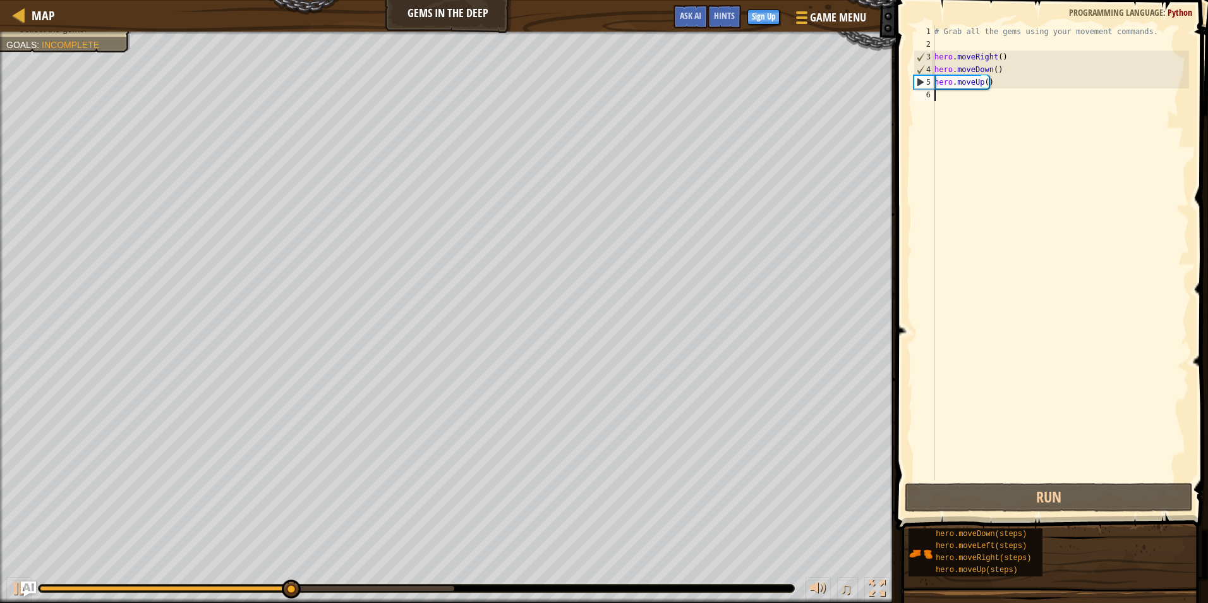
click at [990, 99] on div "# Grab all the gems using your movement commands. hero . moveRight ( ) hero . m…" at bounding box center [1060, 265] width 257 height 480
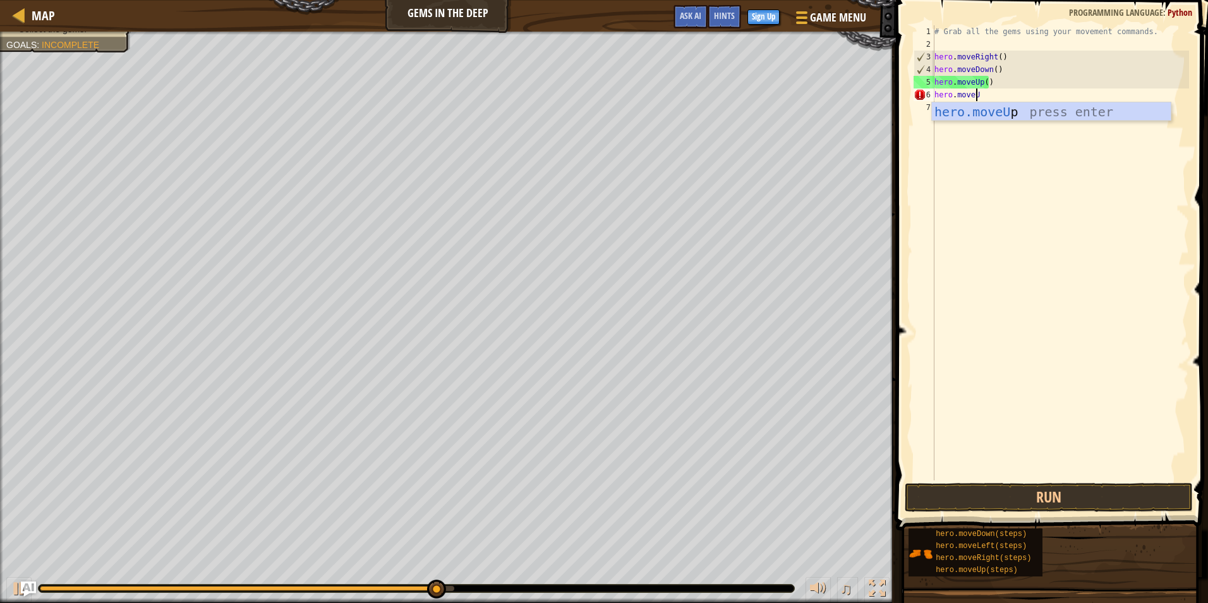
scroll to position [6, 3]
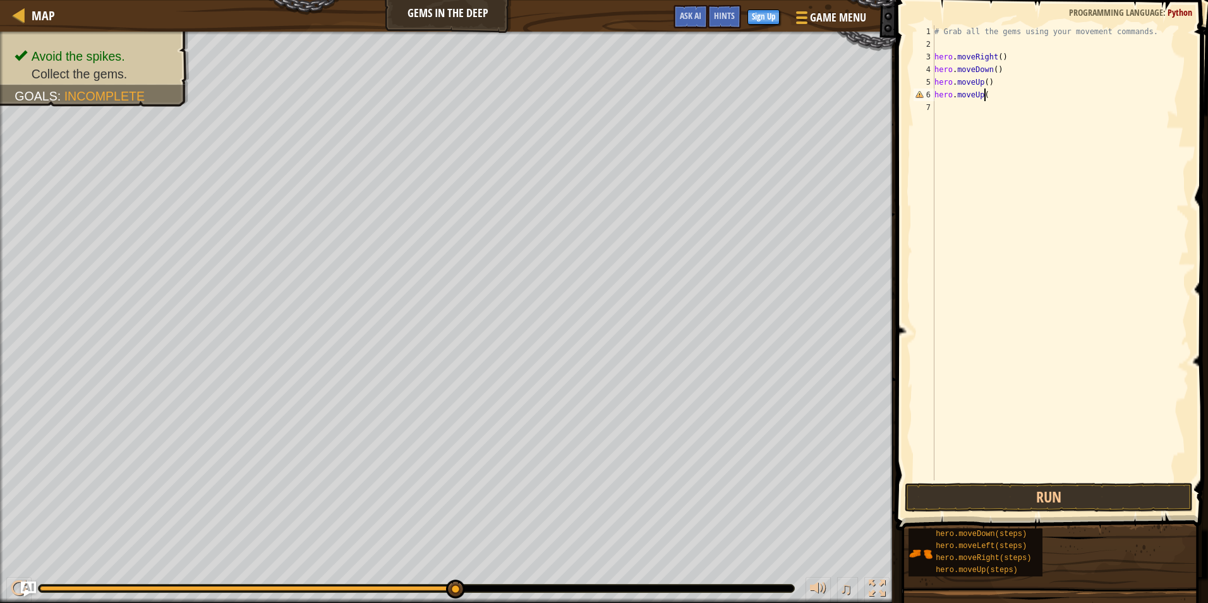
type textarea "hero.moveUp()"
click at [966, 113] on div "# Grab all the gems using your movement commands. hero . moveRight ( ) hero . m…" at bounding box center [1060, 265] width 257 height 480
click at [988, 488] on button "Run" at bounding box center [1049, 497] width 288 height 29
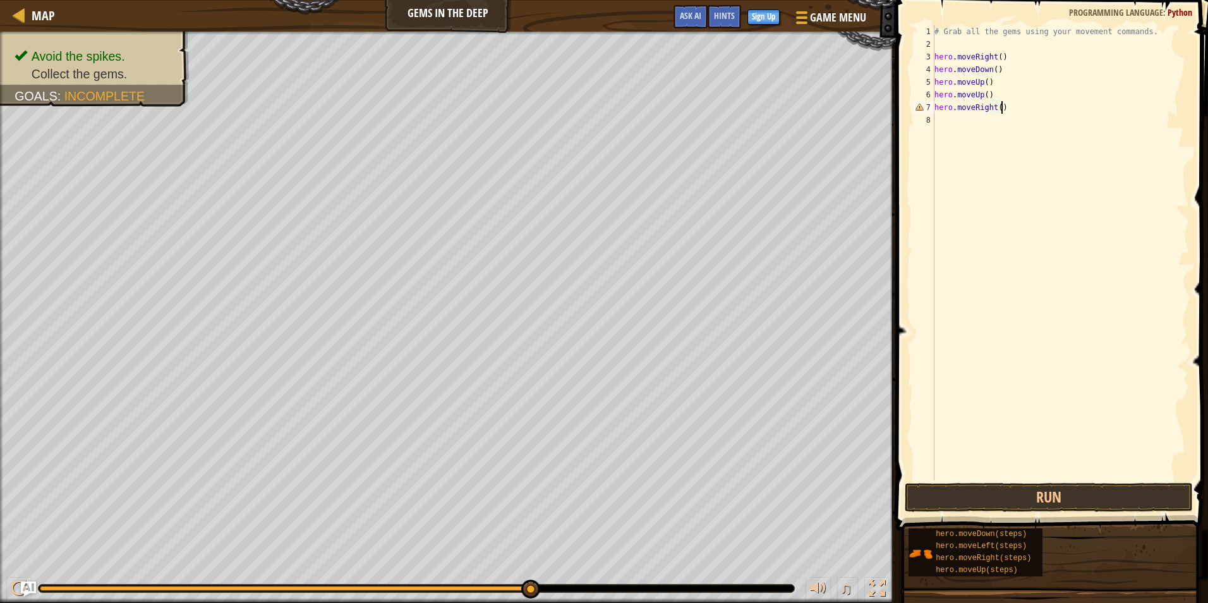
scroll to position [6, 5]
type textarea "hero.moveRight()"
click at [972, 487] on button "Run" at bounding box center [1049, 497] width 288 height 29
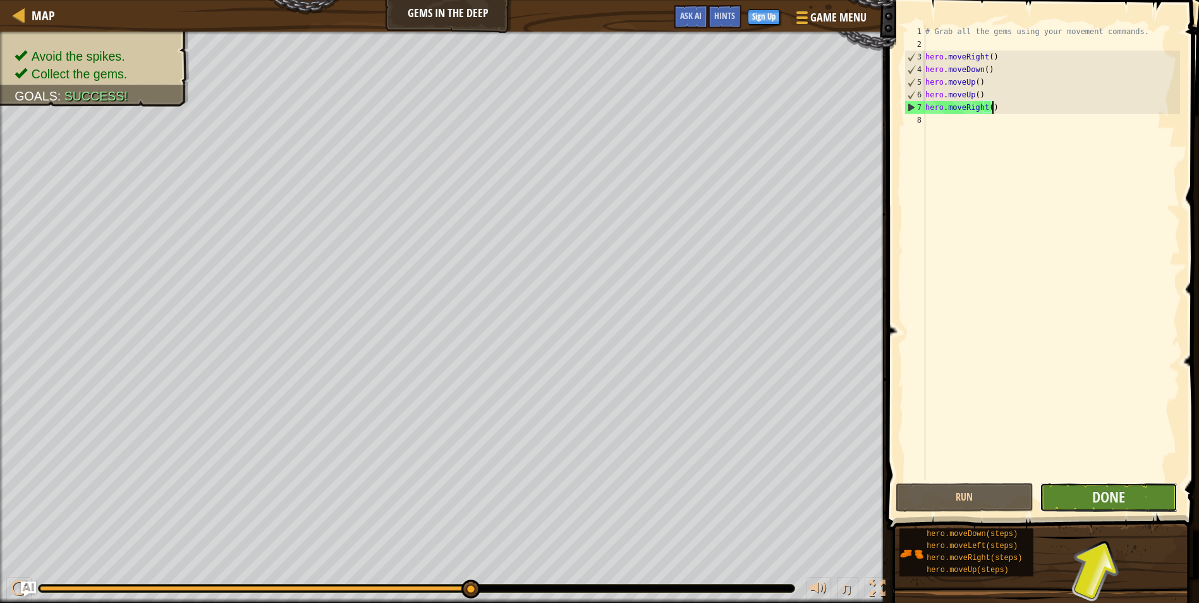
click at [1135, 490] on button "Done" at bounding box center [1108, 497] width 138 height 29
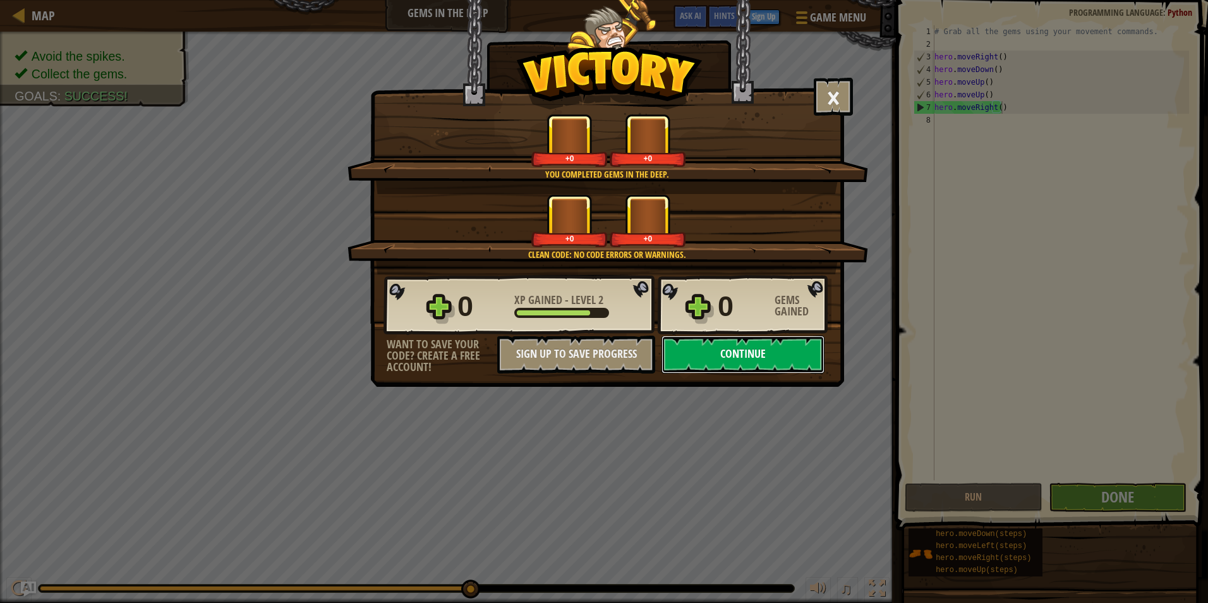
click at [780, 354] on button "Continue" at bounding box center [743, 355] width 163 height 38
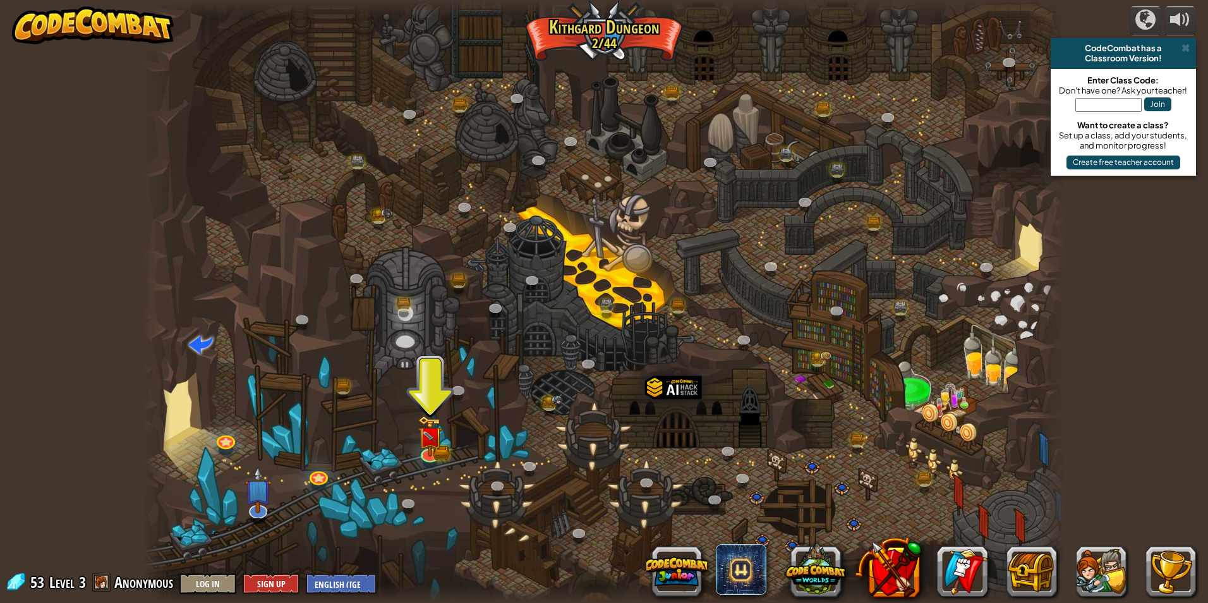
click at [449, 433] on div at bounding box center [604, 301] width 923 height 603
click at [427, 442] on div at bounding box center [430, 451] width 18 height 18
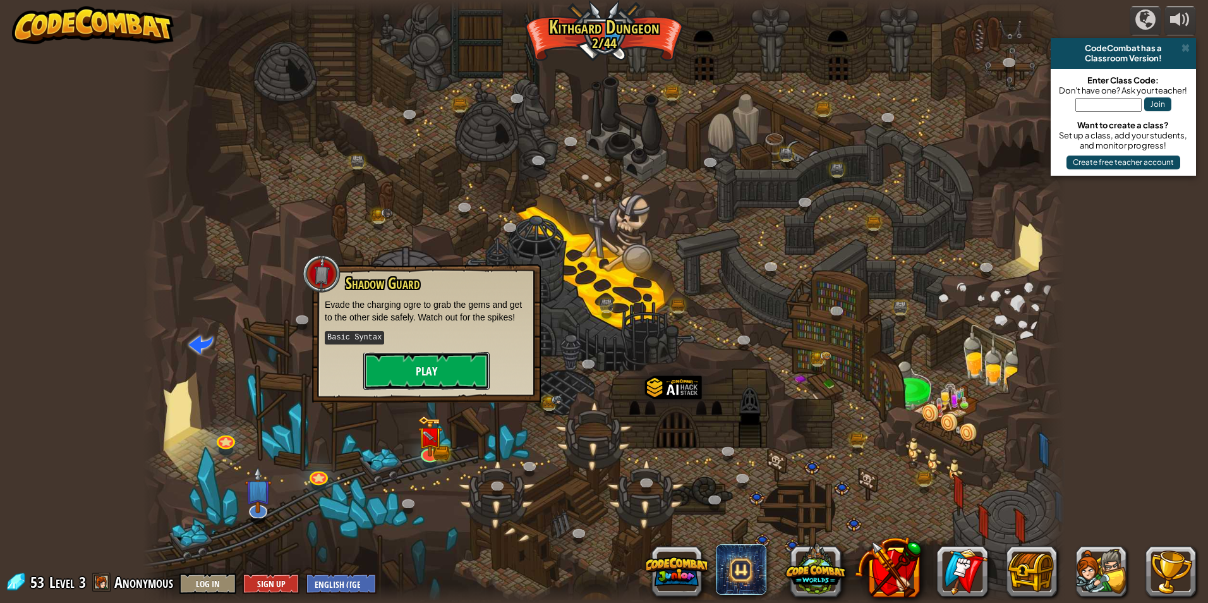
click at [461, 354] on button "Play" at bounding box center [426, 371] width 126 height 38
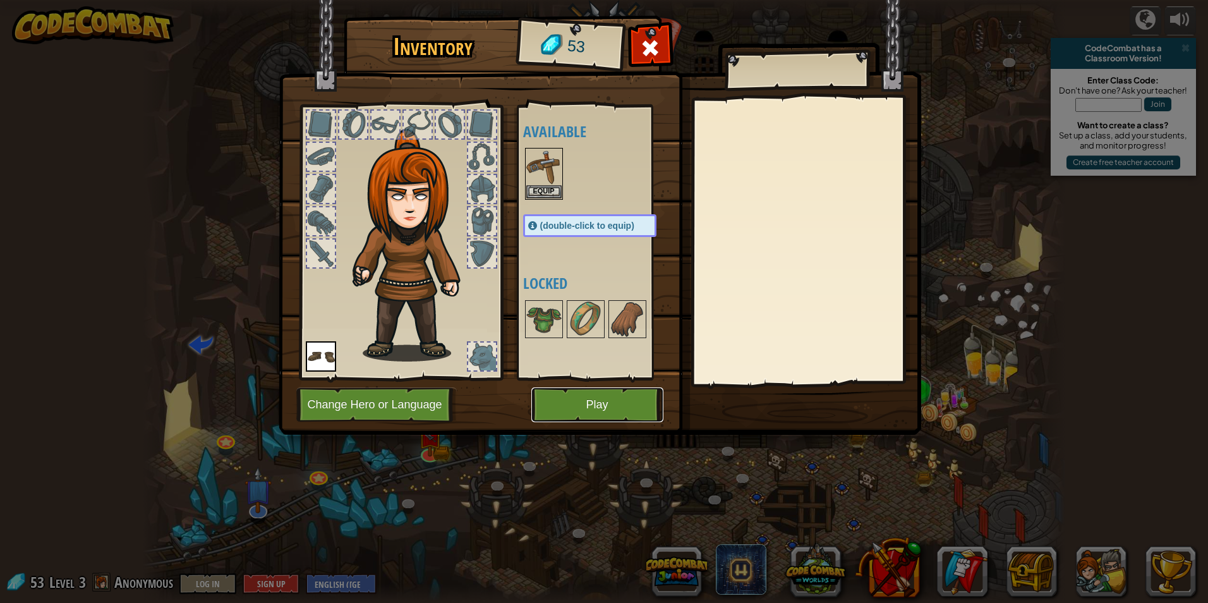
click at [536, 408] on button "Play" at bounding box center [597, 404] width 132 height 35
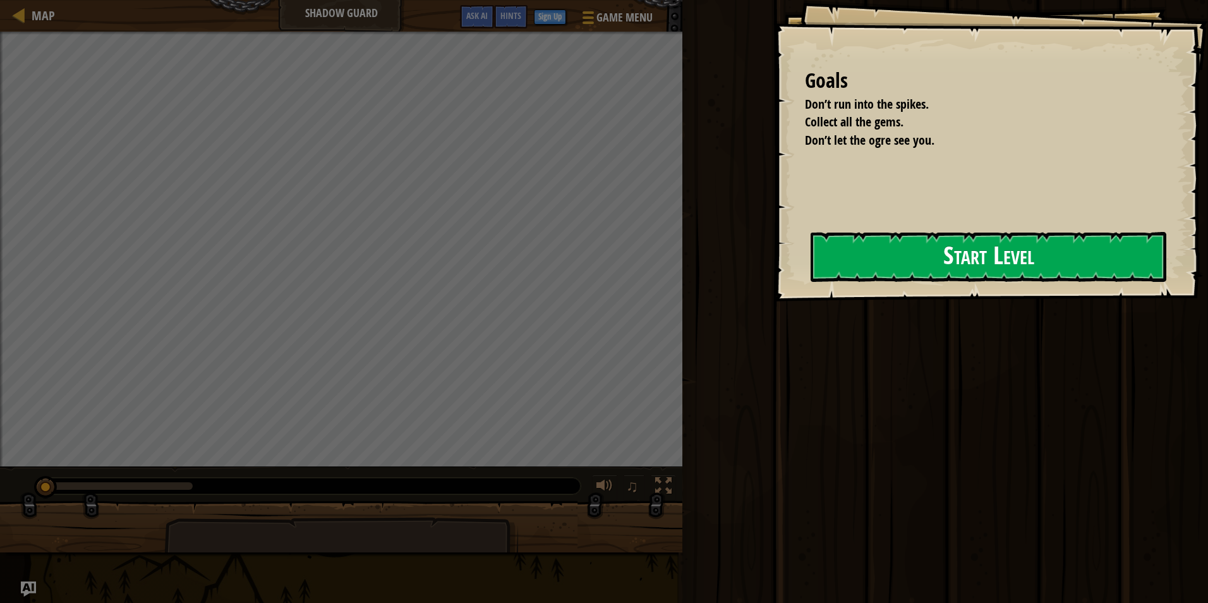
click at [865, 251] on button "Start Level" at bounding box center [989, 257] width 356 height 50
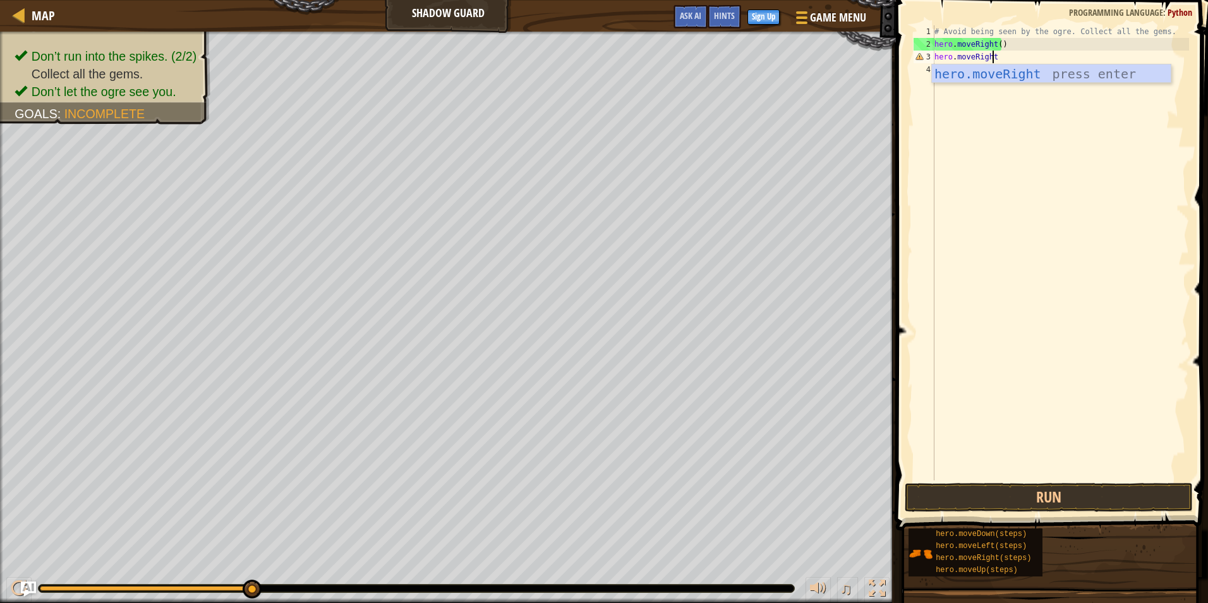
scroll to position [6, 4]
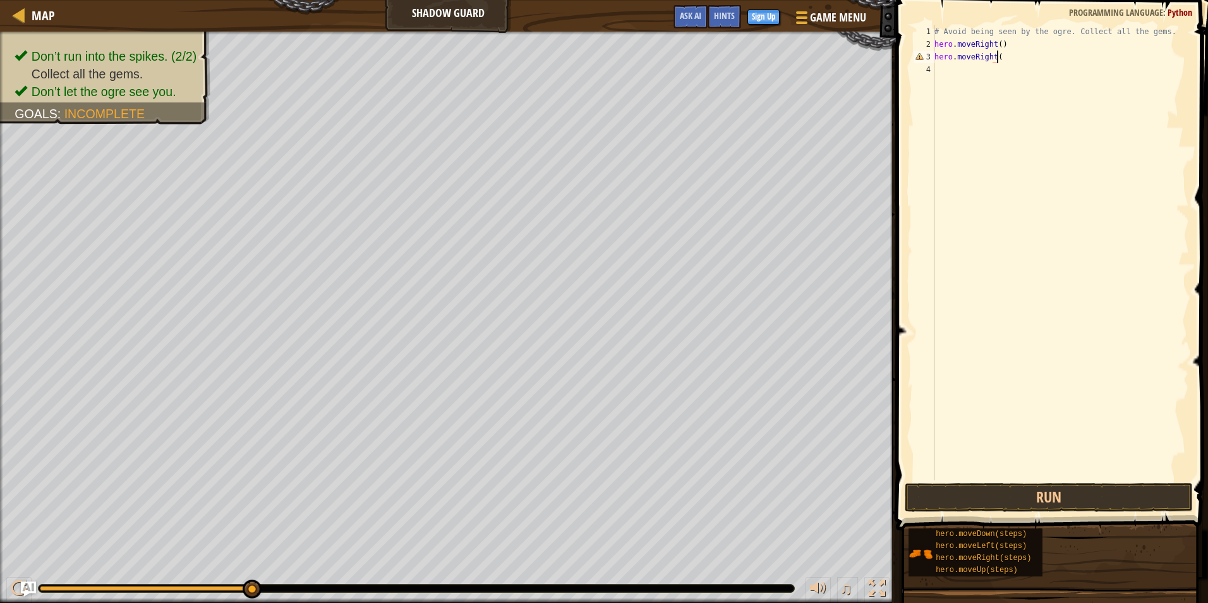
type textarea "hero.moveRight()"
click at [971, 75] on div "# Avoid being seen by the ogre. Collect all the gems. hero . moveRight ( ) hero…" at bounding box center [1060, 265] width 257 height 480
click at [981, 492] on button "Run" at bounding box center [1049, 497] width 288 height 29
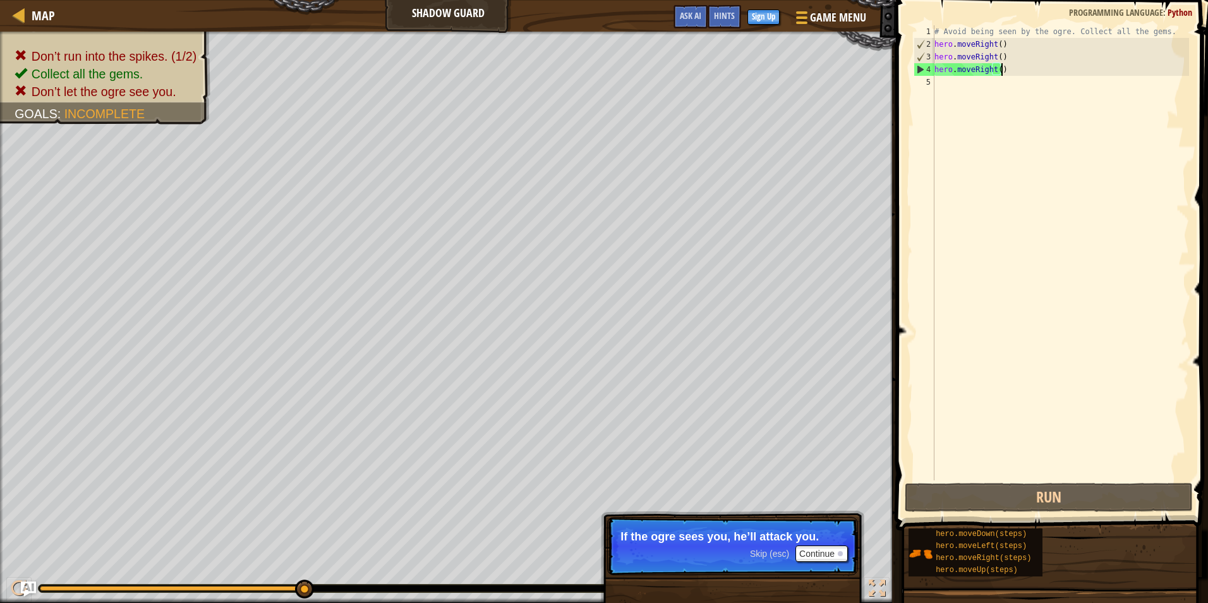
click at [770, 536] on p "If the ogre sees you, he’ll attack you." at bounding box center [732, 536] width 224 height 13
click at [890, 536] on div at bounding box center [891, 301] width 2 height 603
click at [838, 547] on button "Continue" at bounding box center [822, 553] width 52 height 16
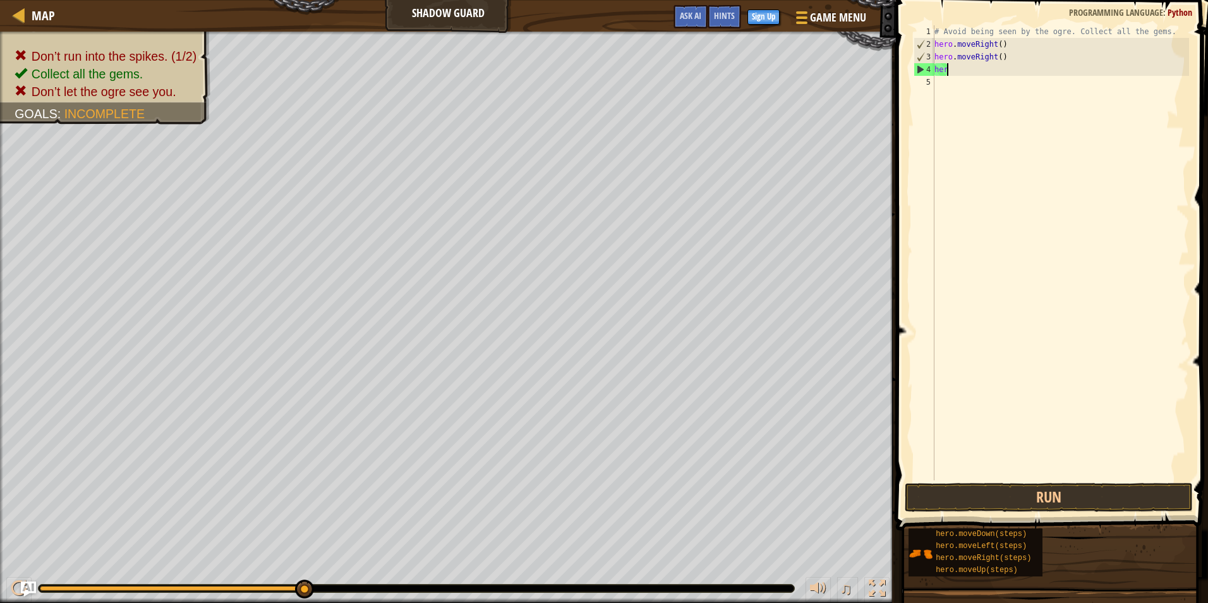
scroll to position [6, 0]
type textarea "h"
drag, startPoint x: 1031, startPoint y: 44, endPoint x: 1019, endPoint y: 59, distance: 19.0
click at [1027, 49] on div "# Avoid being seen by the ogre. Collect all the gems. hero . moveRight ( ) hero…" at bounding box center [1060, 265] width 257 height 480
click at [1019, 61] on div "# Avoid being seen by the ogre. Collect all the gems. hero . moveRight ( ) hero…" at bounding box center [1060, 265] width 257 height 480
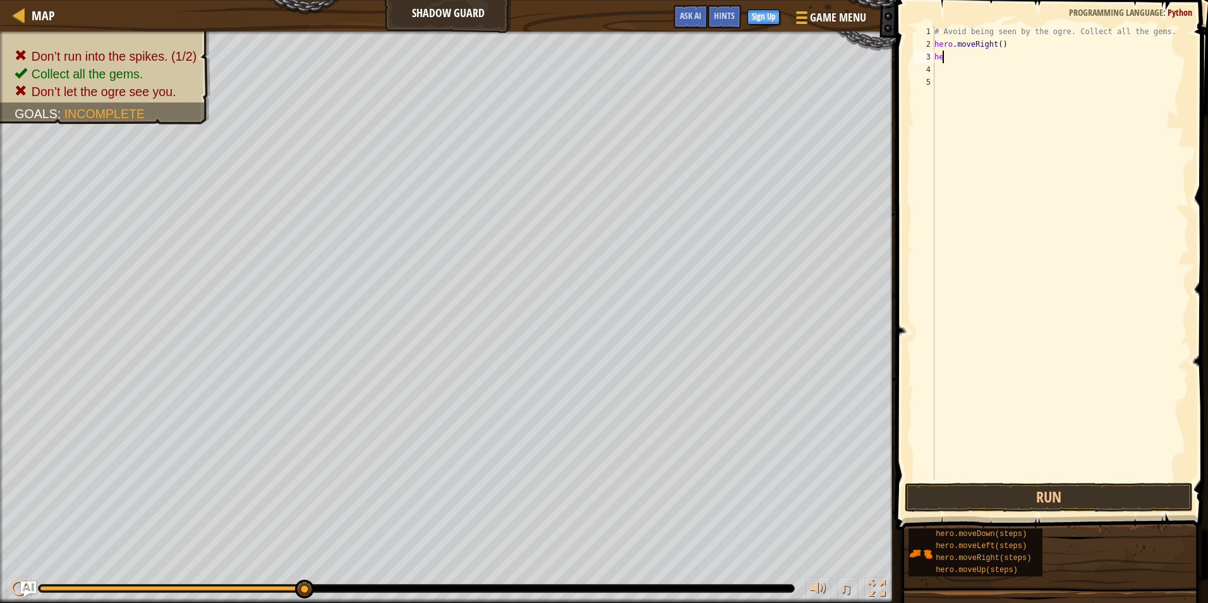
type textarea "h"
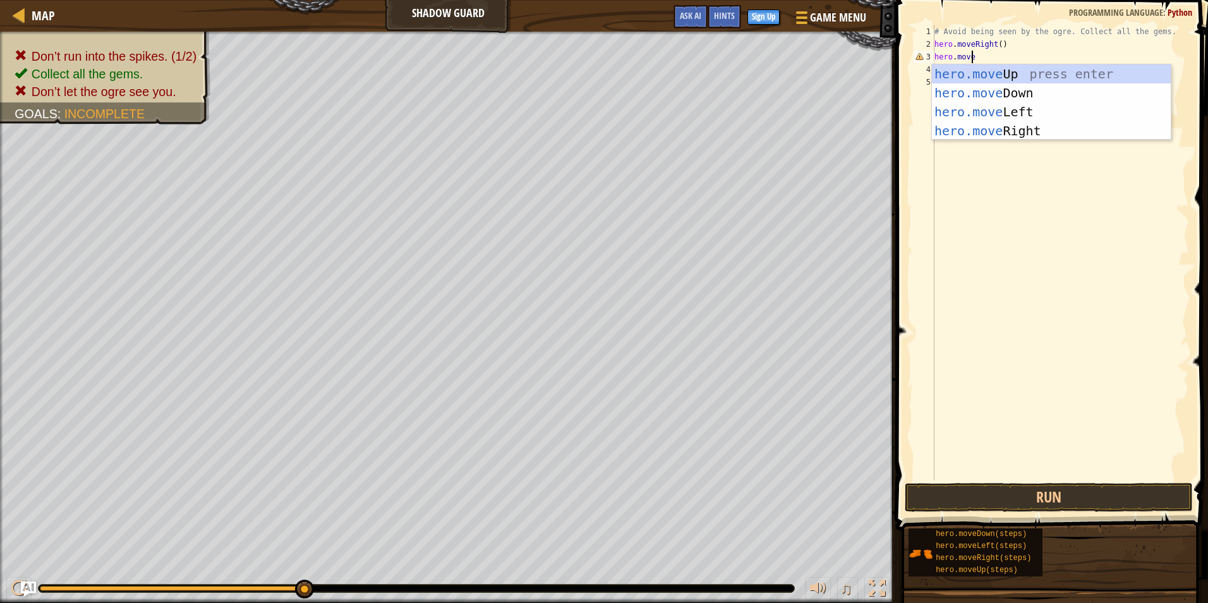
scroll to position [6, 3]
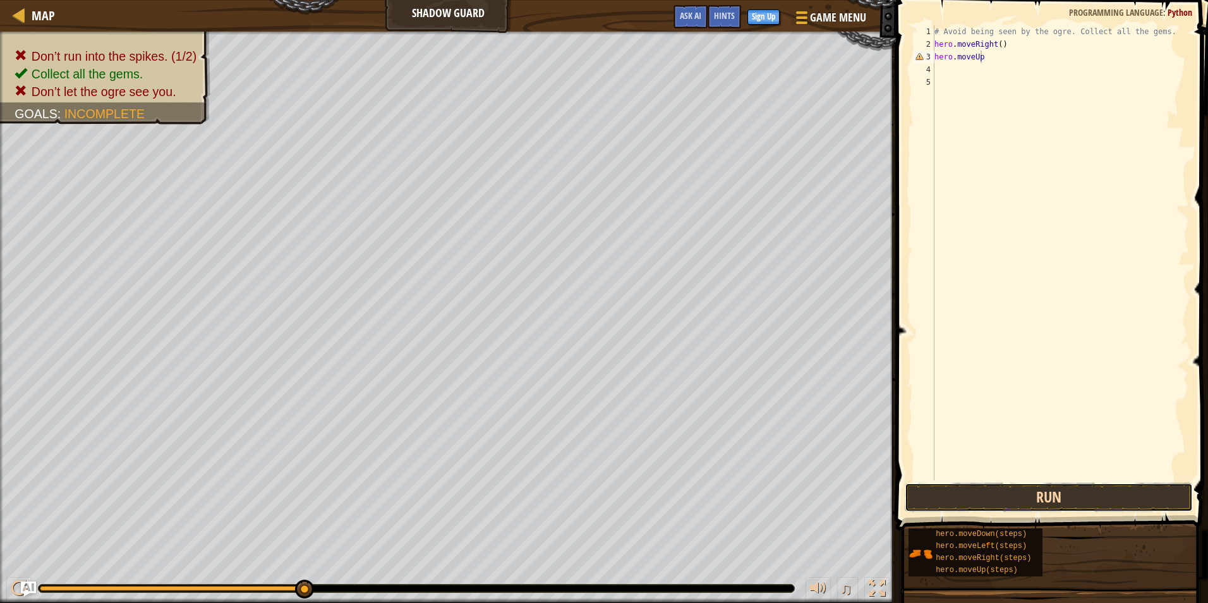
click at [1139, 503] on button "Run" at bounding box center [1049, 497] width 288 height 29
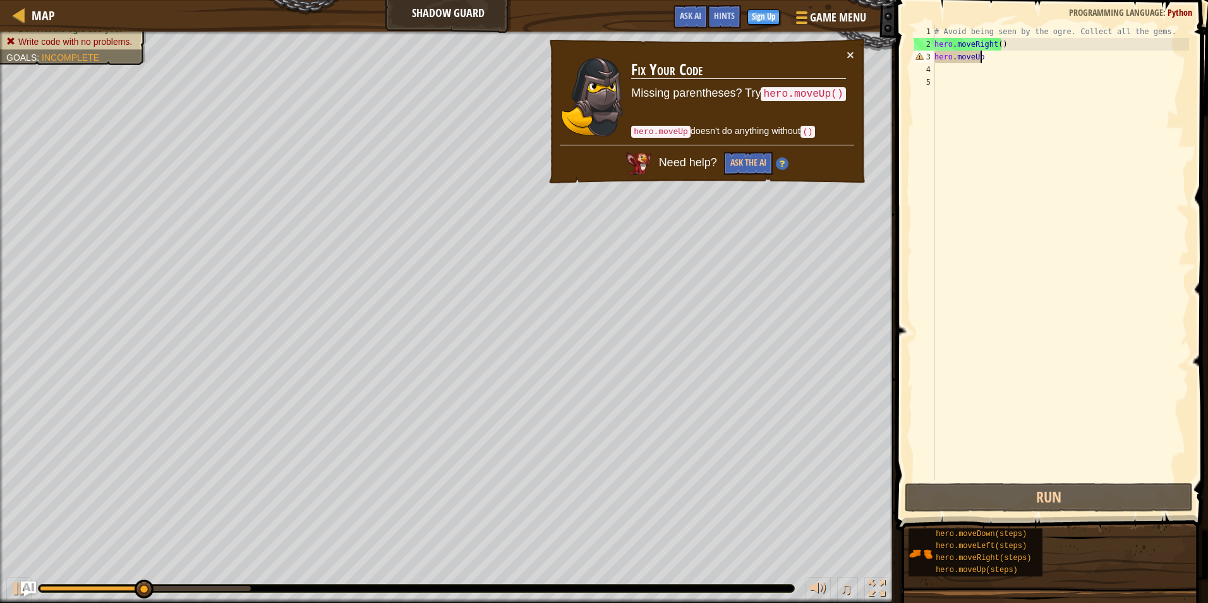
scroll to position [6, 4]
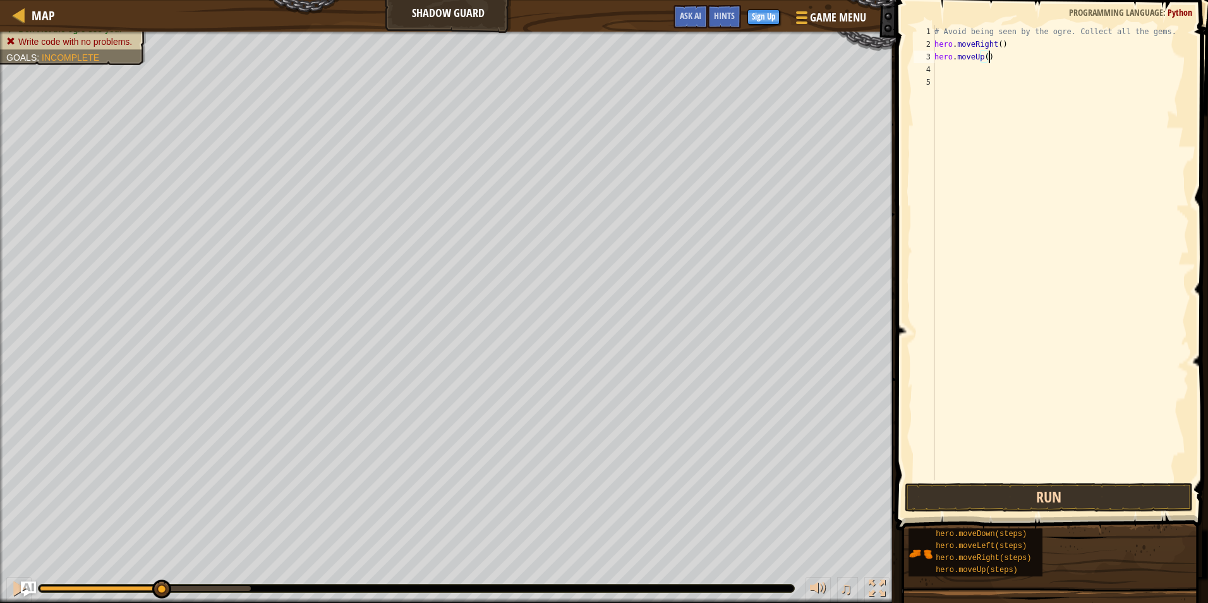
type textarea "hero.moveUp()"
click at [986, 493] on button "Run" at bounding box center [1049, 497] width 288 height 29
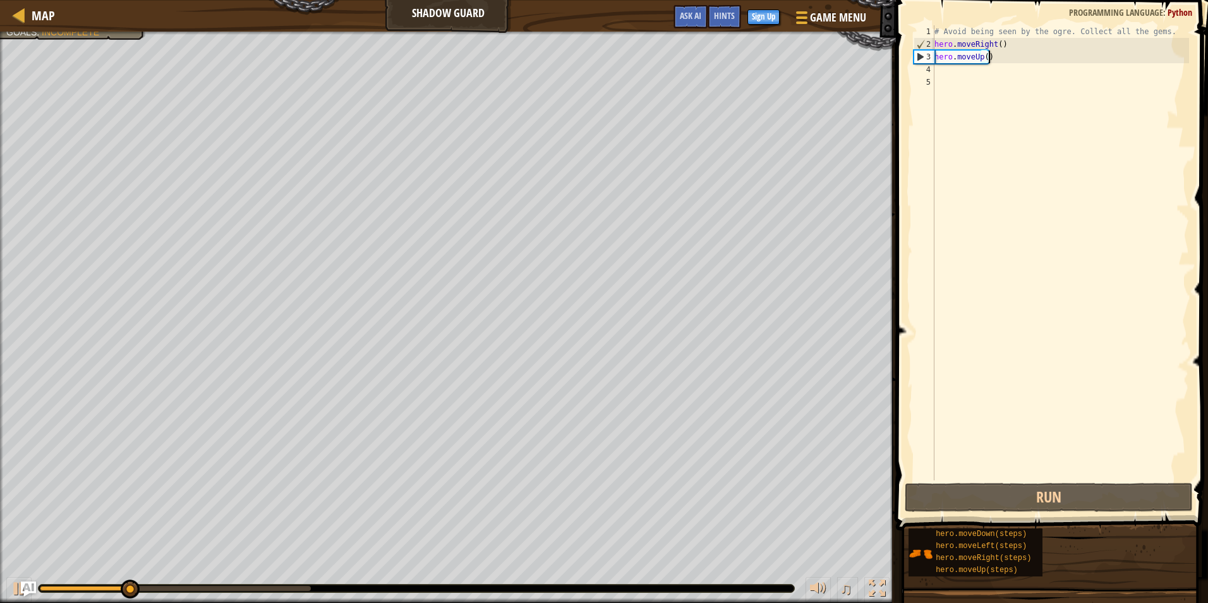
click at [962, 71] on div "# Avoid being seen by the ogre. Collect all the gems. hero . moveRight ( ) hero…" at bounding box center [1060, 265] width 257 height 480
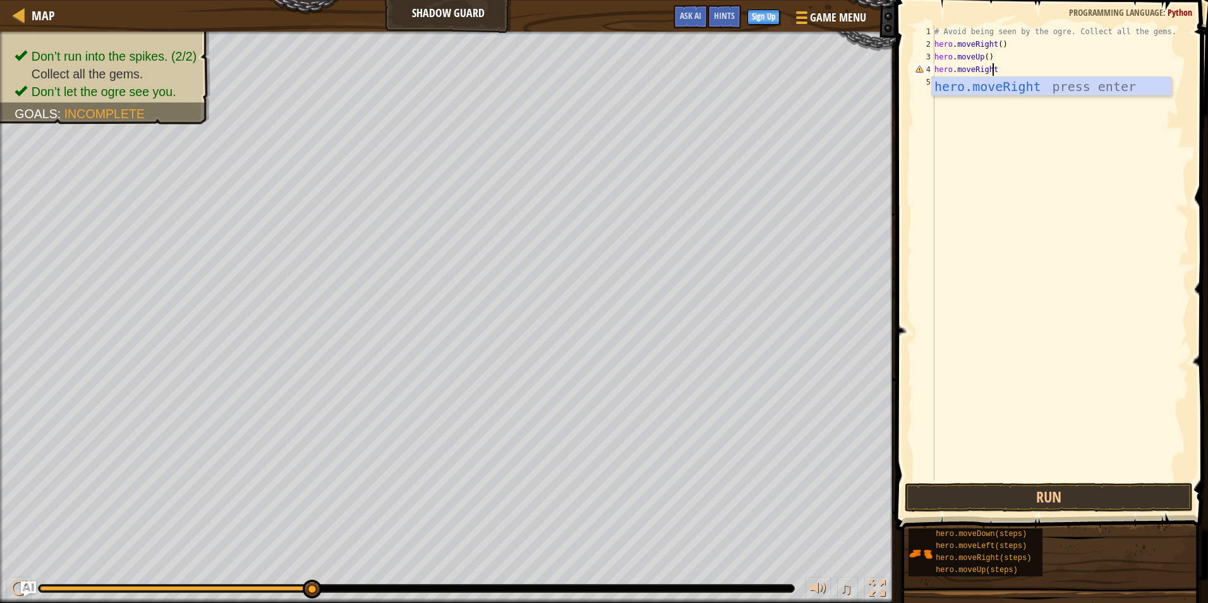
scroll to position [6, 4]
type textarea "hero.moveRight()"
click at [960, 92] on div "# Avoid being seen by the ogre. Collect all the gems. hero . moveRight ( ) hero…" at bounding box center [1060, 265] width 257 height 480
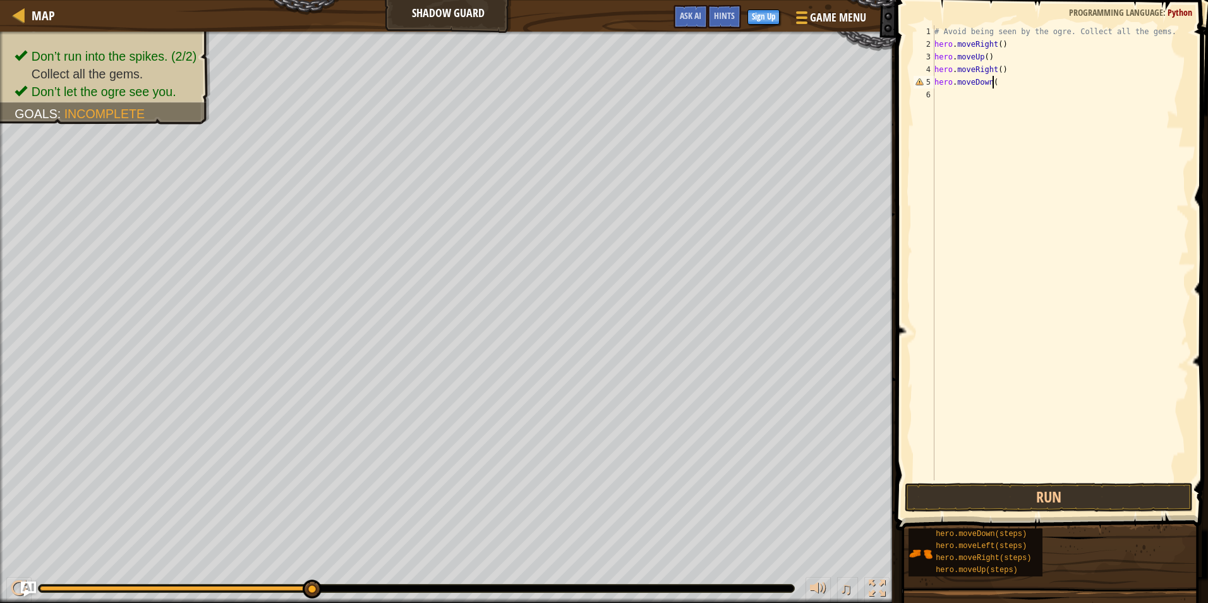
type textarea "hero.moveDown()"
type textarea "H"
type textarea "hero.moveRight()"
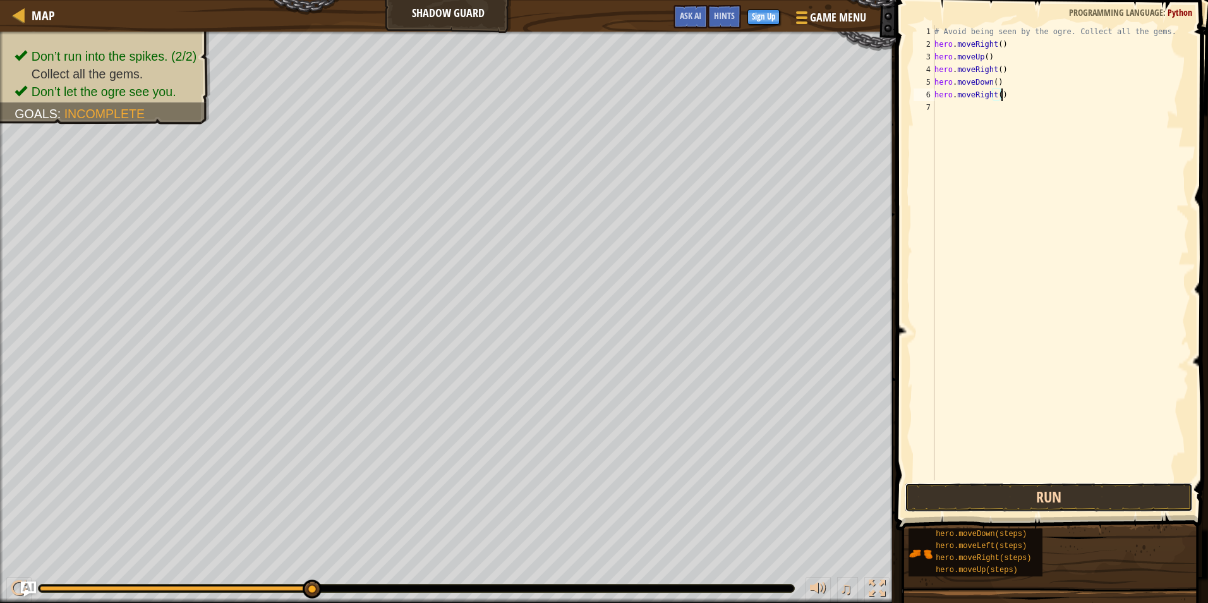
click at [986, 500] on button "Run" at bounding box center [1049, 497] width 288 height 29
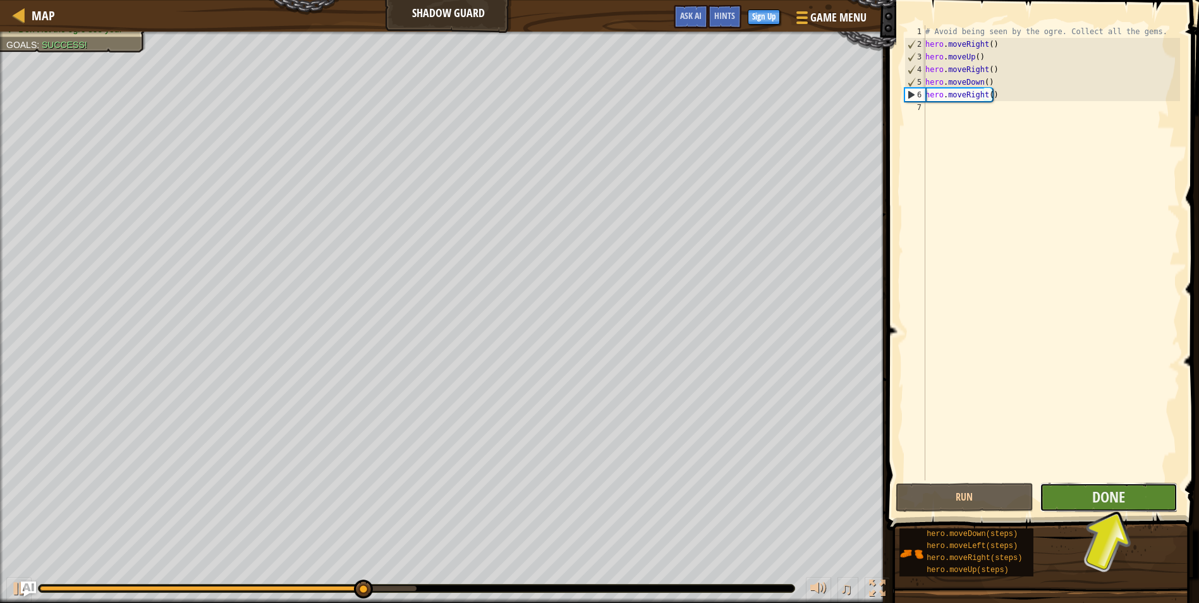
click at [1158, 492] on button "Done" at bounding box center [1108, 497] width 138 height 29
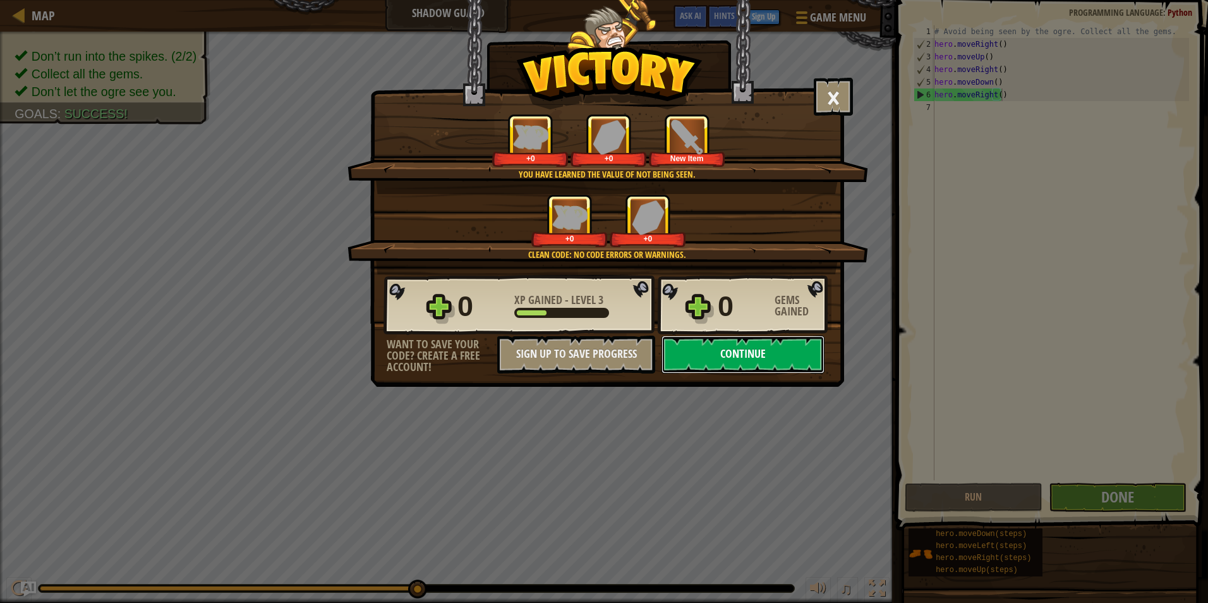
click at [803, 347] on button "Continue" at bounding box center [743, 355] width 163 height 38
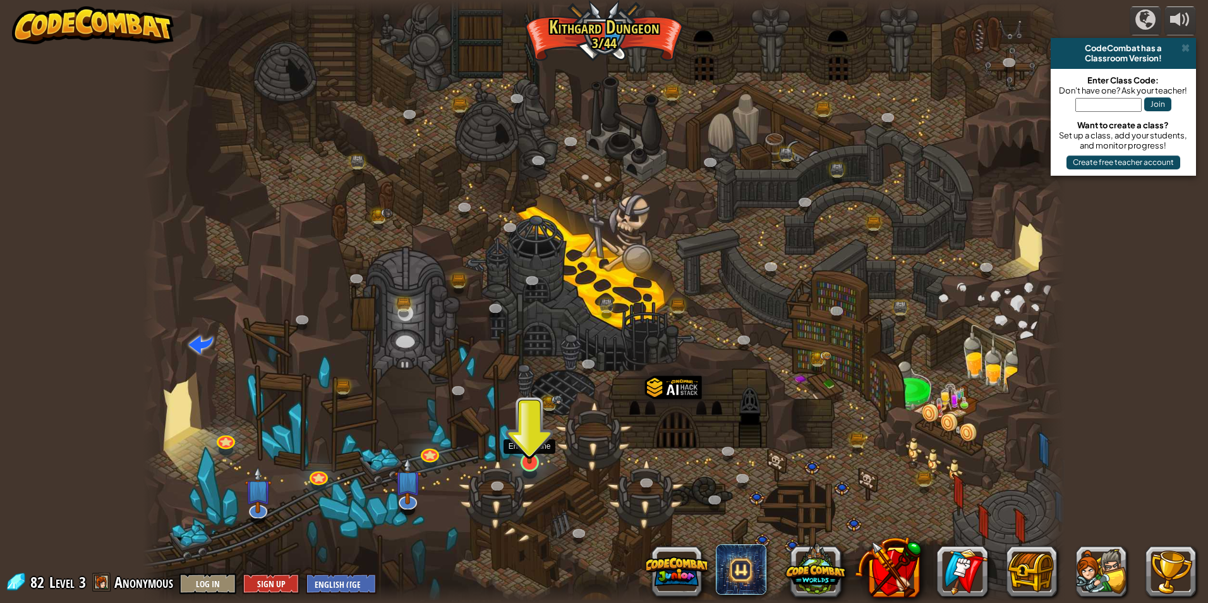
click at [535, 457] on img at bounding box center [529, 435] width 25 height 57
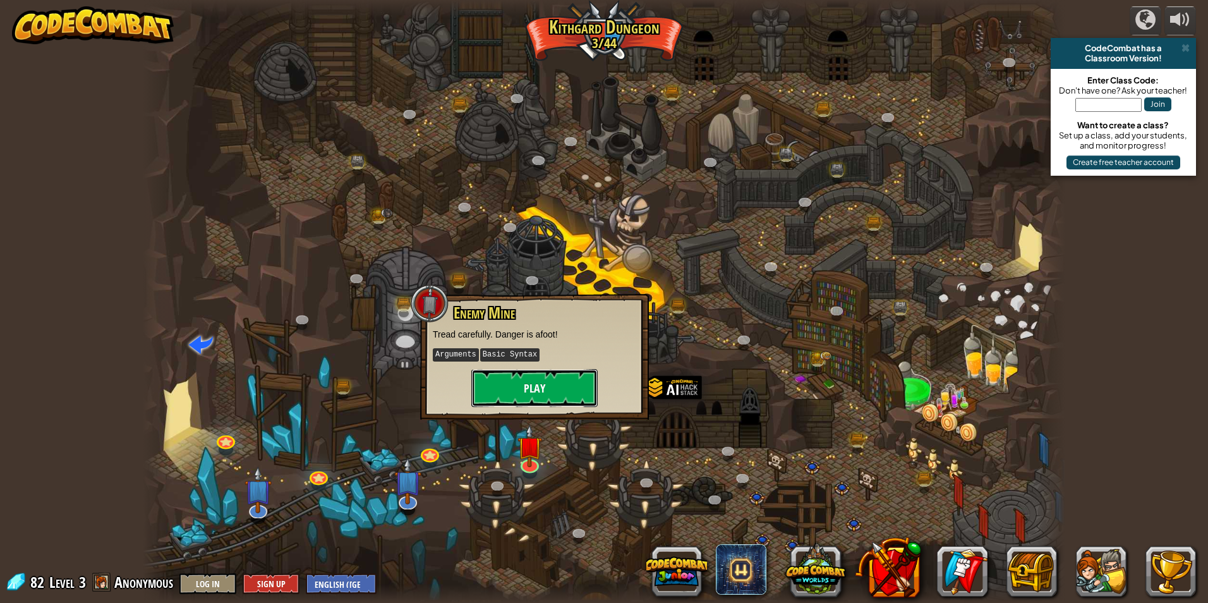
click at [542, 399] on button "Play" at bounding box center [534, 388] width 126 height 38
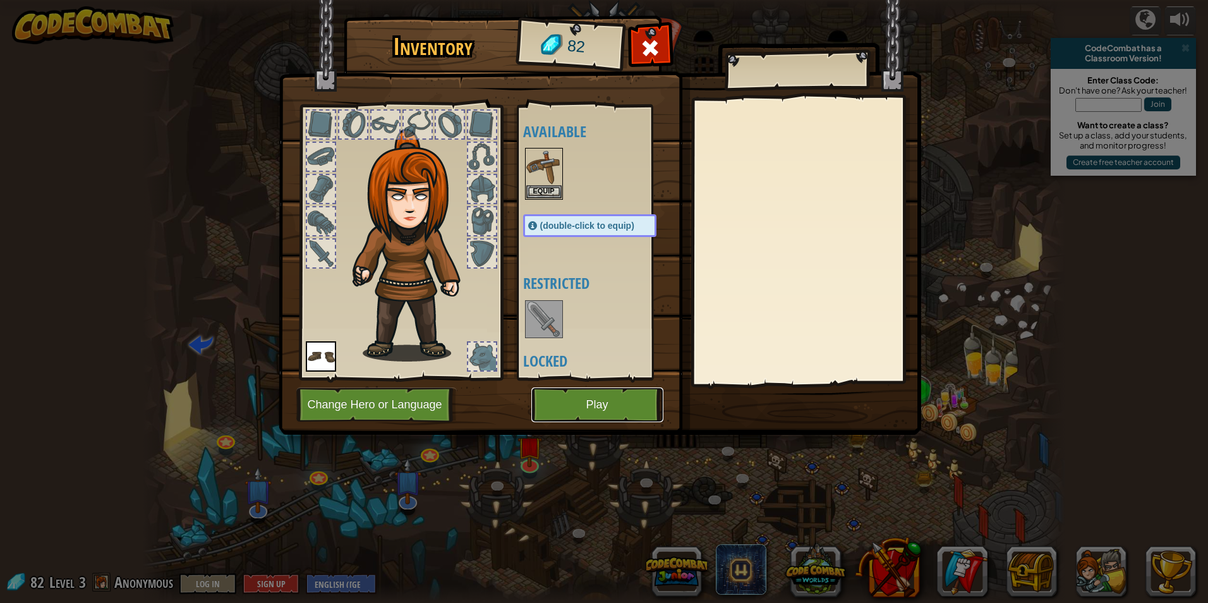
click at [574, 406] on button "Play" at bounding box center [597, 404] width 132 height 35
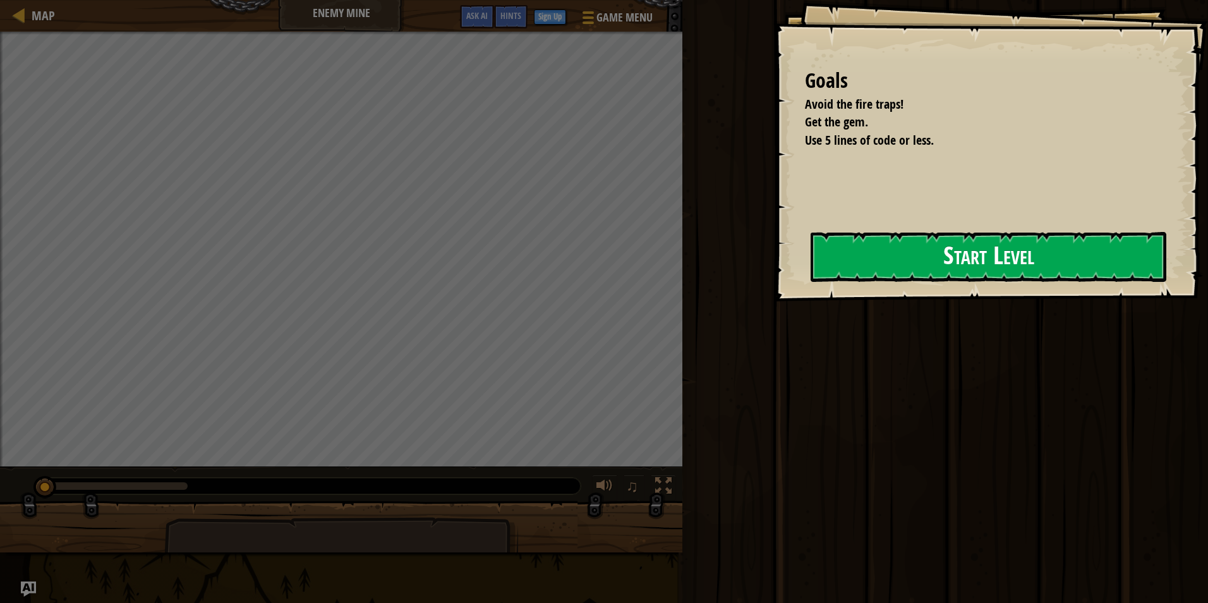
drag, startPoint x: 883, startPoint y: 230, endPoint x: 931, endPoint y: 248, distance: 51.4
click at [919, 246] on div "Goals Avoid the fire traps! Get the gem. Use 5 lines of code or less. Start Lev…" at bounding box center [990, 150] width 435 height 301
click at [955, 254] on button "Start Level" at bounding box center [989, 257] width 356 height 50
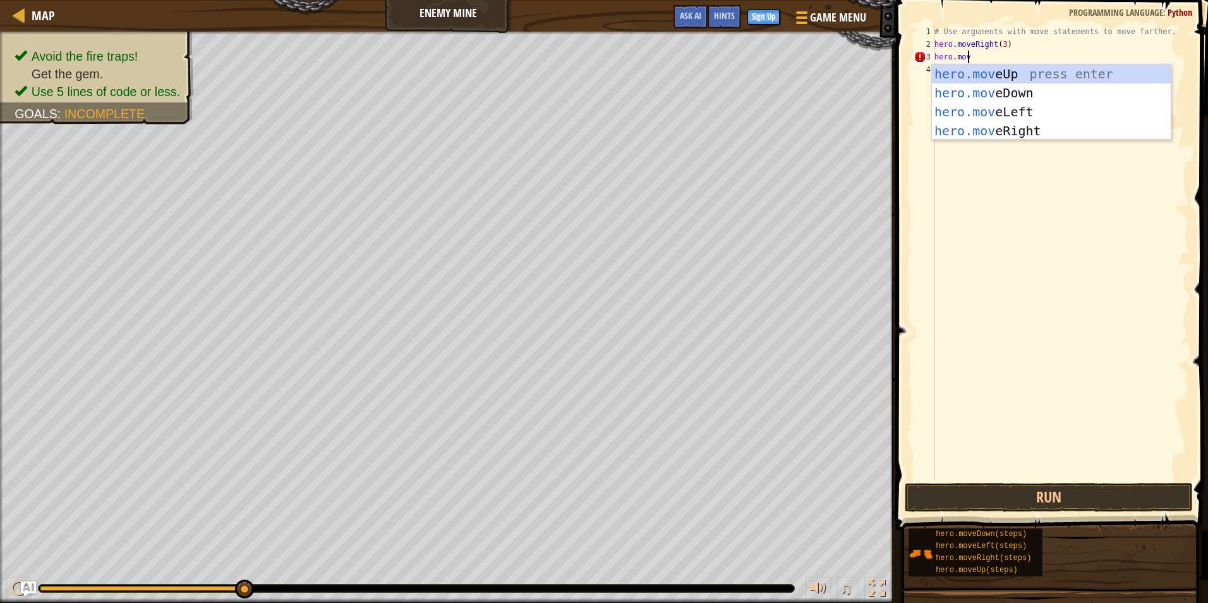
scroll to position [6, 3]
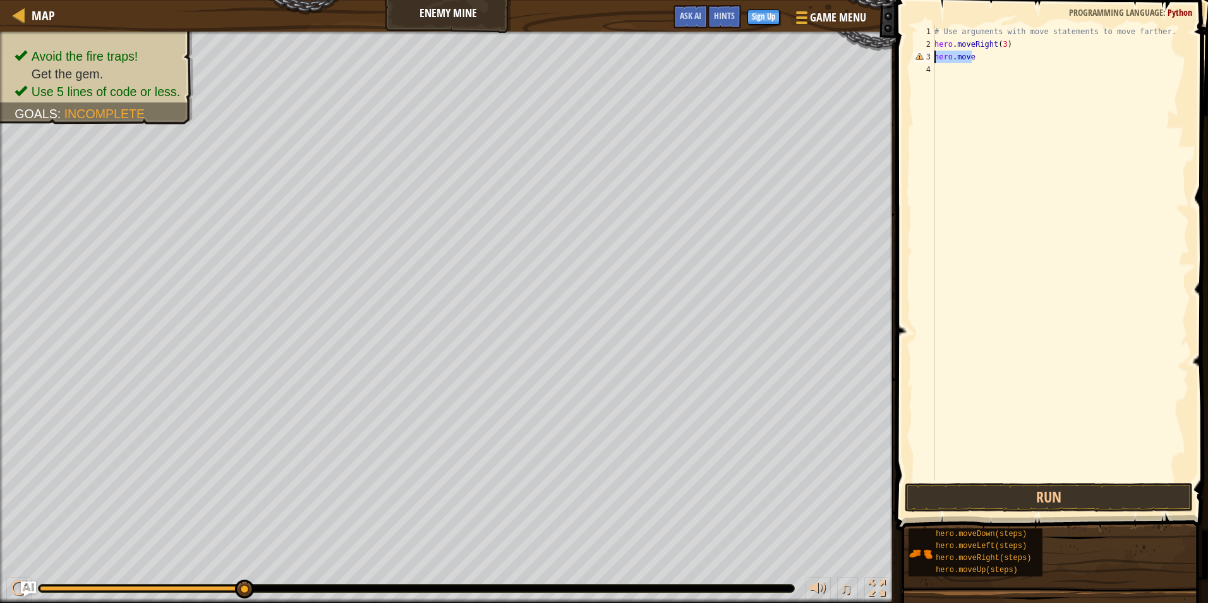
click at [1032, 60] on div "# Use arguments with move statements to move farther. hero . moveRight ( 3 ) he…" at bounding box center [1060, 252] width 257 height 455
type textarea "hero.moveUp()"
type textarea "H"
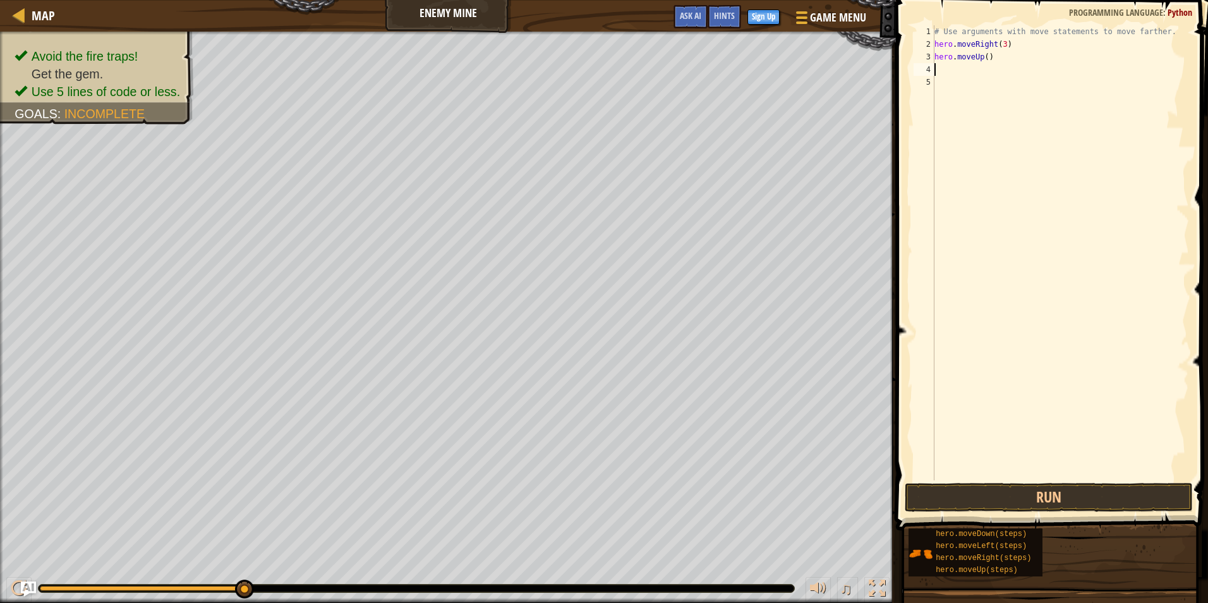
paste textarea "hero.move"
type textarea "hero.moveRight()"
paste textarea "hero.move"
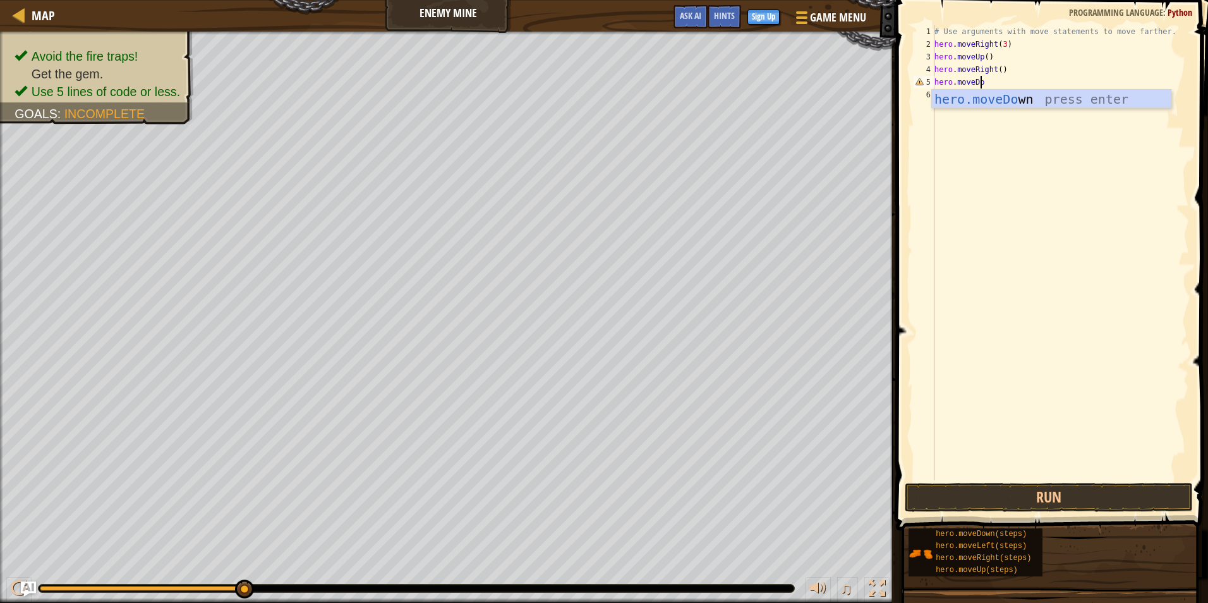
scroll to position [6, 4]
type textarea "hero.moveDown(3)"
paste textarea "hero.move"
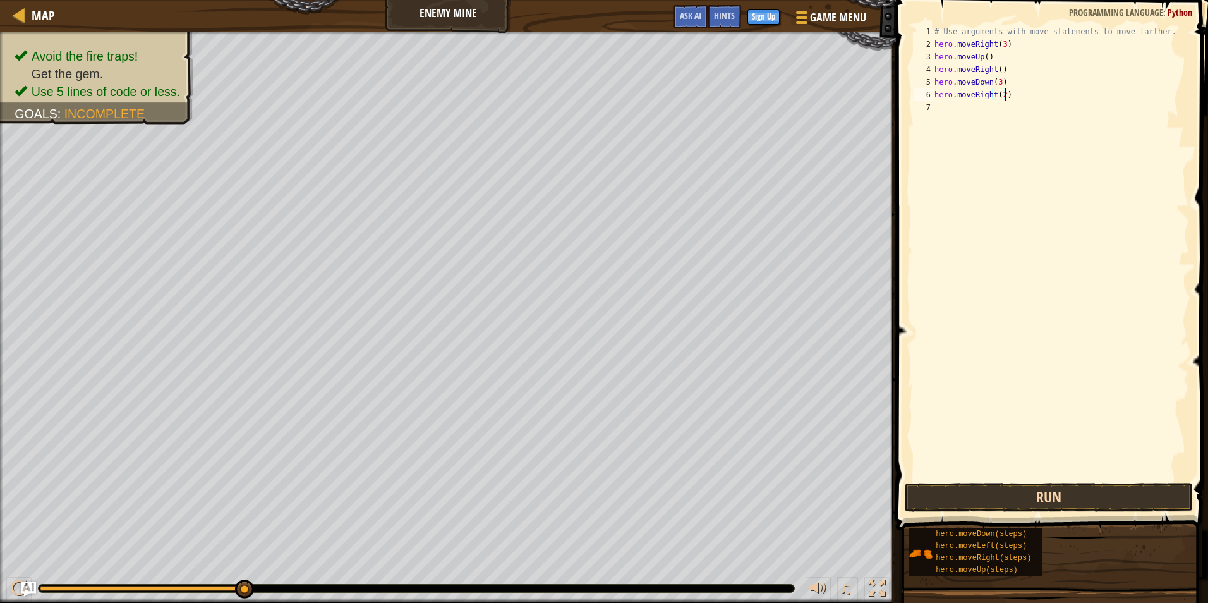
type textarea "hero.moveRight(2)"
click at [995, 496] on button "Run" at bounding box center [1049, 497] width 288 height 29
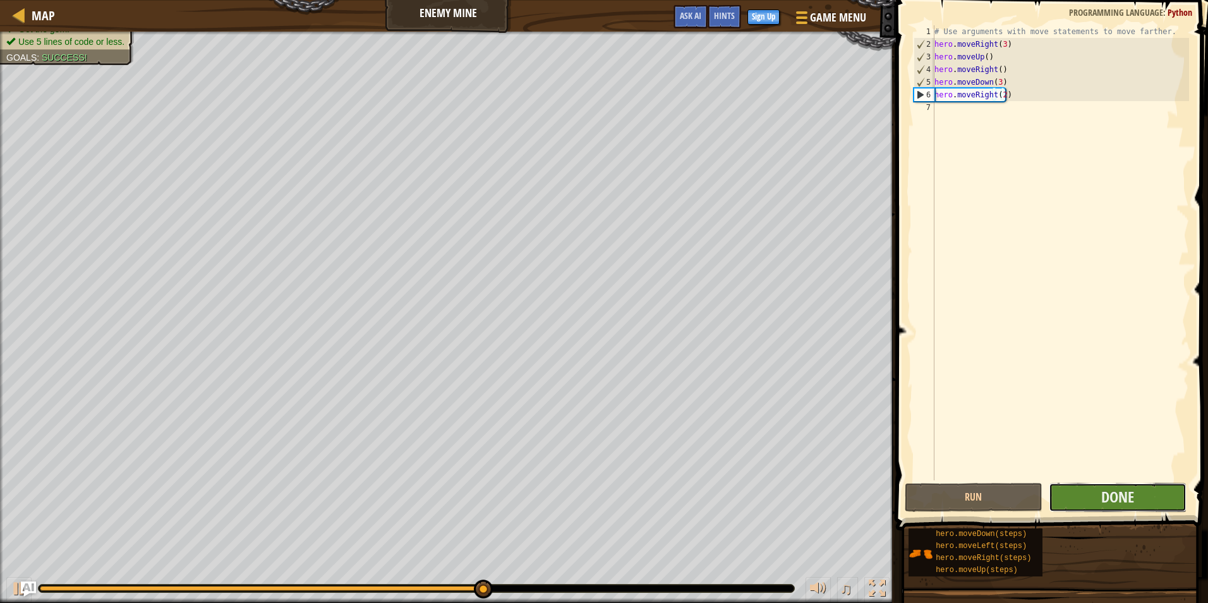
click at [1080, 492] on button "Done" at bounding box center [1118, 497] width 138 height 29
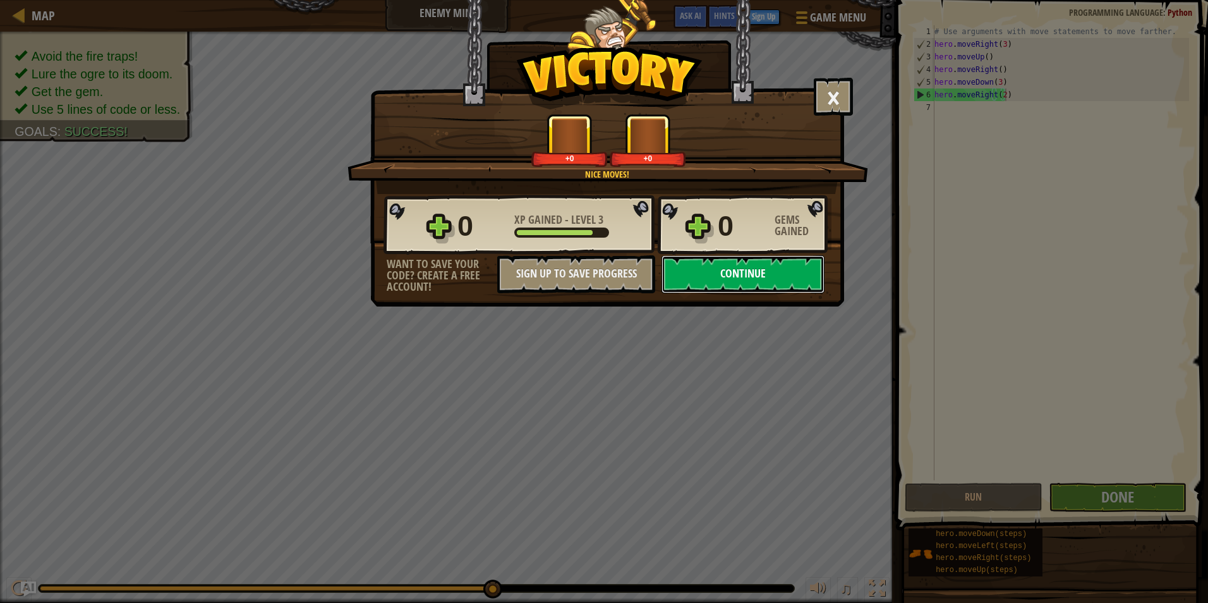
click at [761, 272] on button "Continue" at bounding box center [743, 274] width 163 height 38
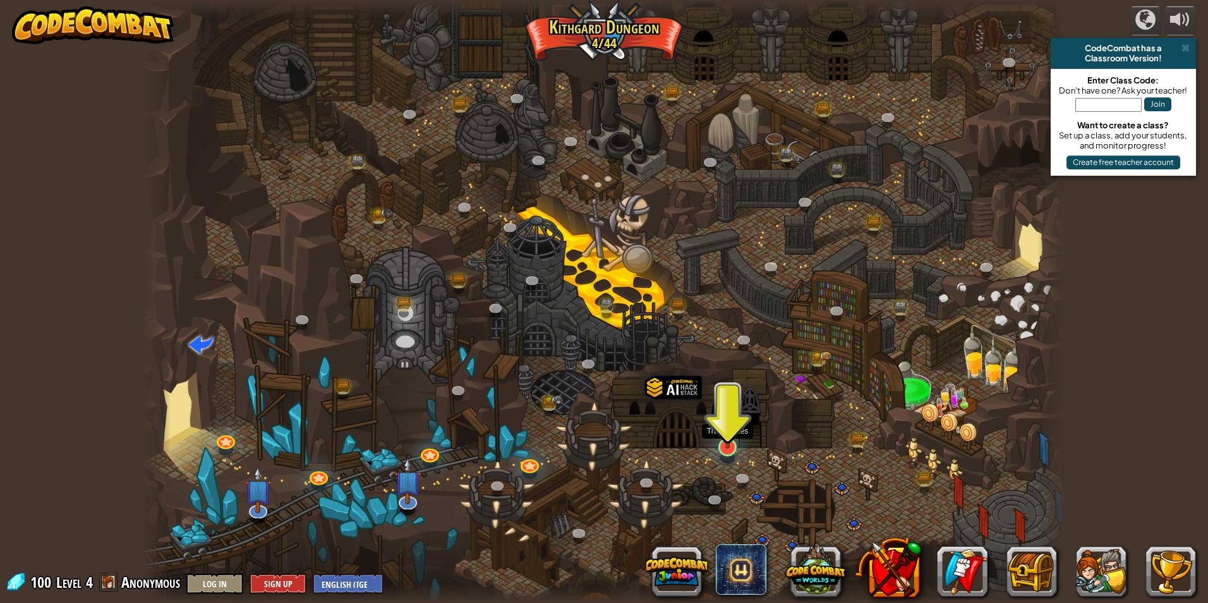
click at [732, 445] on img at bounding box center [727, 420] width 25 height 57
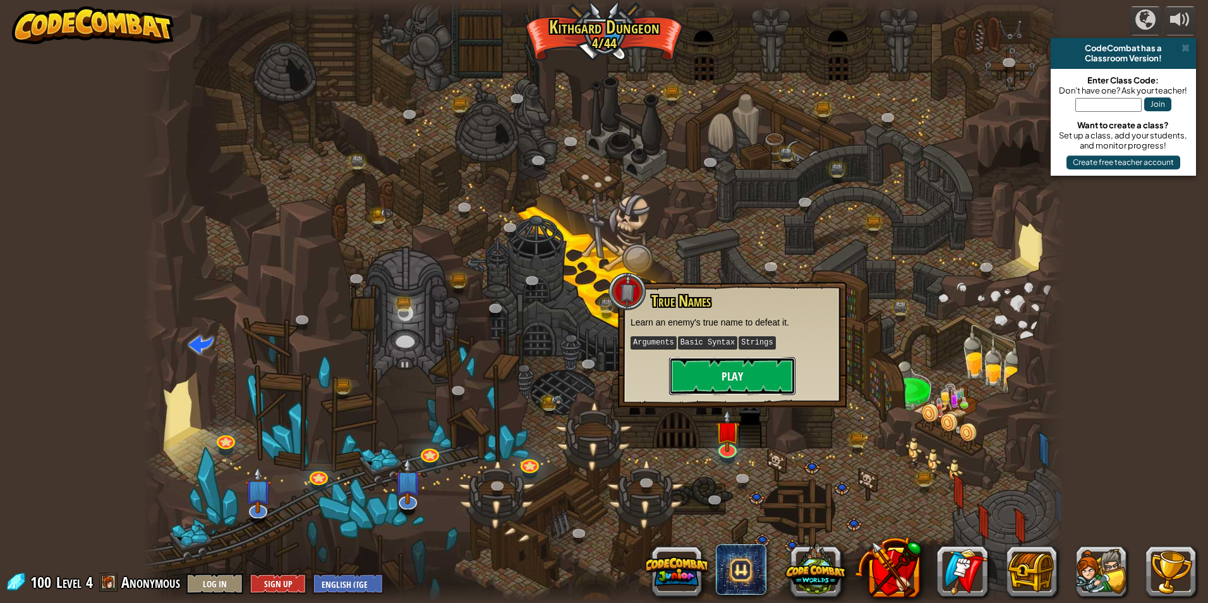
click at [768, 380] on button "Play" at bounding box center [732, 376] width 126 height 38
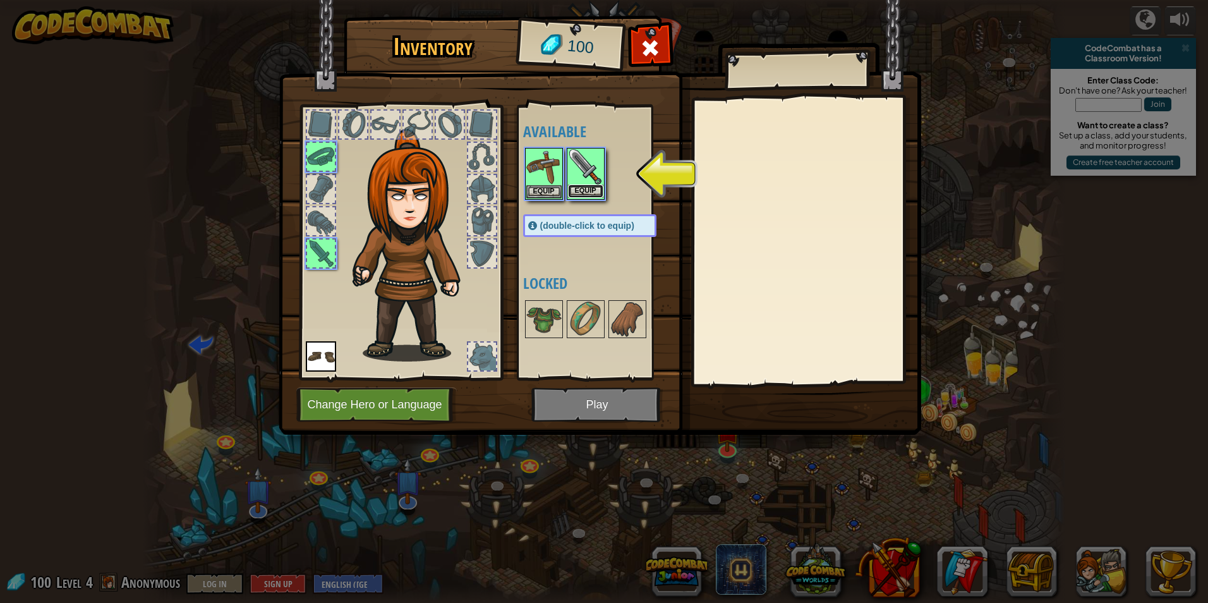
click at [596, 190] on button "Equip" at bounding box center [585, 191] width 35 height 13
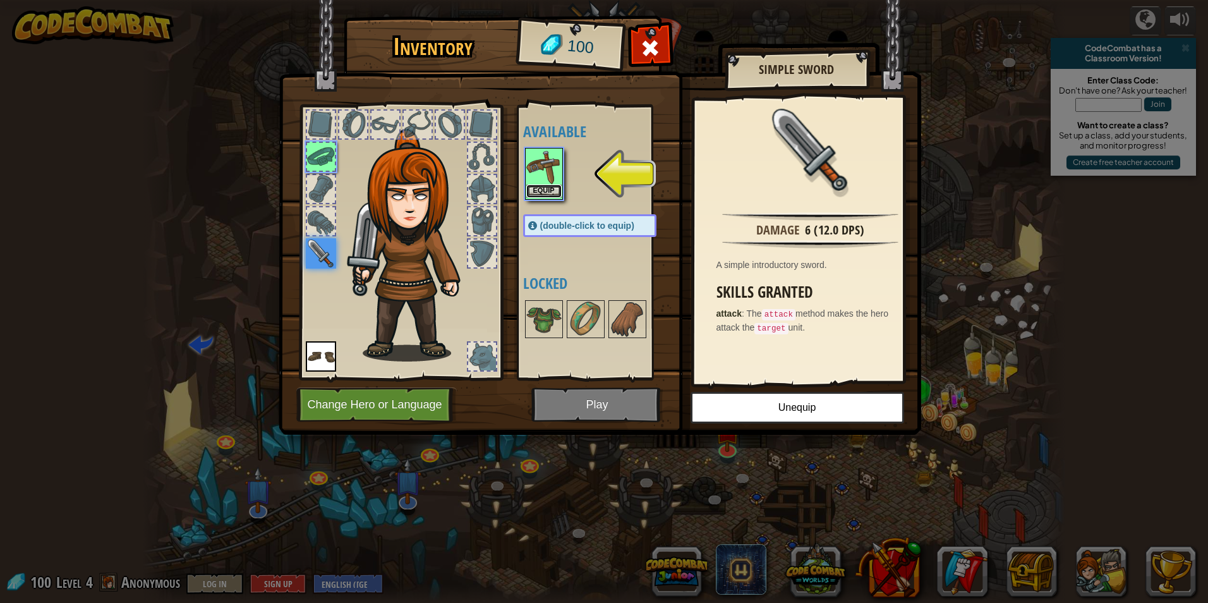
click at [550, 197] on button "Equip" at bounding box center [543, 191] width 35 height 13
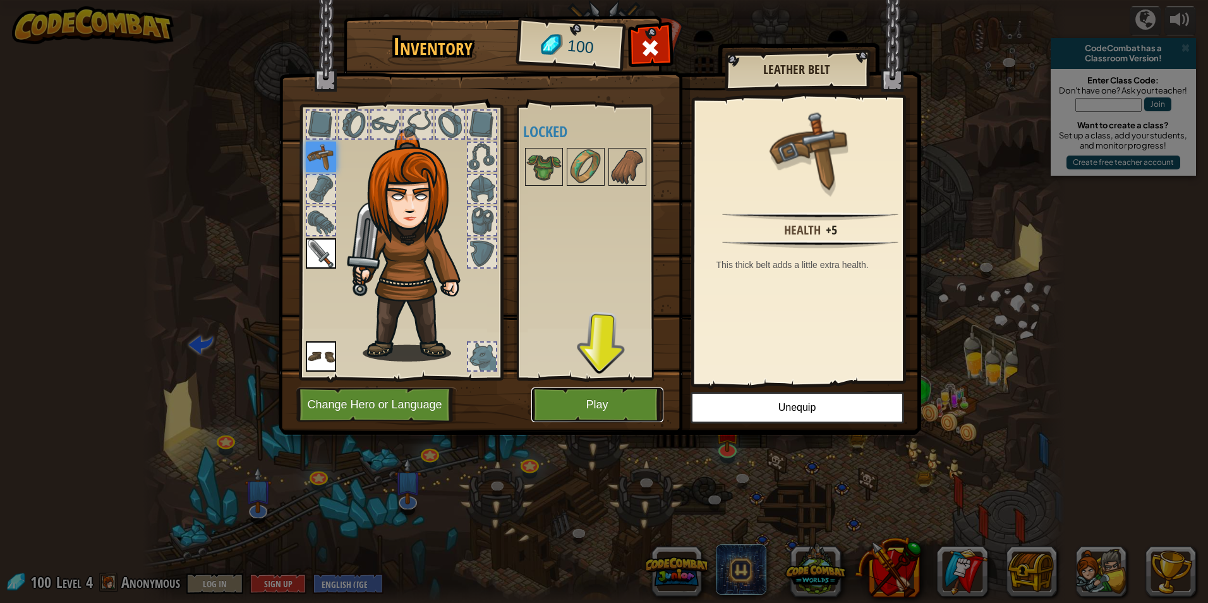
click at [610, 400] on button "Play" at bounding box center [597, 404] width 132 height 35
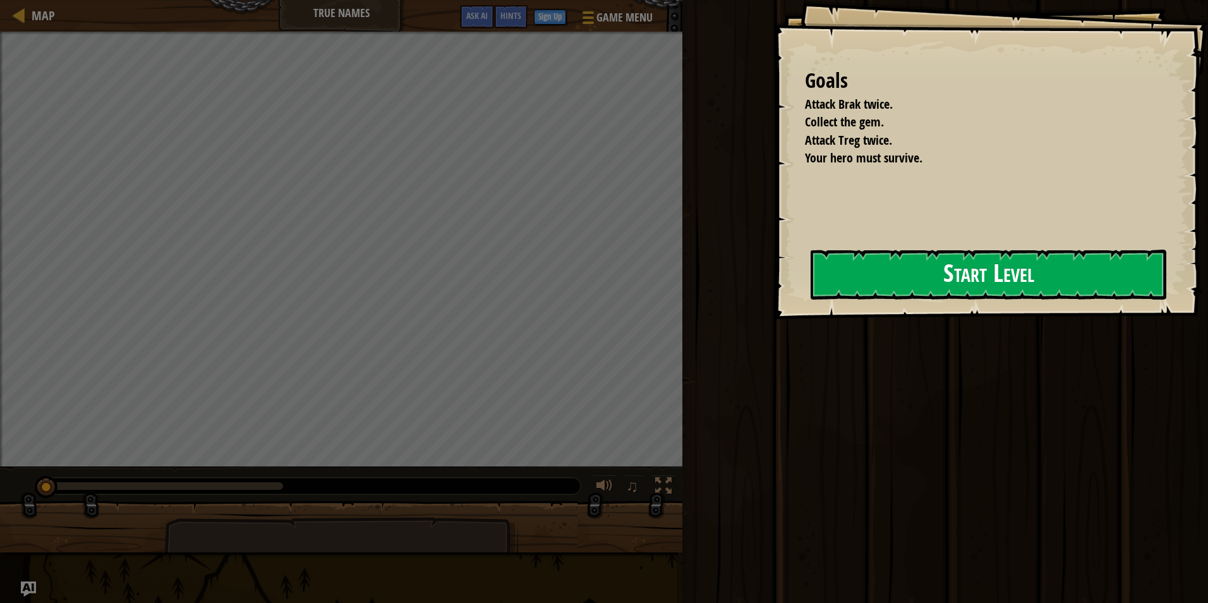
drag, startPoint x: 909, startPoint y: 279, endPoint x: 946, endPoint y: 267, distance: 39.2
click at [945, 267] on button "Start Level" at bounding box center [989, 275] width 356 height 50
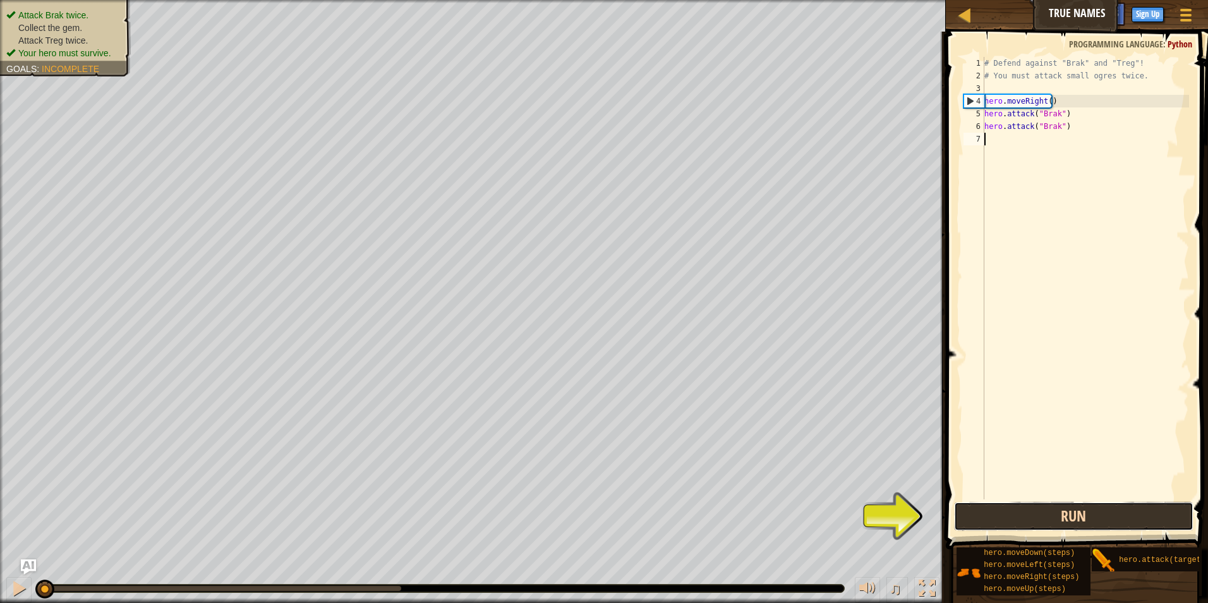
click at [1082, 526] on button "Run" at bounding box center [1074, 516] width 240 height 29
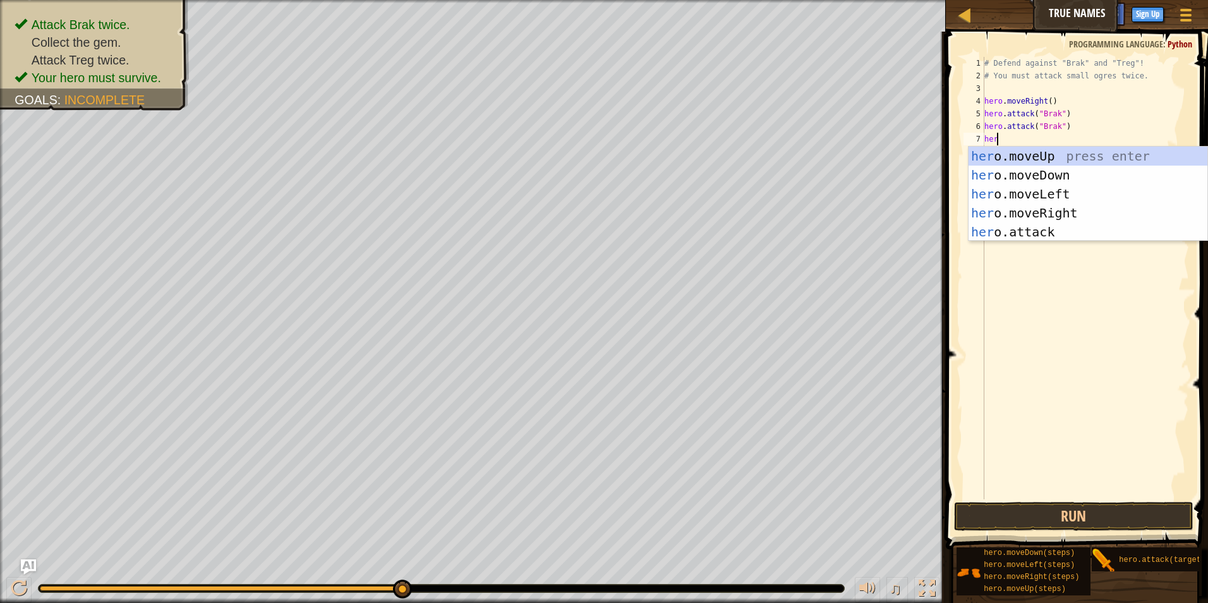
scroll to position [6, 0]
type textarea "h"
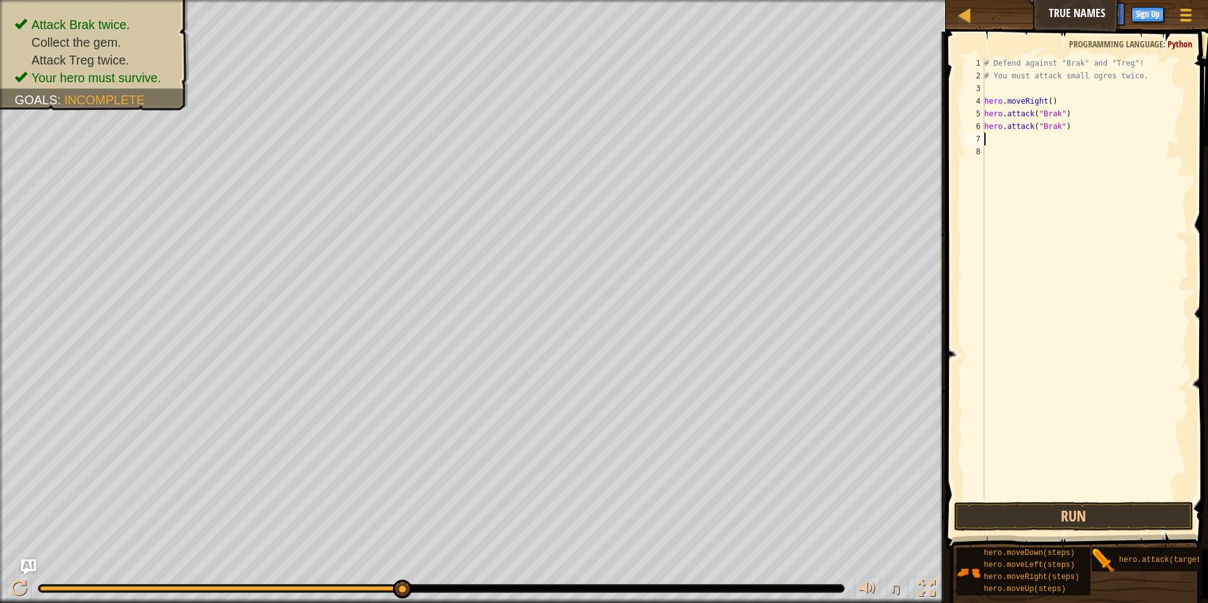
paste textarea "hero.move"
type textarea "hero.moveRight()"
type textarea "hero.moveRight(2)"
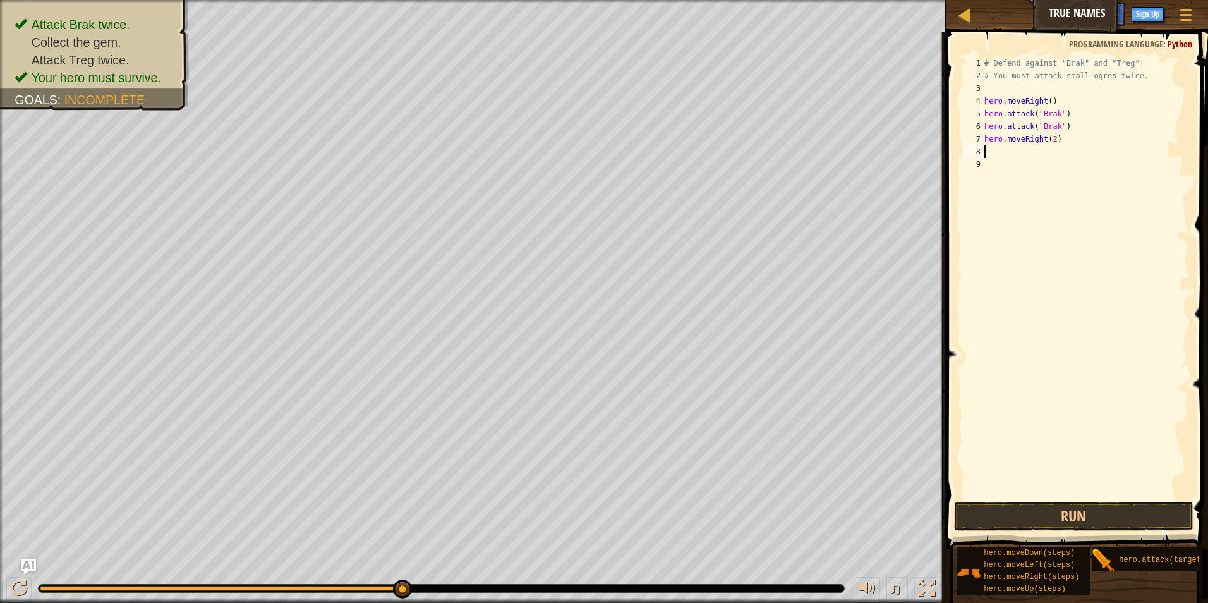
paste textarea "hero.move"
click at [1067, 526] on button "Run" at bounding box center [1074, 516] width 240 height 29
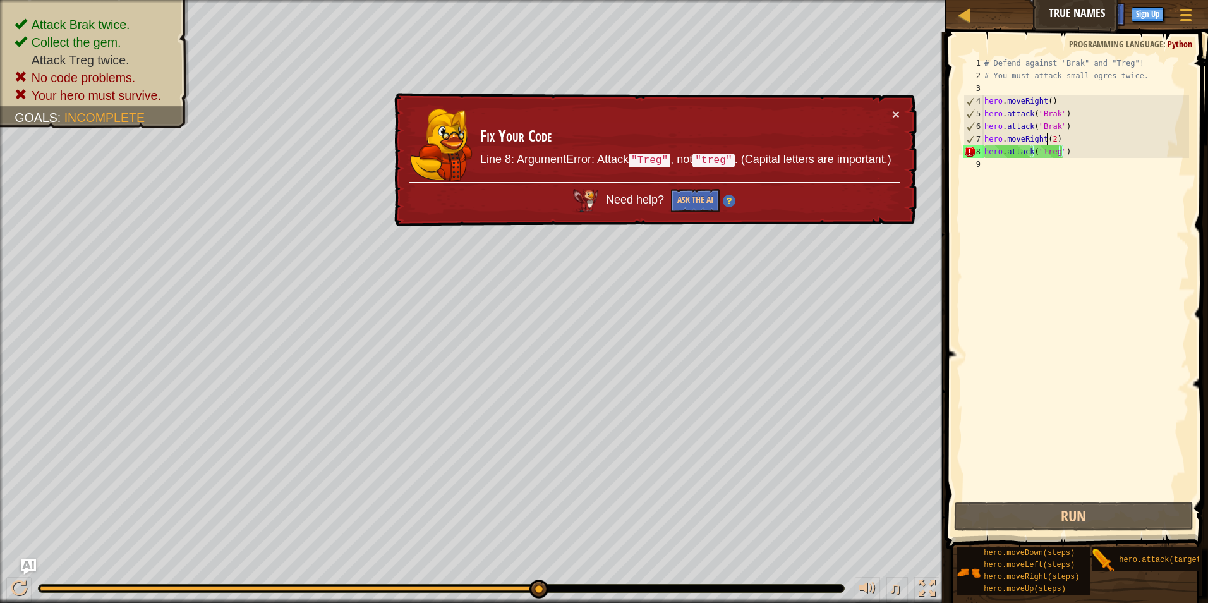
click at [1048, 140] on div "# Defend against "Brak" and "Treg"! # You must attack small ogres twice. hero .…" at bounding box center [1085, 291] width 207 height 468
type textarea "hero.moveRight()"
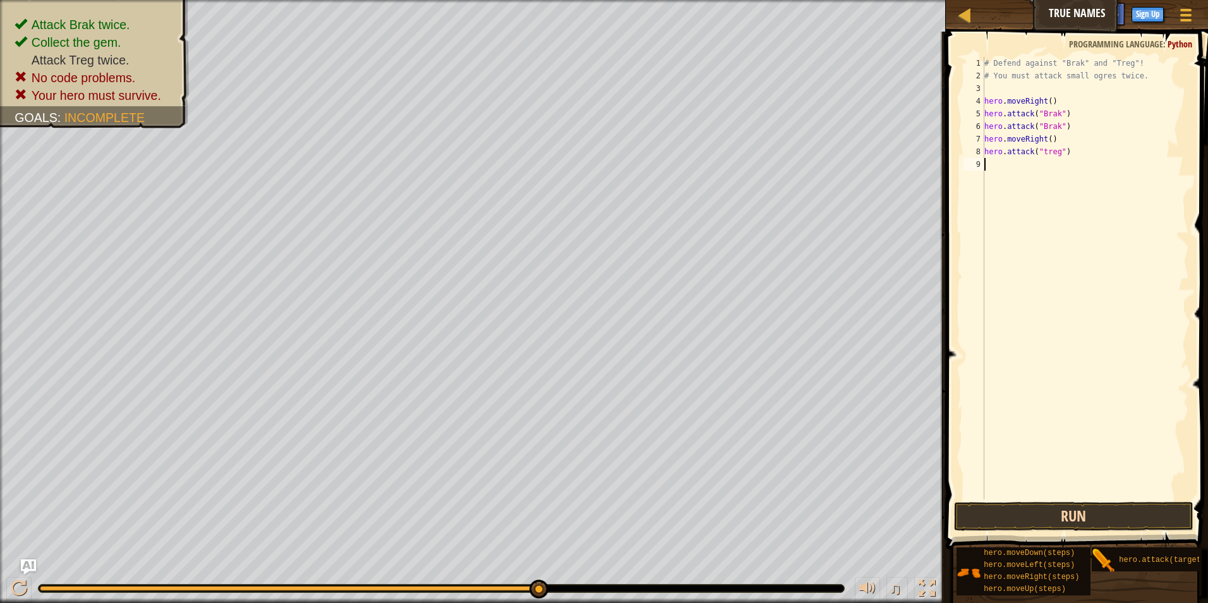
drag, startPoint x: 1123, startPoint y: 489, endPoint x: 1125, endPoint y: 513, distance: 24.1
click at [1124, 495] on div "# Defend against "Brak" and "Treg"! # You must attack small ogres twice. hero .…" at bounding box center [1085, 291] width 207 height 468
click at [1125, 513] on button "Run" at bounding box center [1074, 516] width 240 height 29
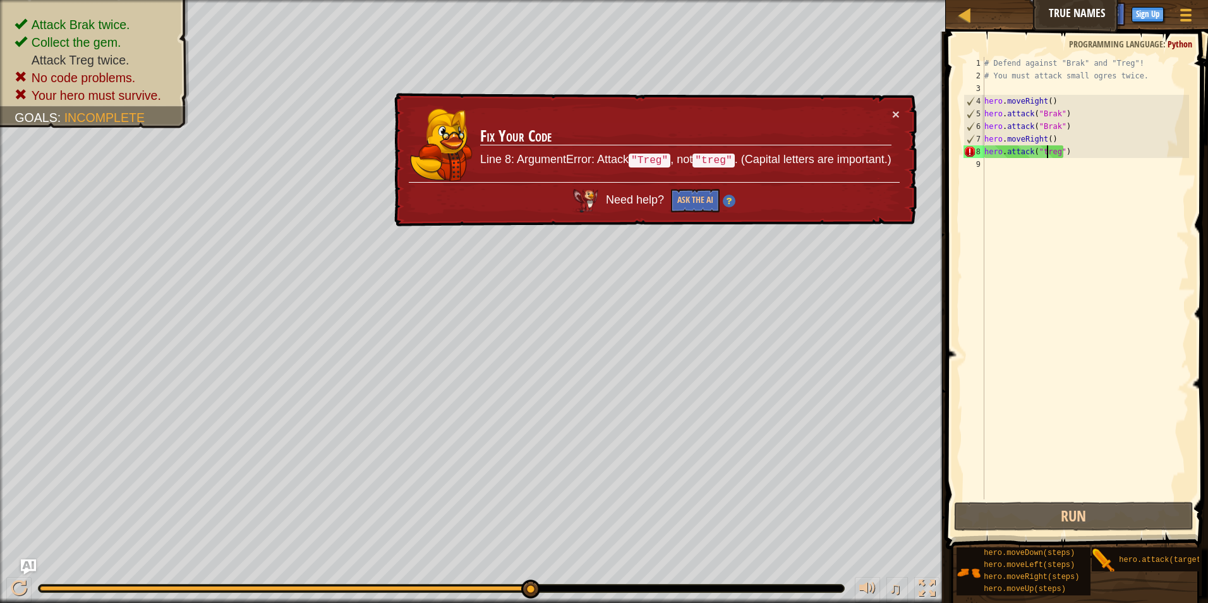
drag, startPoint x: 1048, startPoint y: 152, endPoint x: 1041, endPoint y: 153, distance: 7.0
click at [1047, 152] on div "# Defend against "Brak" and "Treg"! # You must attack small ogres twice. hero .…" at bounding box center [1085, 291] width 207 height 468
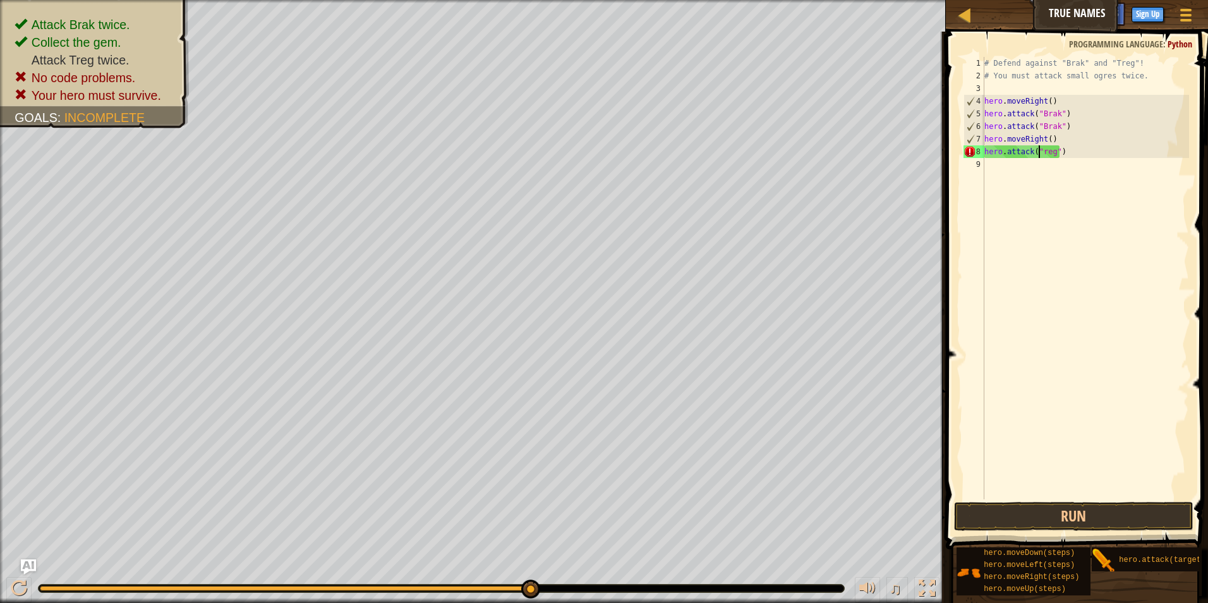
scroll to position [6, 4]
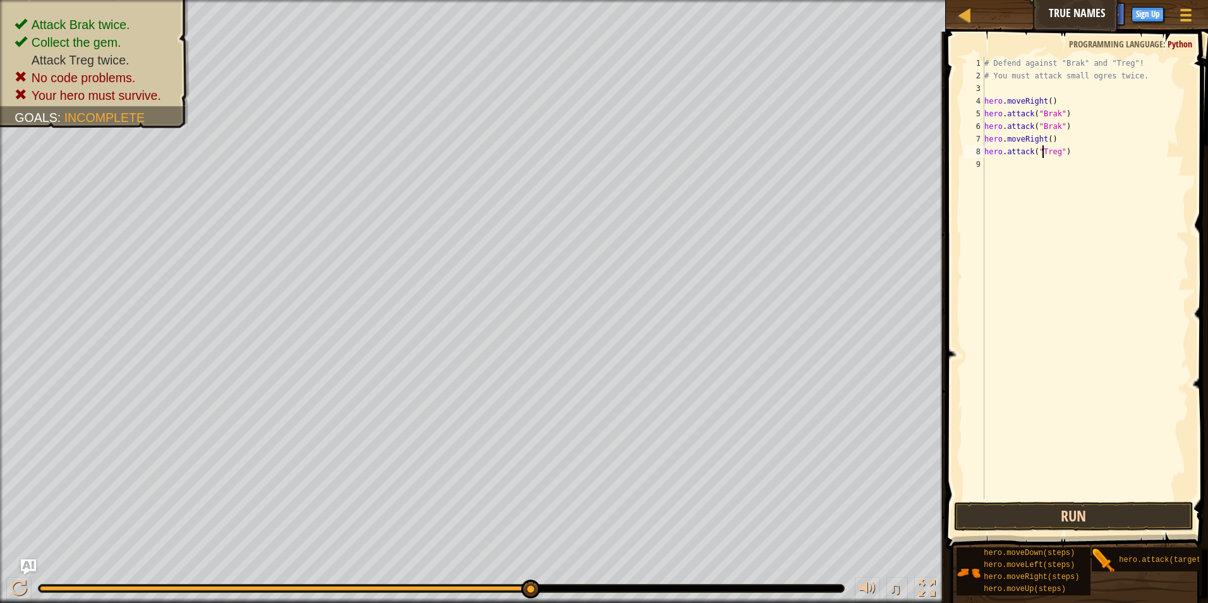
type textarea "hero.attack("Treg")"
click at [1048, 511] on button "Run" at bounding box center [1074, 516] width 240 height 29
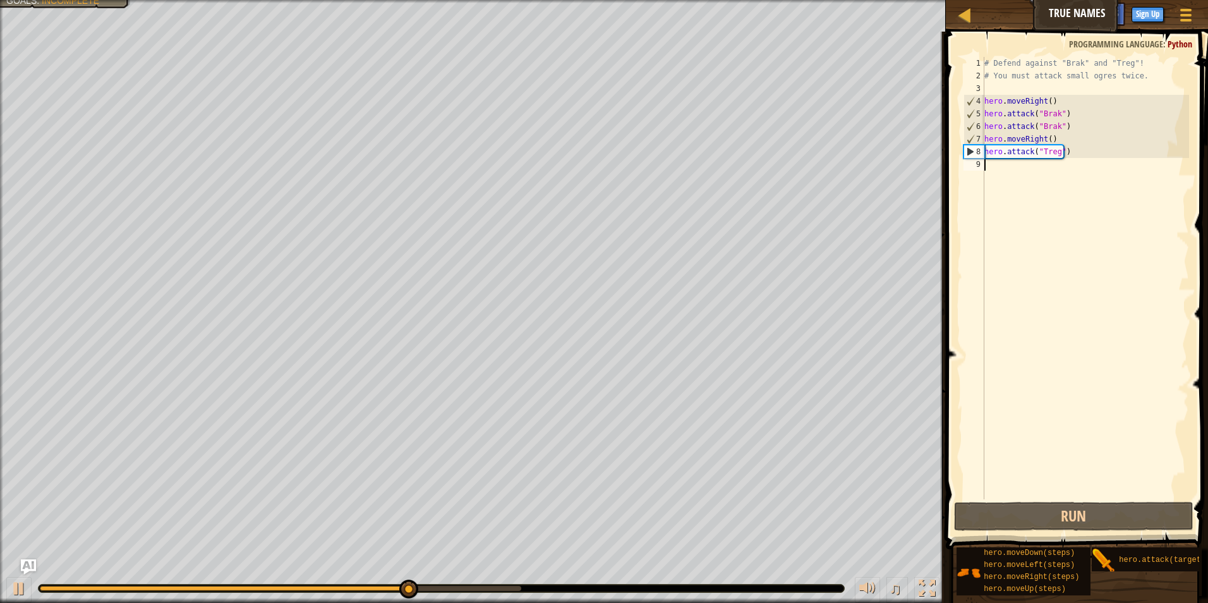
click at [1055, 166] on div "# Defend against "Brak" and "Treg"! # You must attack small ogres twice. hero .…" at bounding box center [1085, 291] width 207 height 468
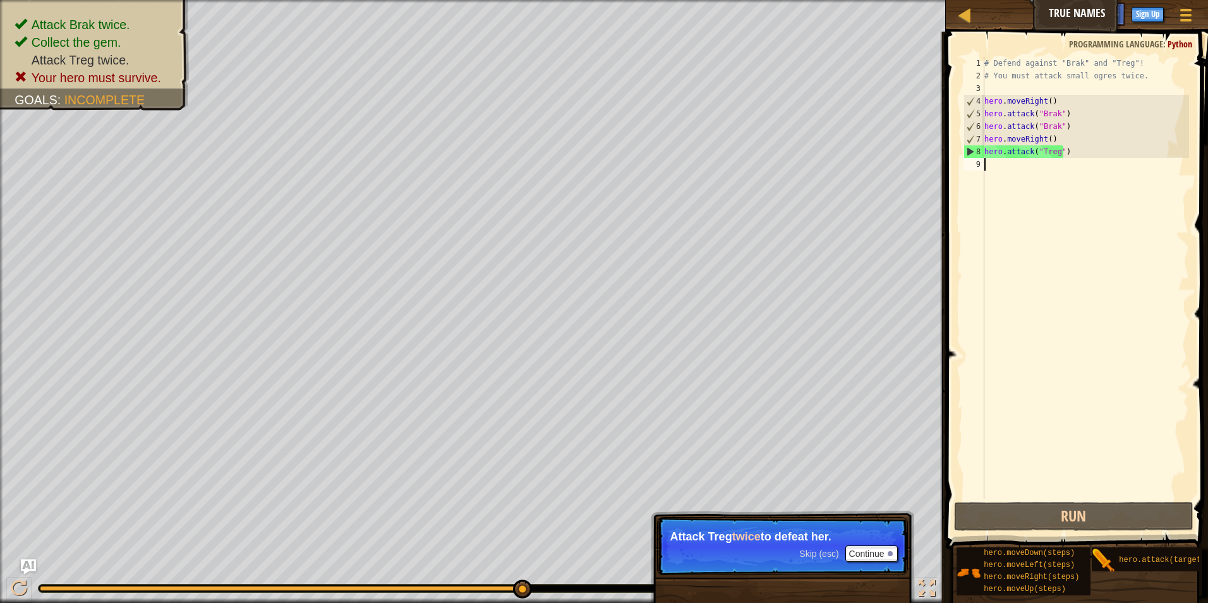
click at [880, 545] on p "Skip (esc) Continue Attack Treg twice to defeat her." at bounding box center [782, 546] width 251 height 58
click at [878, 549] on button "Continue" at bounding box center [871, 553] width 52 height 16
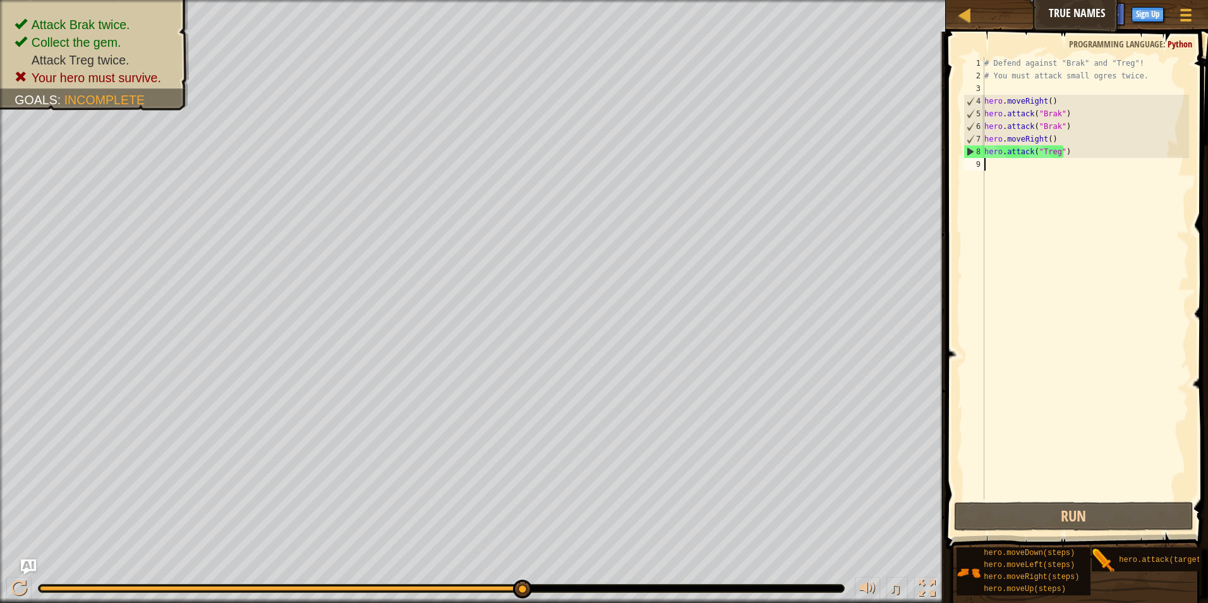
drag, startPoint x: 1012, startPoint y: 248, endPoint x: 1026, endPoint y: 208, distance: 43.0
click at [1012, 248] on div "# Defend against "Brak" and "Treg"! # You must attack small ogres twice. hero .…" at bounding box center [1085, 291] width 207 height 468
paste textarea "hero.move"
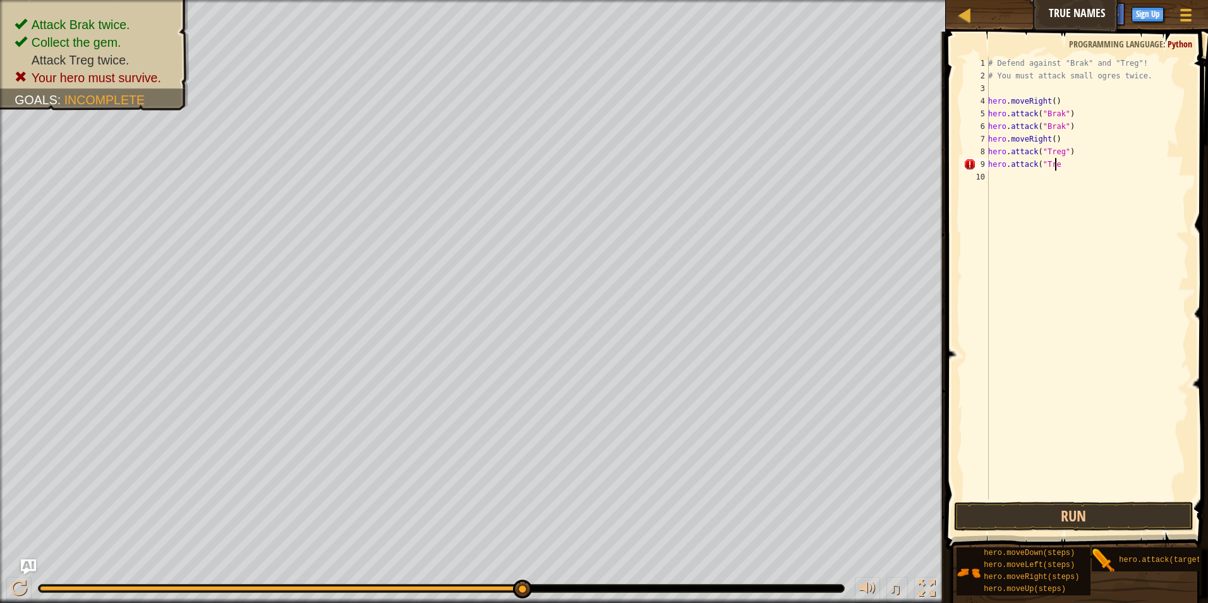
scroll to position [6, 5]
type textarea "hero.attack("Treg")"
paste textarea "hero.move"
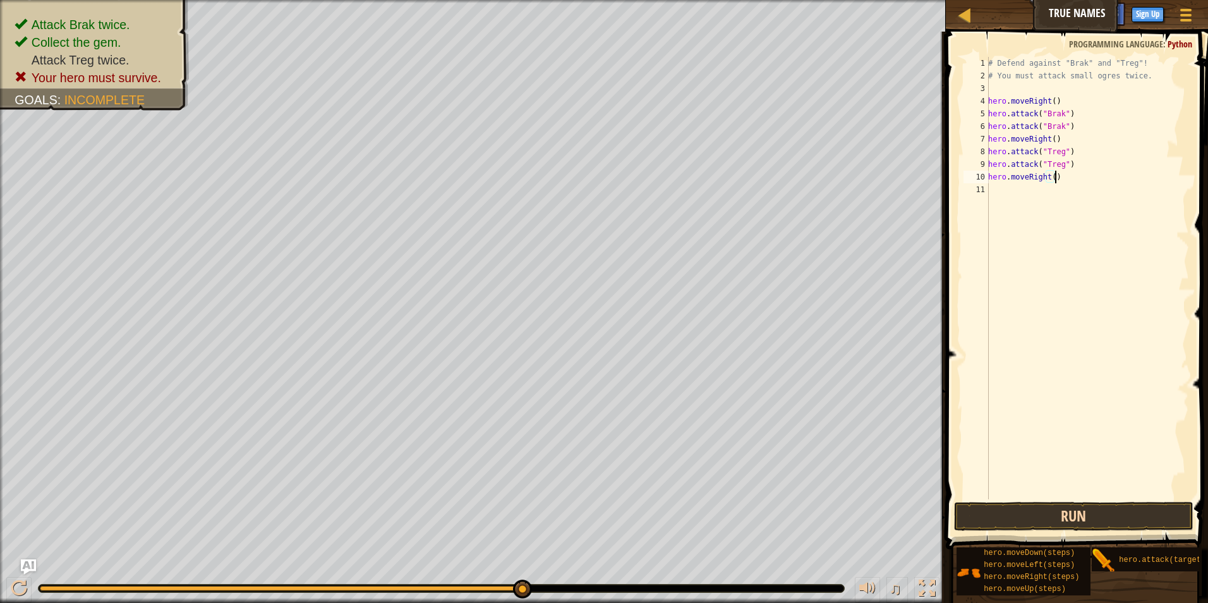
type textarea "hero.moveRight()"
click at [1015, 522] on button "Run" at bounding box center [1074, 516] width 240 height 29
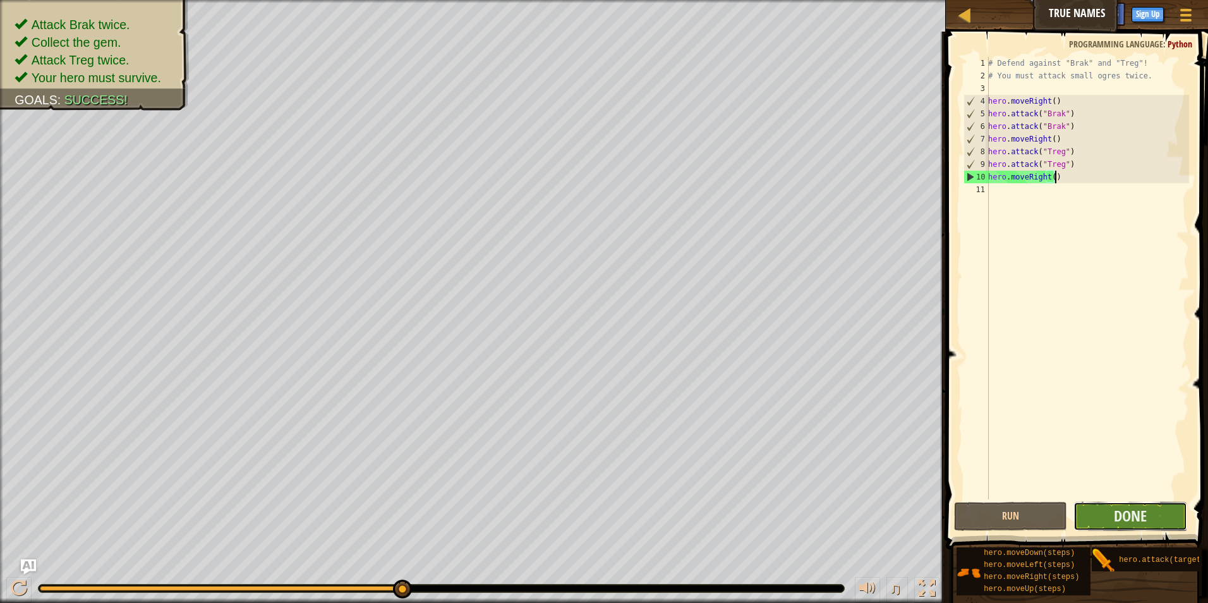
click at [1173, 527] on button "Done" at bounding box center [1131, 516] width 114 height 29
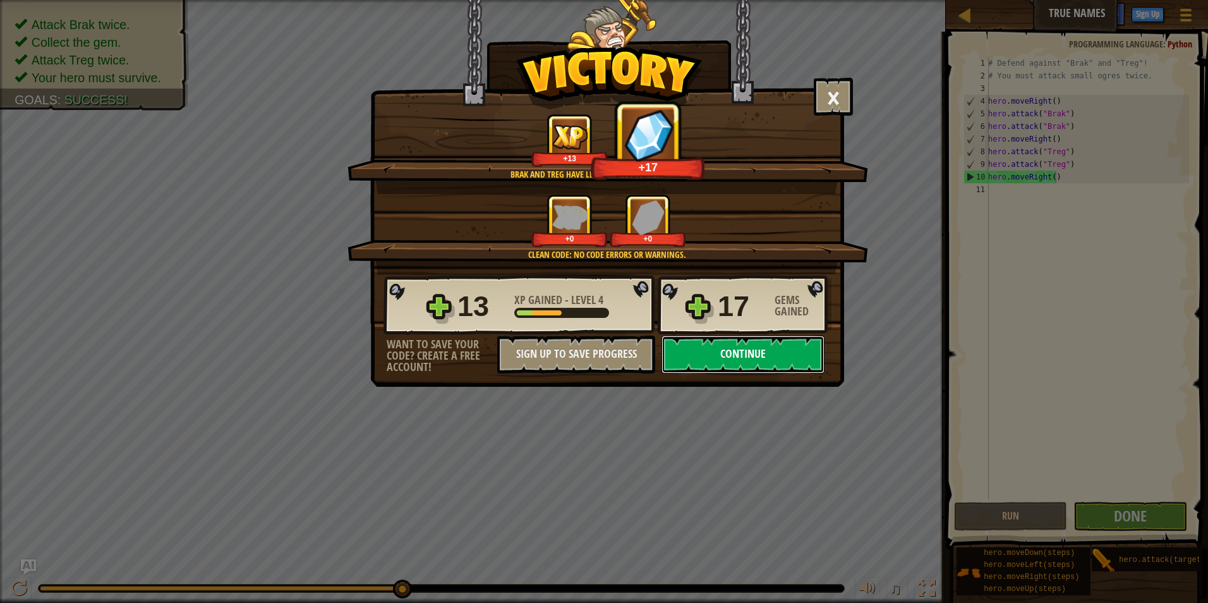
click at [782, 363] on button "Continue" at bounding box center [743, 355] width 163 height 38
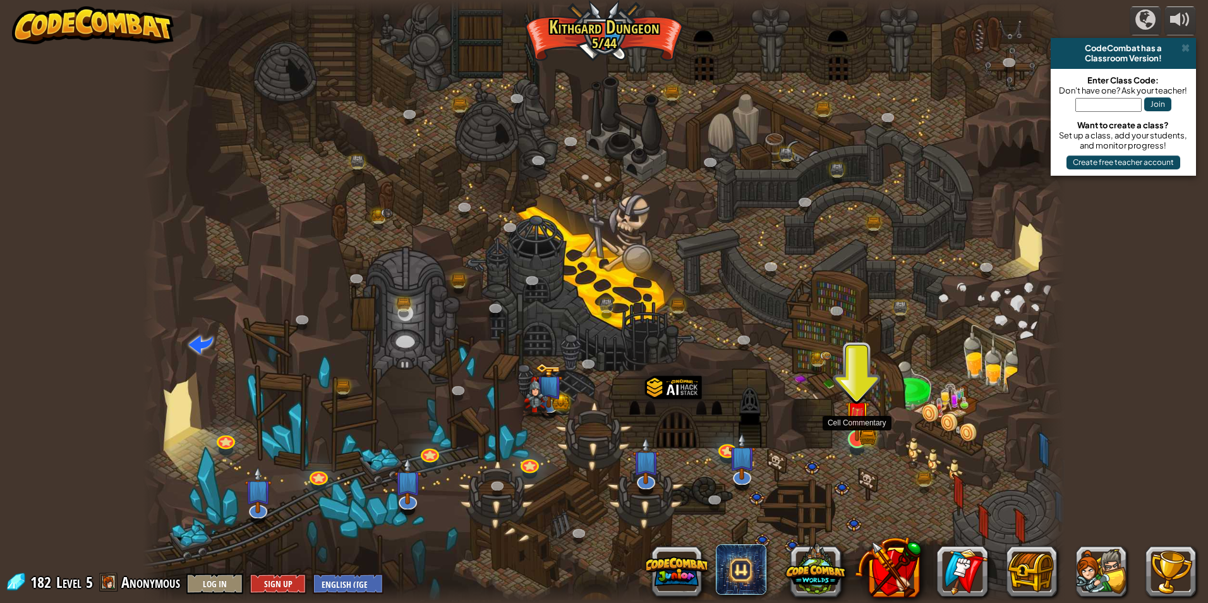
click at [851, 432] on img at bounding box center [857, 413] width 25 height 55
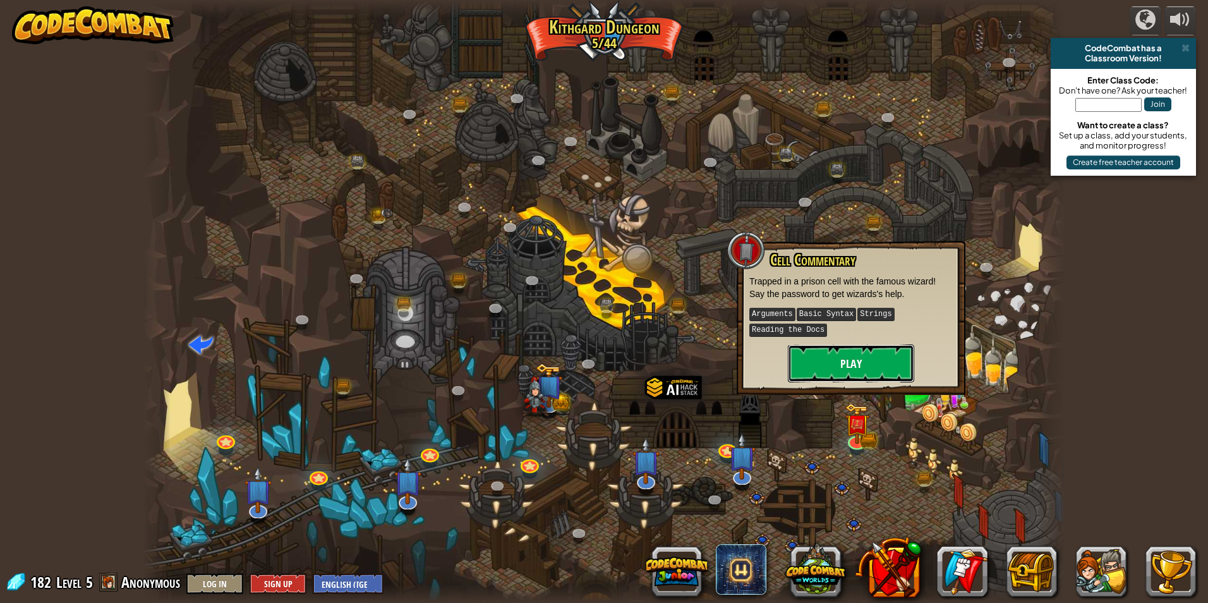
click at [847, 369] on button "Play" at bounding box center [851, 363] width 126 height 38
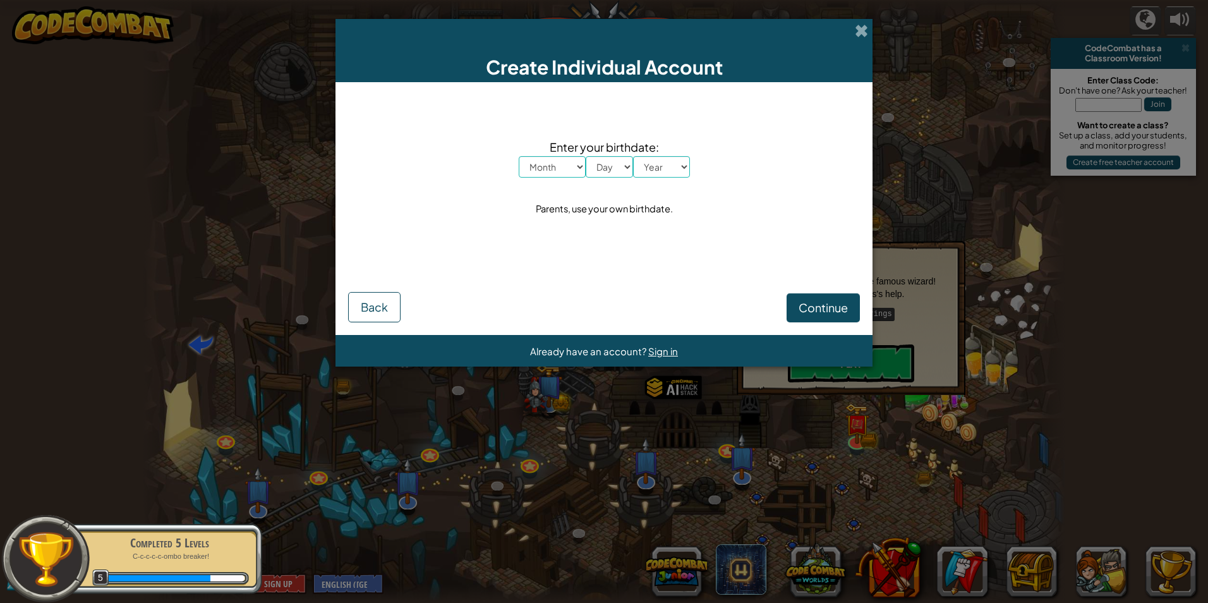
click at [867, 39] on div "Create Individual Account" at bounding box center [604, 50] width 537 height 63
click at [865, 31] on span at bounding box center [861, 30] width 13 height 13
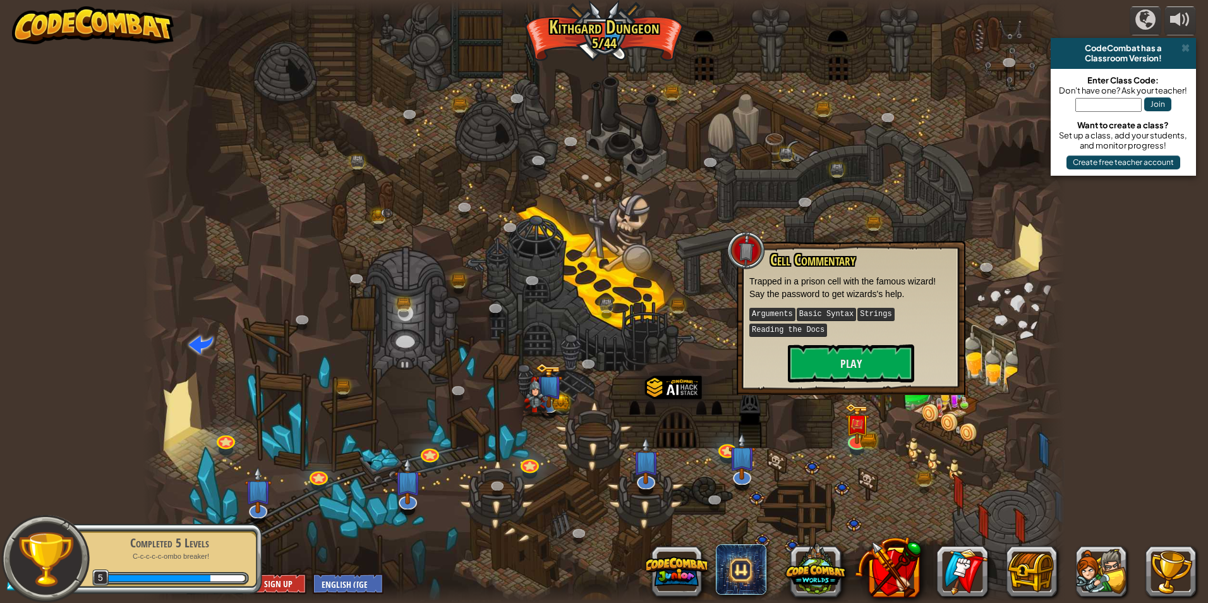
click at [837, 400] on div at bounding box center [604, 301] width 923 height 603
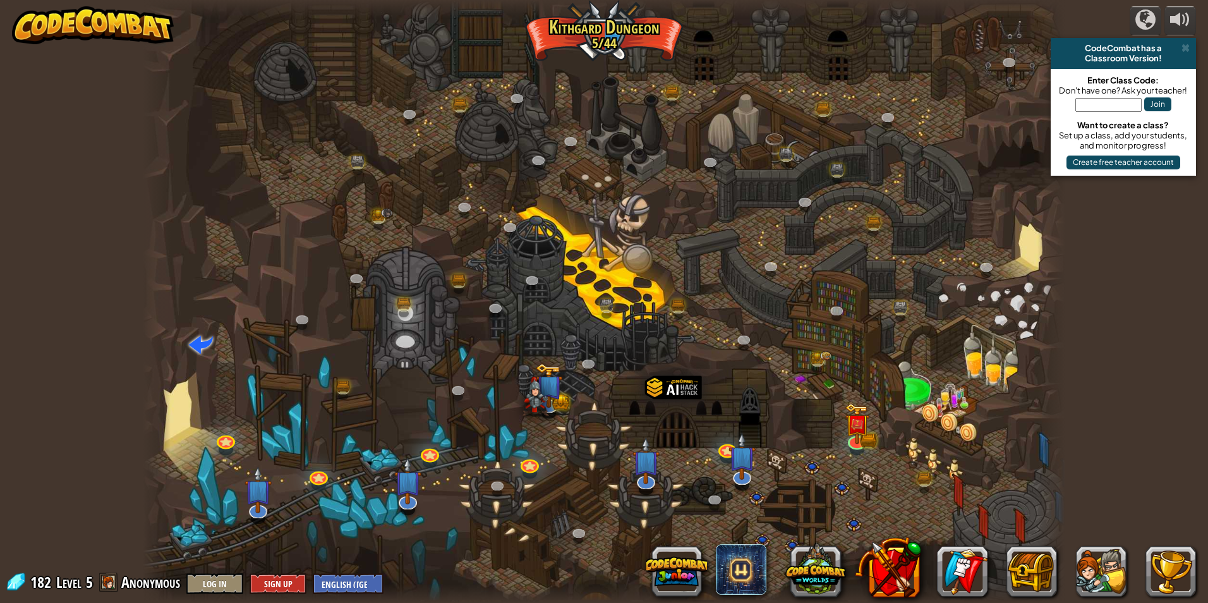
click at [172, 34] on img at bounding box center [93, 25] width 162 height 38
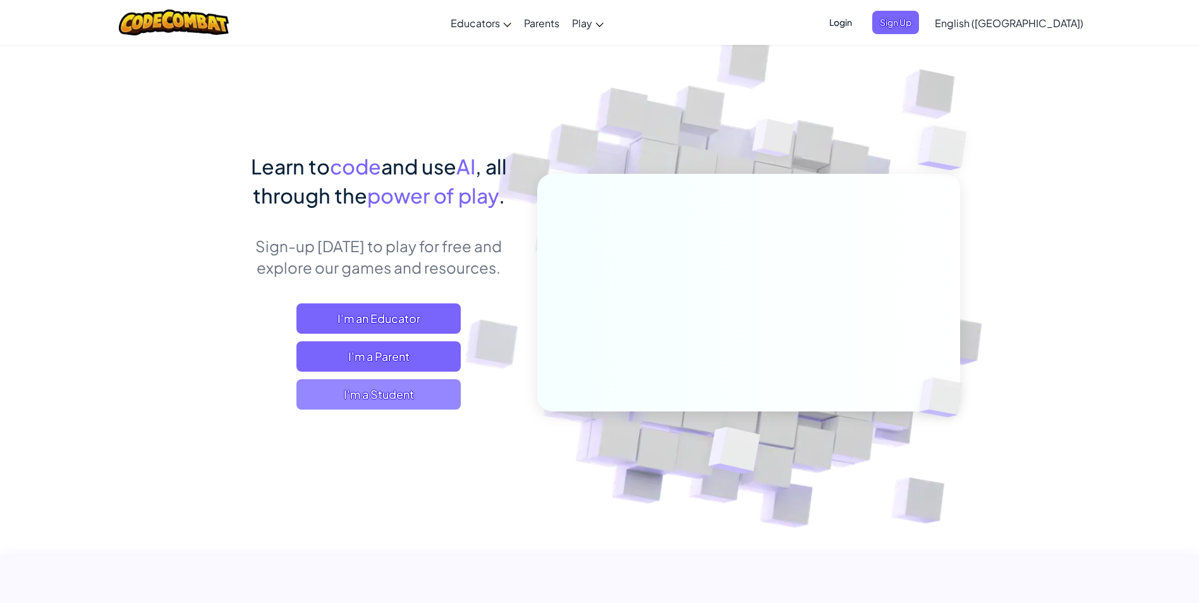
click at [395, 404] on span "I'm a Student" at bounding box center [378, 394] width 164 height 30
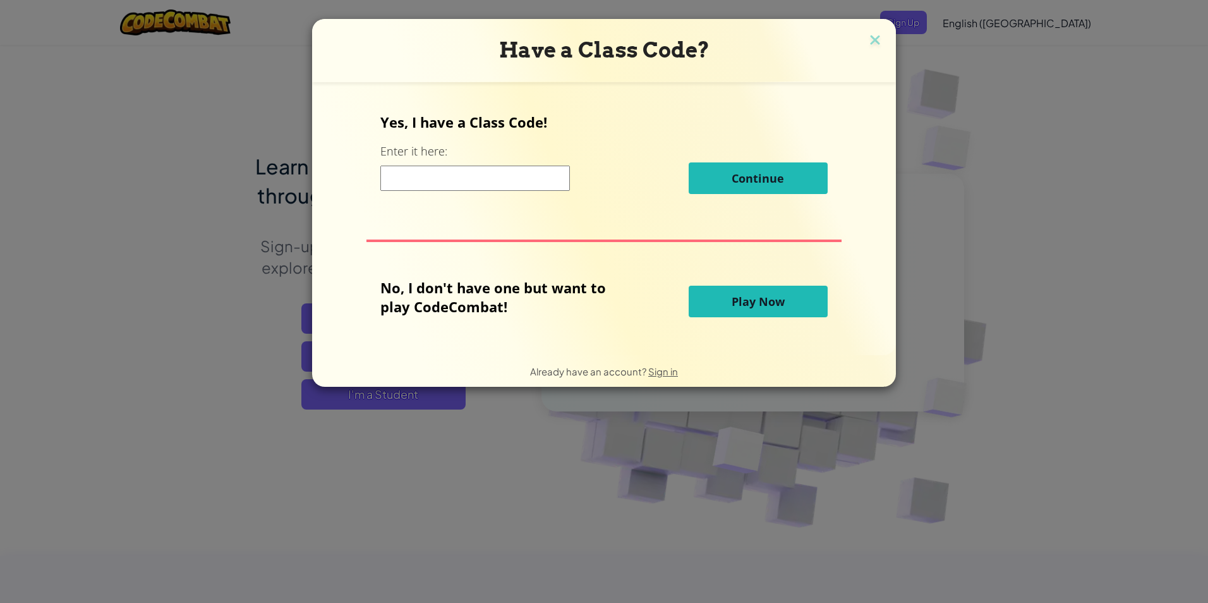
click at [801, 305] on button "Play Now" at bounding box center [758, 302] width 139 height 32
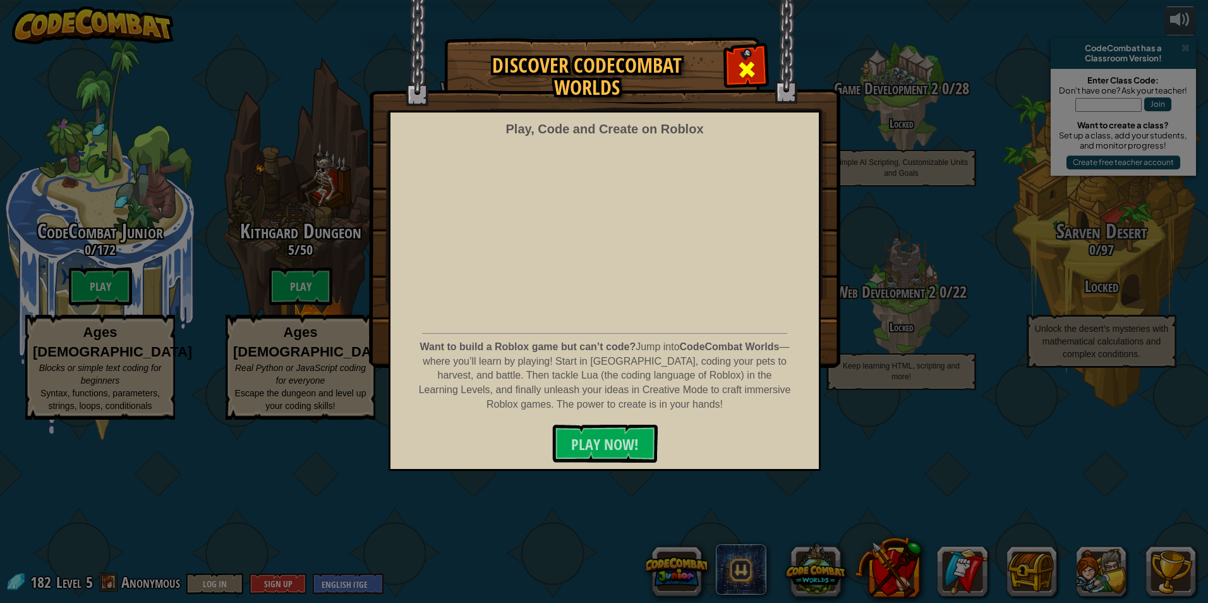
click at [731, 75] on div at bounding box center [747, 68] width 40 height 40
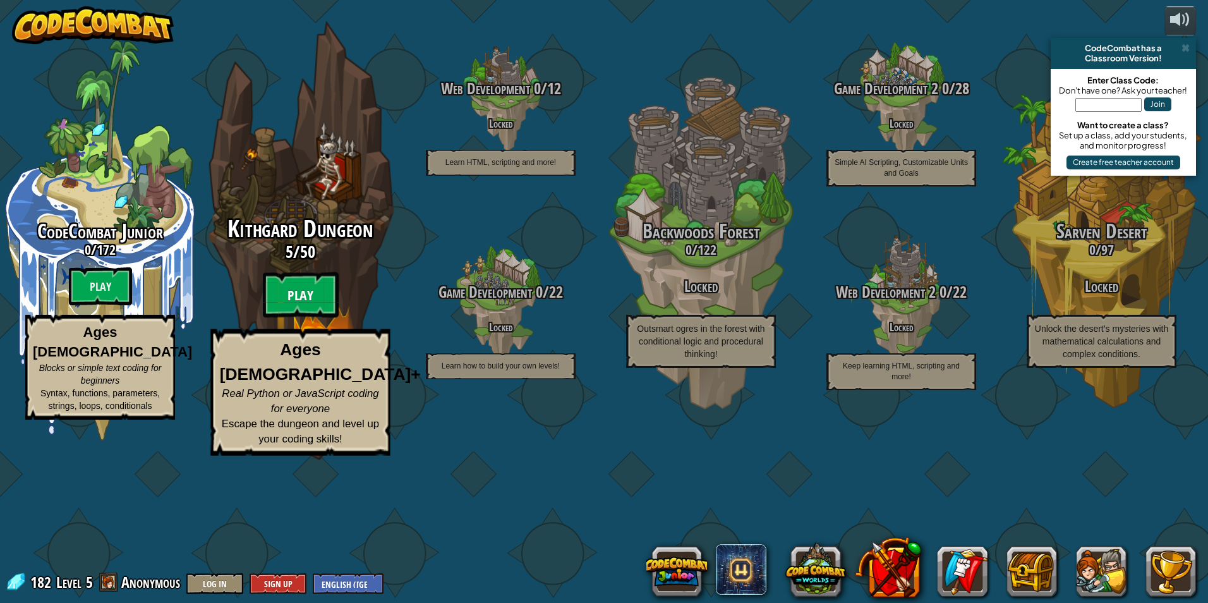
click at [314, 318] on btn "Play" at bounding box center [301, 294] width 76 height 45
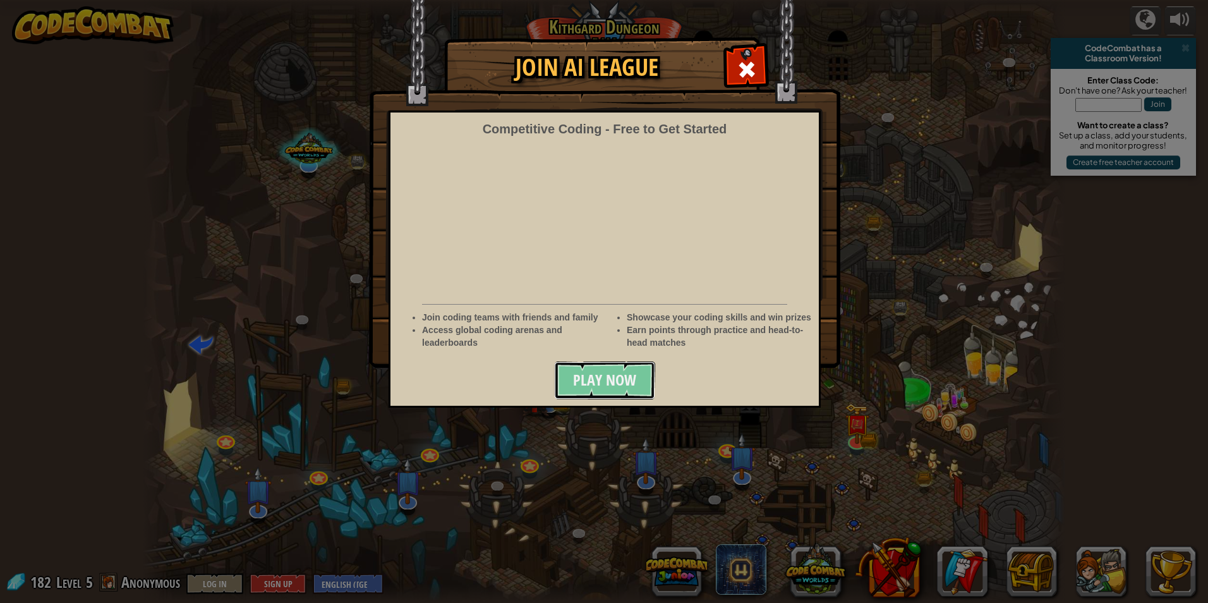
click at [583, 366] on button "Play Now" at bounding box center [604, 380] width 101 height 38
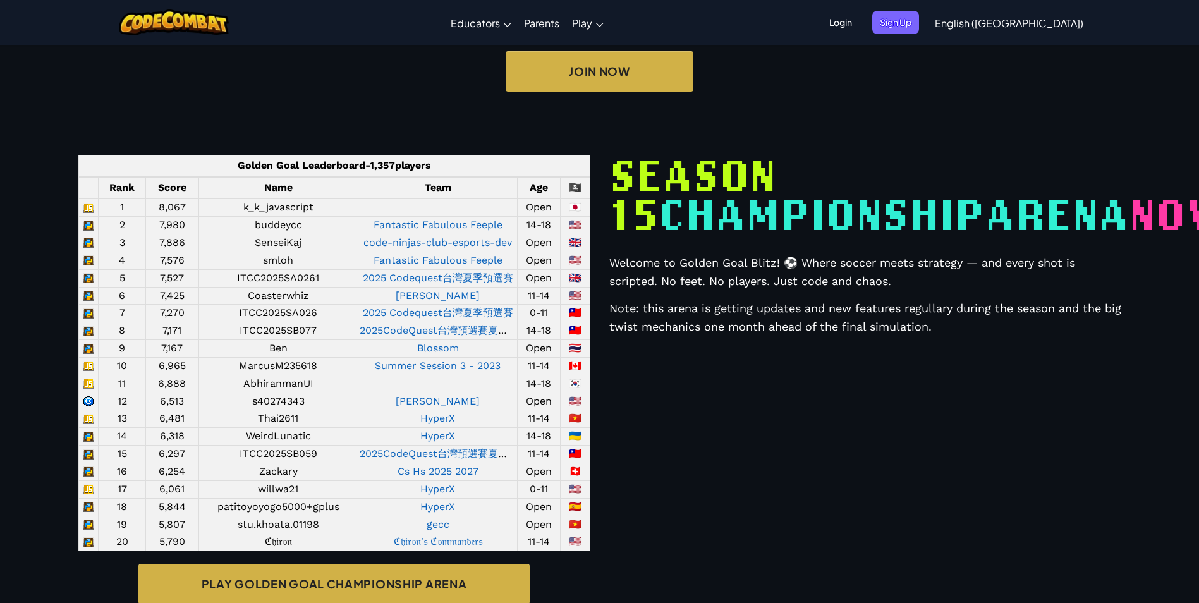
scroll to position [379, 0]
